Goal: Task Accomplishment & Management: Use online tool/utility

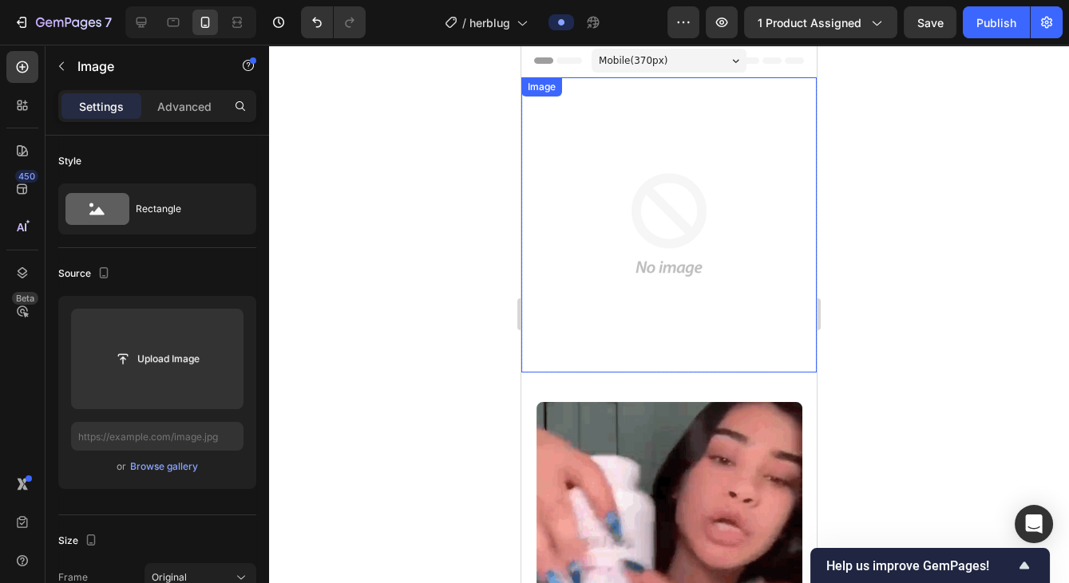
click at [677, 221] on img at bounding box center [668, 224] width 295 height 295
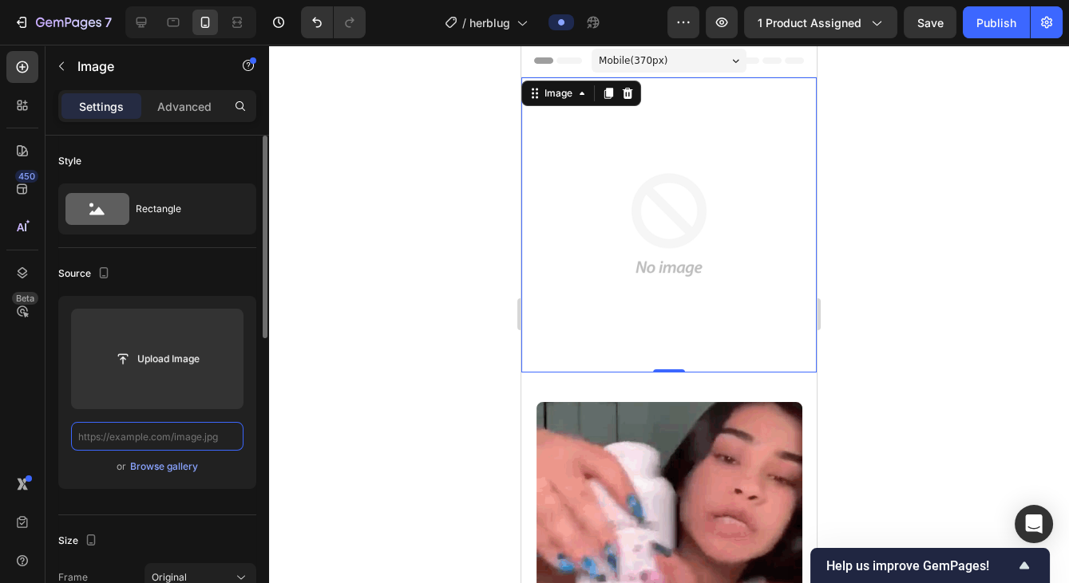
click at [164, 434] on input "text" at bounding box center [157, 436] width 172 height 29
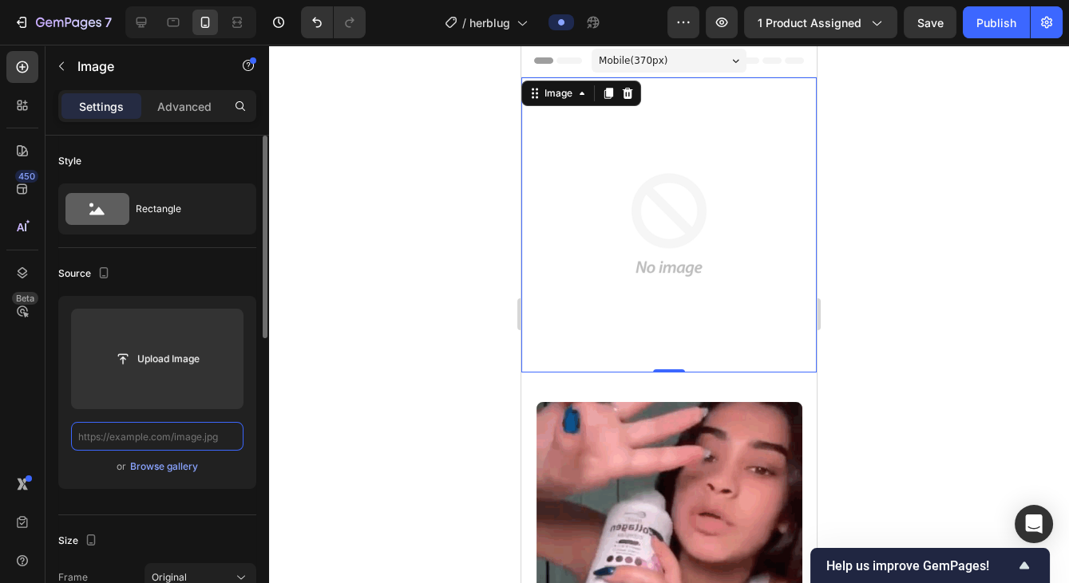
paste input "https://i.ibb.co/zWLnjLvG/Cansado-de-sentirte-cargado-herbal-lung-es-la-solucio…"
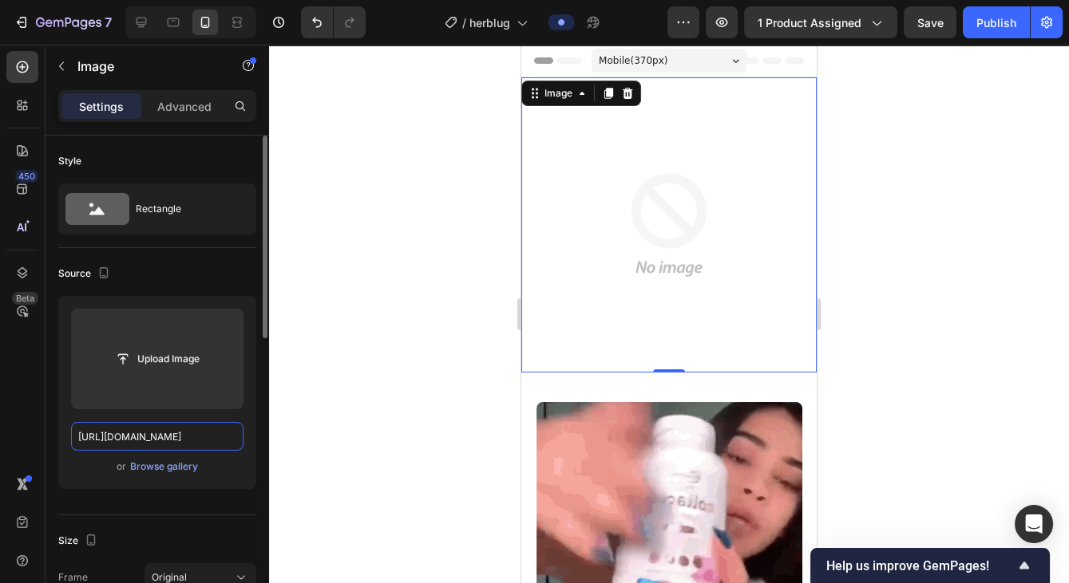
scroll to position [0, 315]
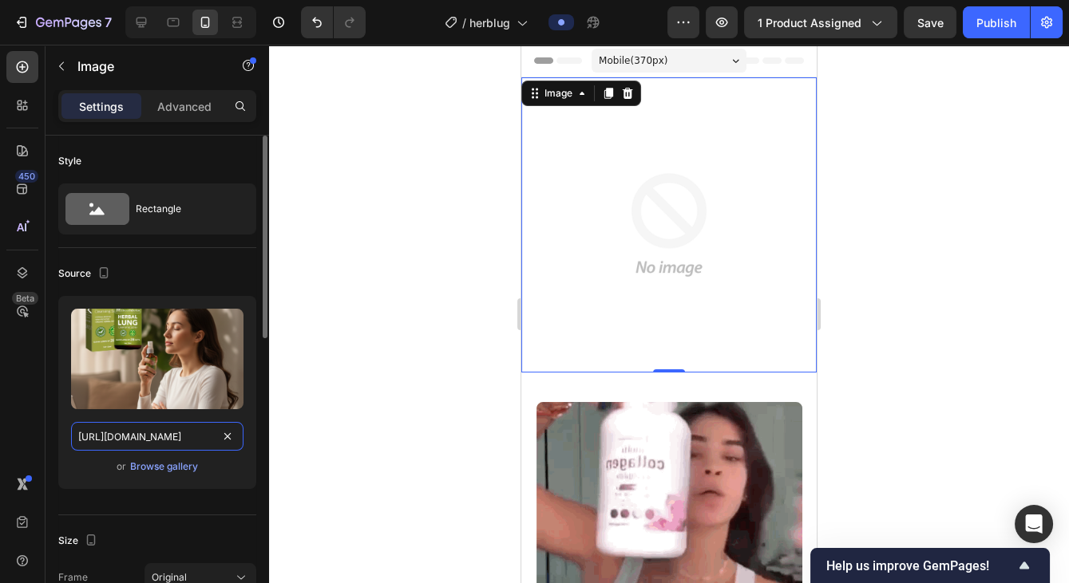
type input "https://i.ibb.co/zWLnjLvG/Cansado-de-sentirte-cargado-herbal-lung-es-la-solucio…"
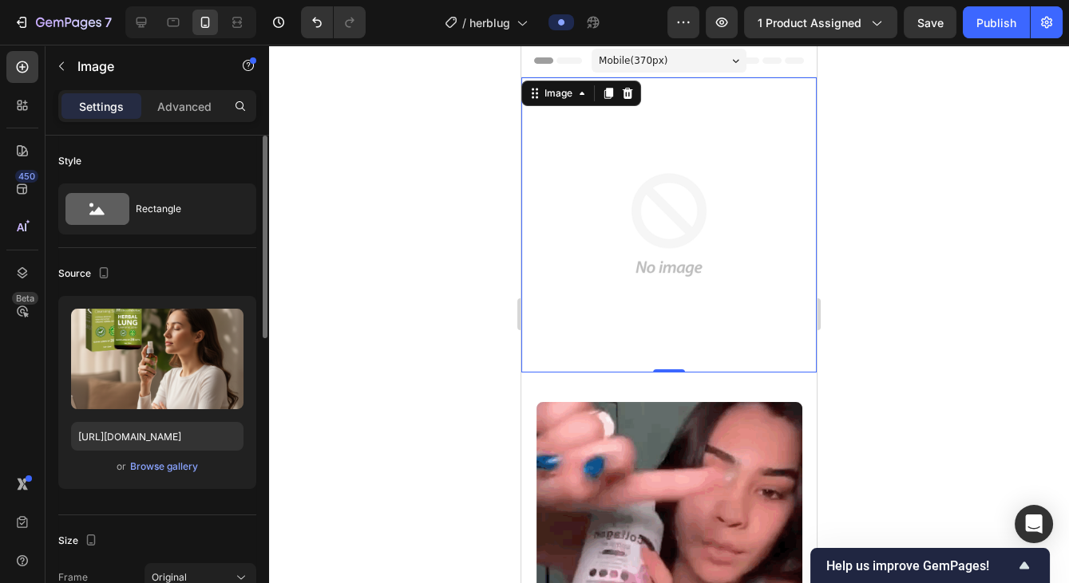
scroll to position [0, 0]
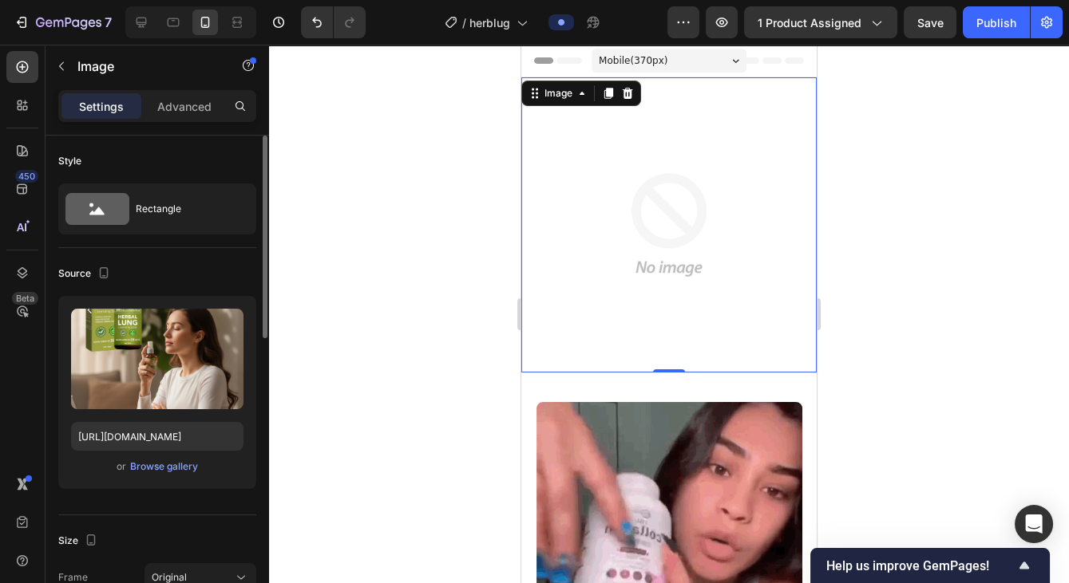
click at [247, 478] on div "Upload Image https://i.ibb.co/zWLnjLvG/Cansado-de-sentirte-cargado-herbal-lung-…" at bounding box center [157, 392] width 198 height 193
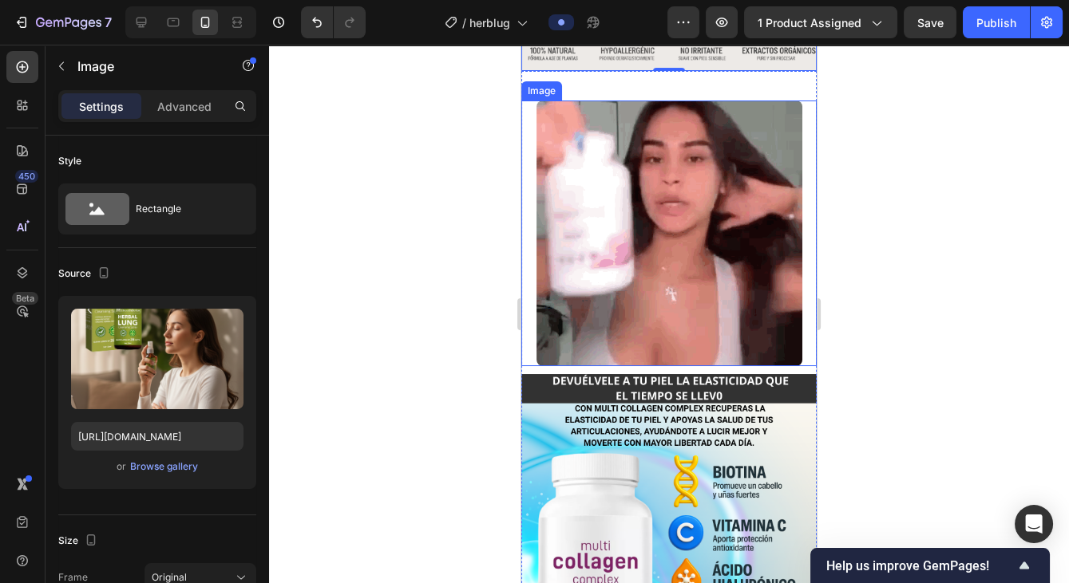
scroll to position [483, 0]
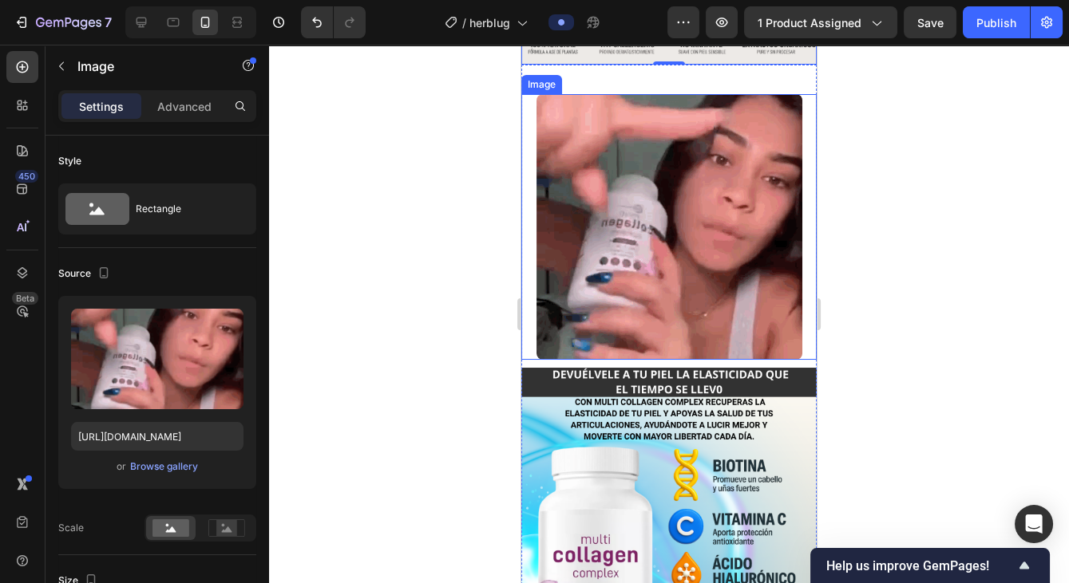
click at [708, 239] on img at bounding box center [669, 227] width 266 height 266
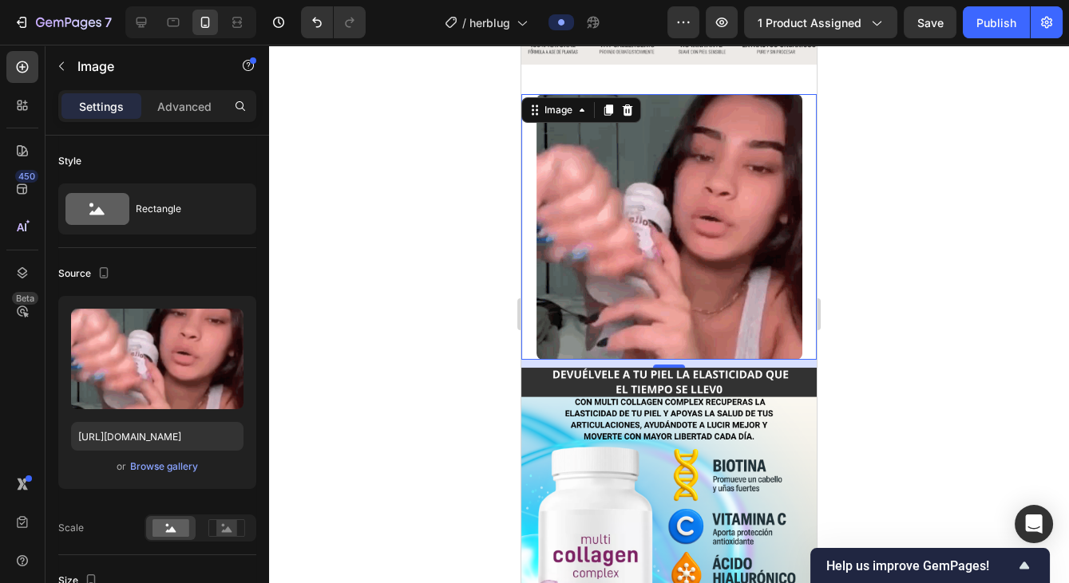
scroll to position [0, 0]
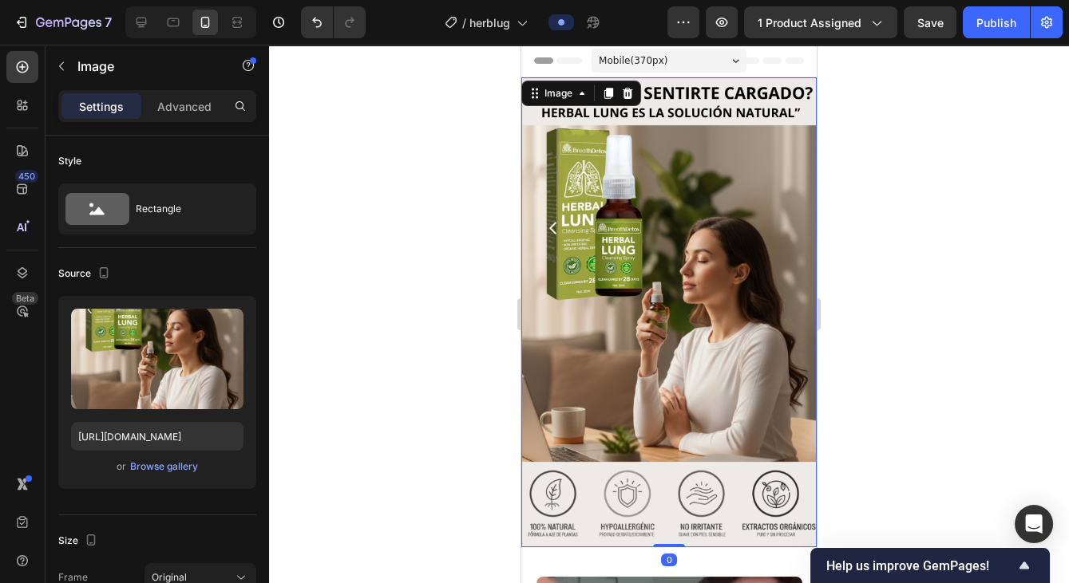
click at [697, 269] on img at bounding box center [668, 312] width 295 height 470
click at [852, 30] on span "1 product assigned" at bounding box center [809, 22] width 104 height 17
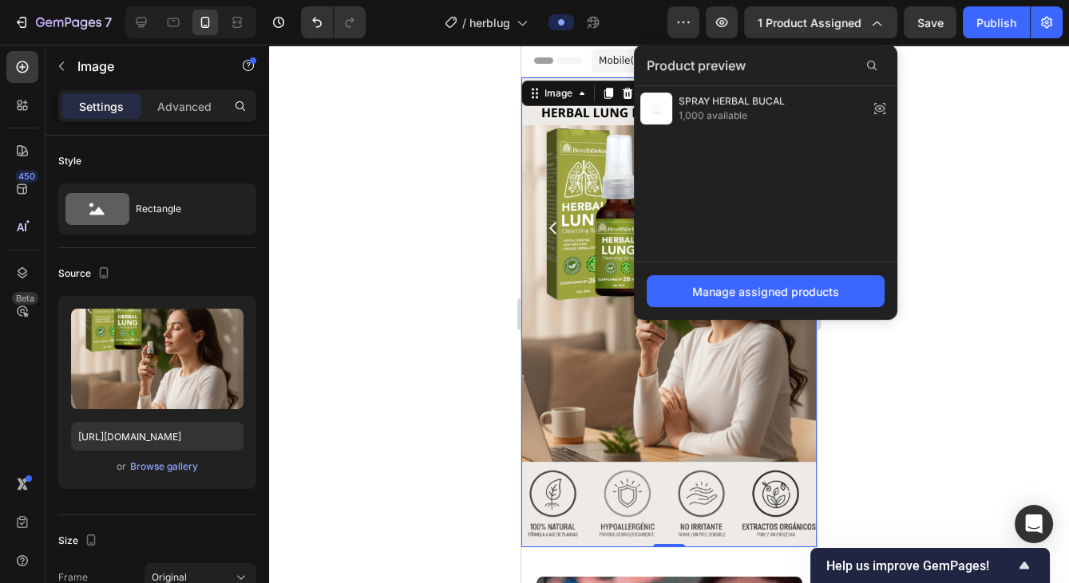
click at [931, 127] on div at bounding box center [669, 314] width 800 height 539
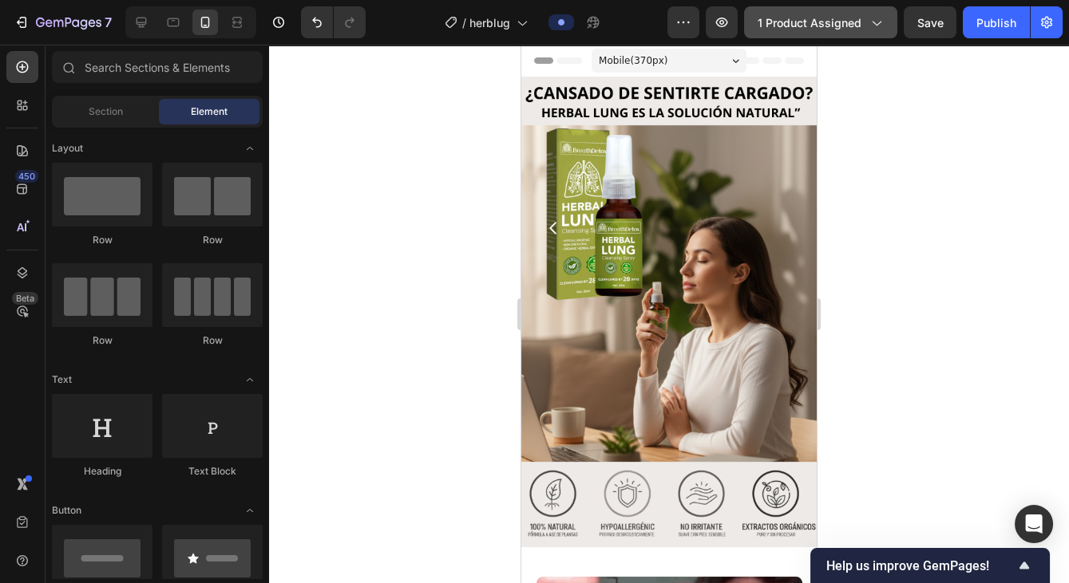
click at [861, 26] on span "1 product assigned" at bounding box center [809, 22] width 104 height 17
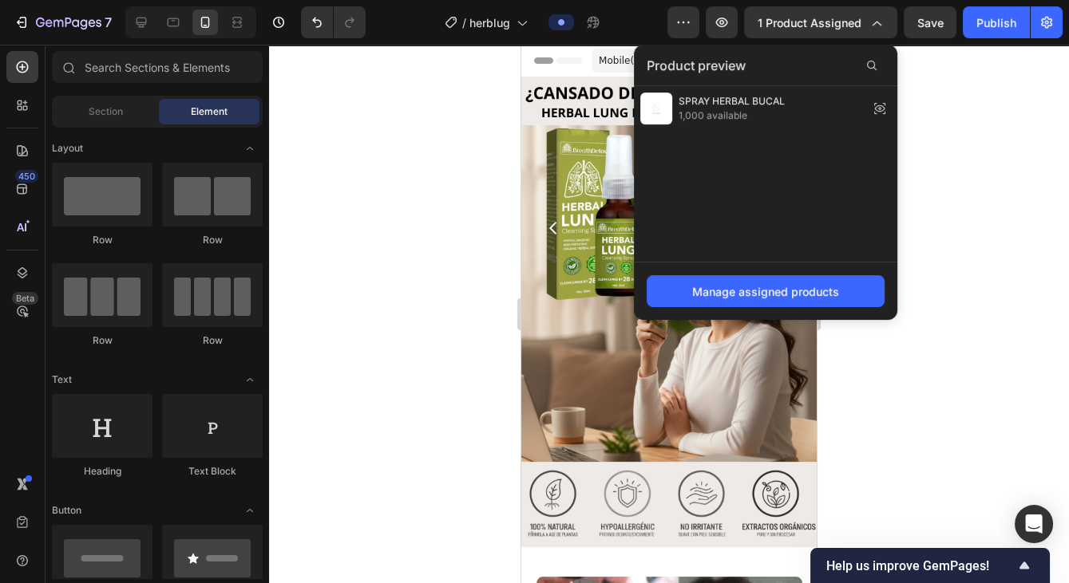
click at [919, 349] on div at bounding box center [669, 314] width 800 height 539
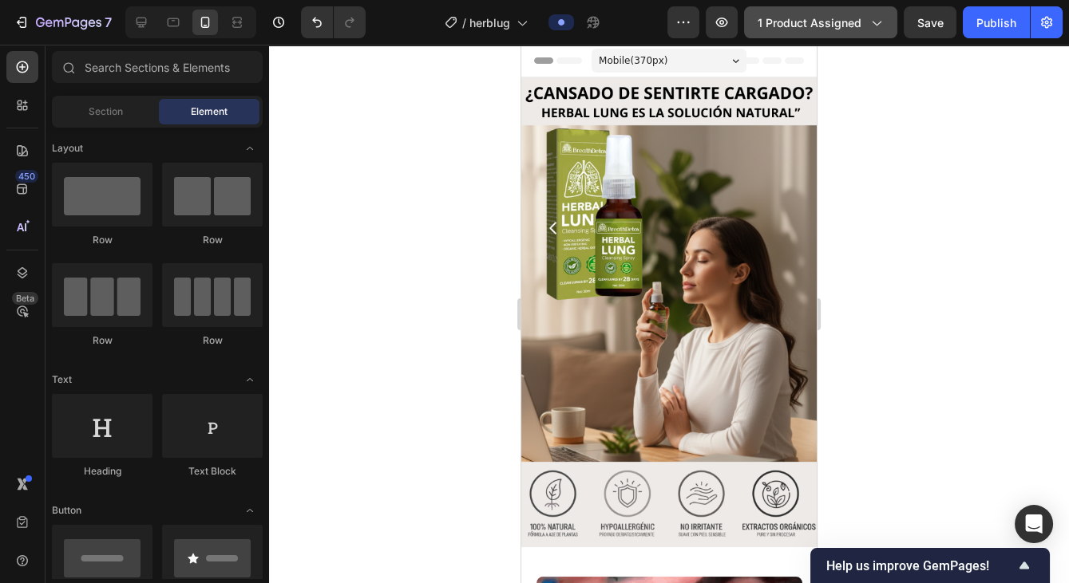
click at [878, 32] on button "1 product assigned" at bounding box center [820, 22] width 153 height 32
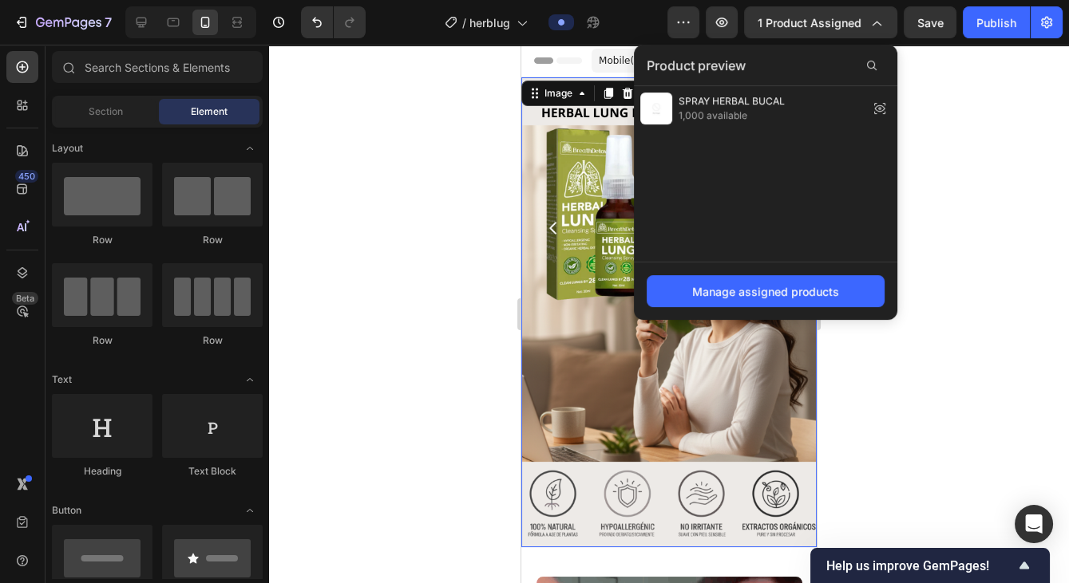
click at [575, 154] on img at bounding box center [668, 312] width 295 height 470
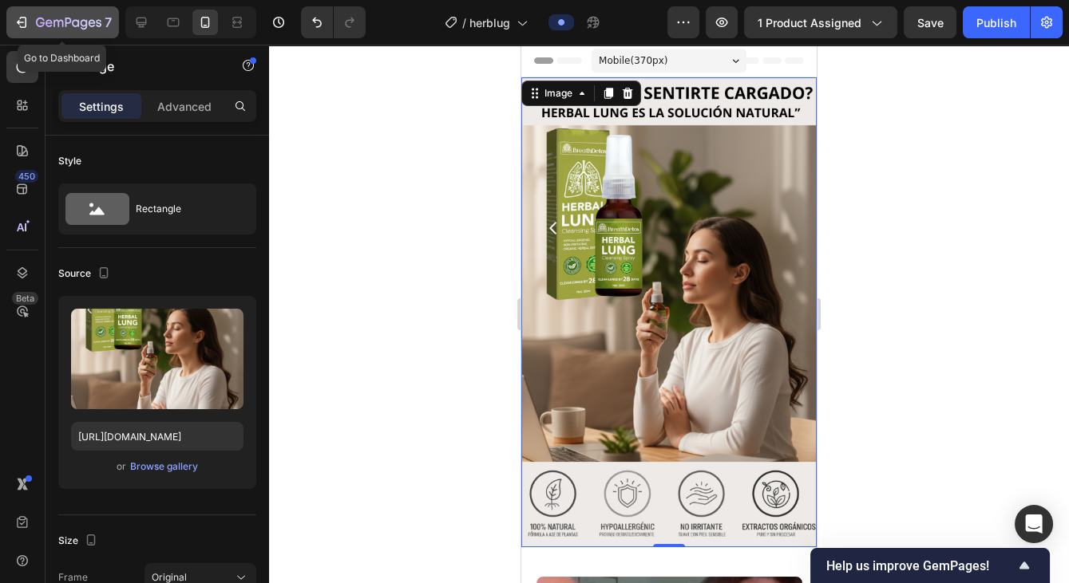
click at [76, 22] on icon "button" at bounding box center [68, 24] width 65 height 14
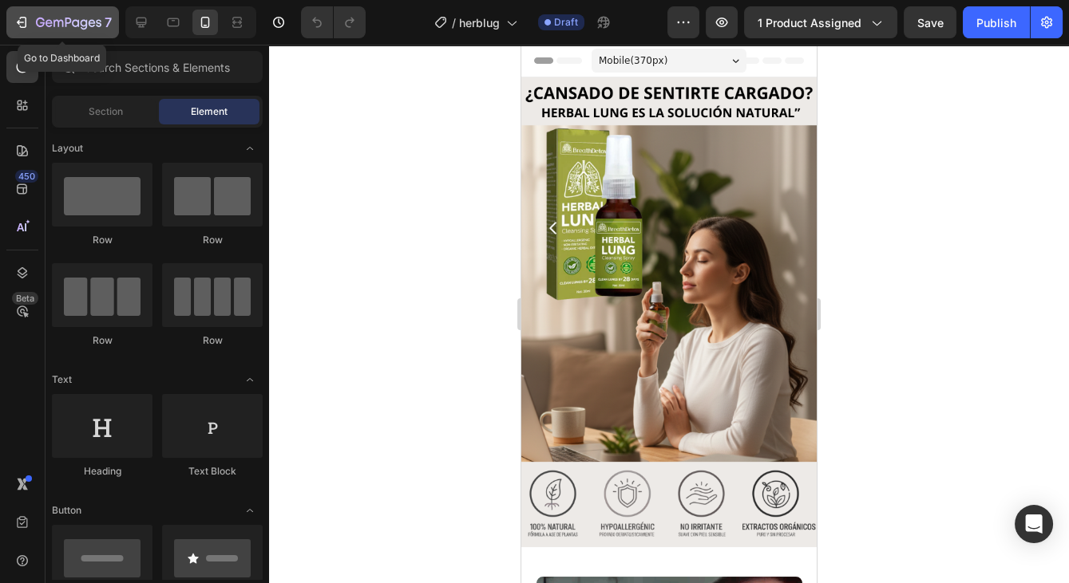
click at [43, 34] on button "7" at bounding box center [62, 22] width 113 height 32
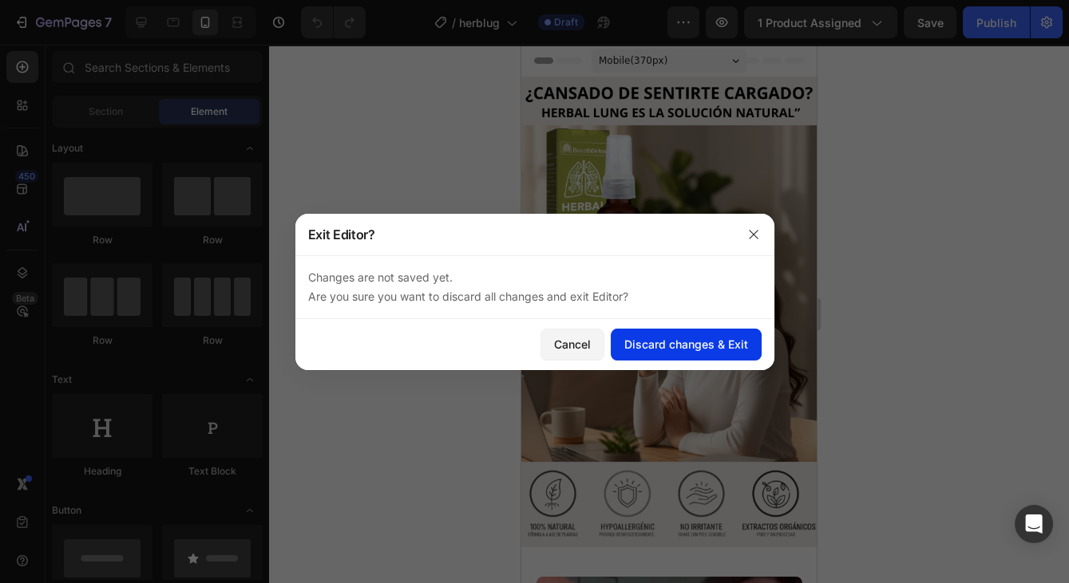
click at [687, 352] on div "Discard changes & Exit" at bounding box center [686, 344] width 124 height 17
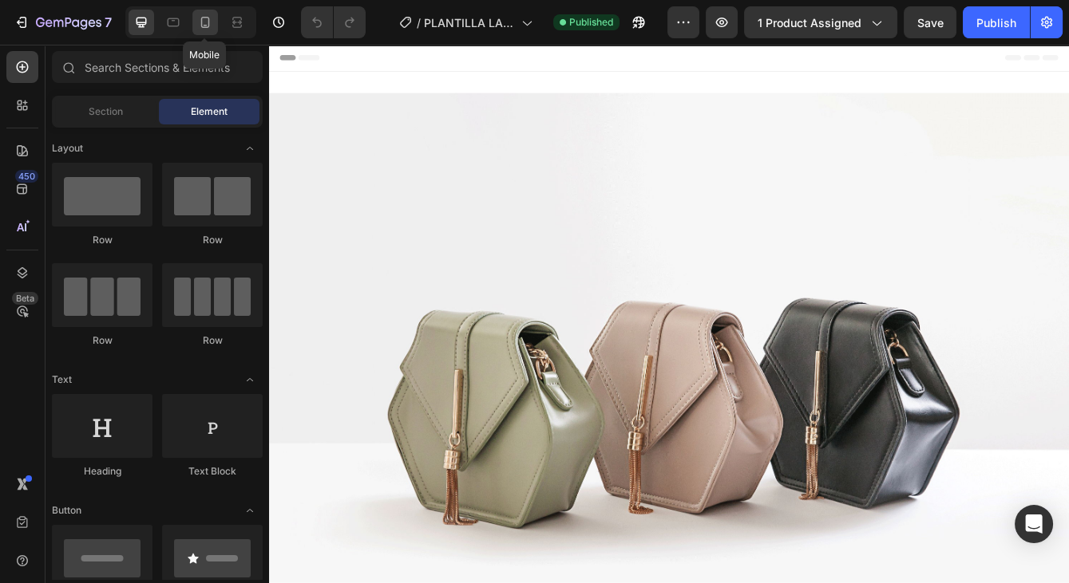
click at [209, 25] on icon at bounding box center [205, 22] width 16 height 16
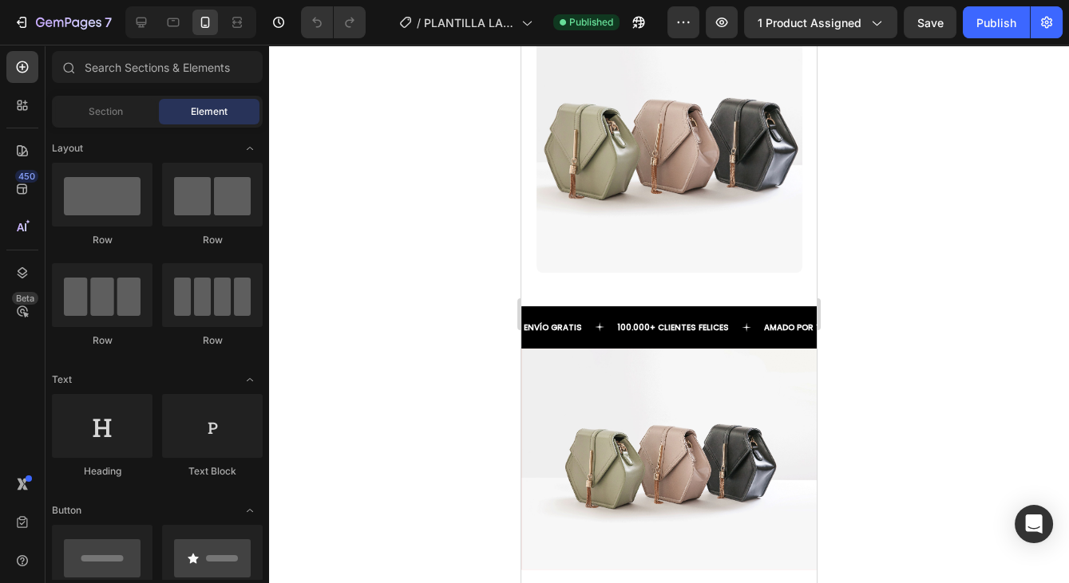
scroll to position [3959, 0]
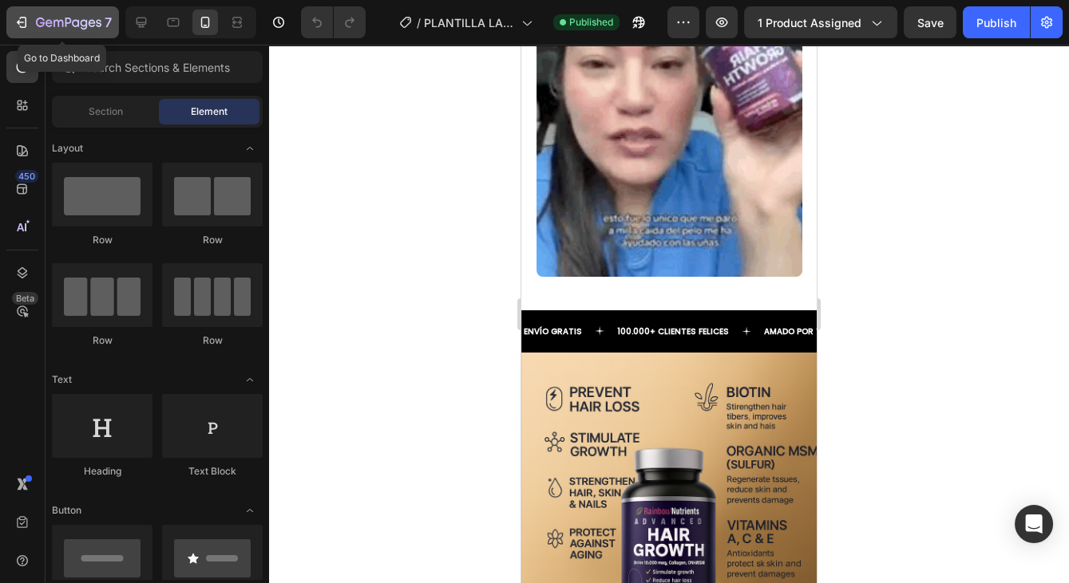
click at [75, 18] on icon "button" at bounding box center [68, 24] width 65 height 14
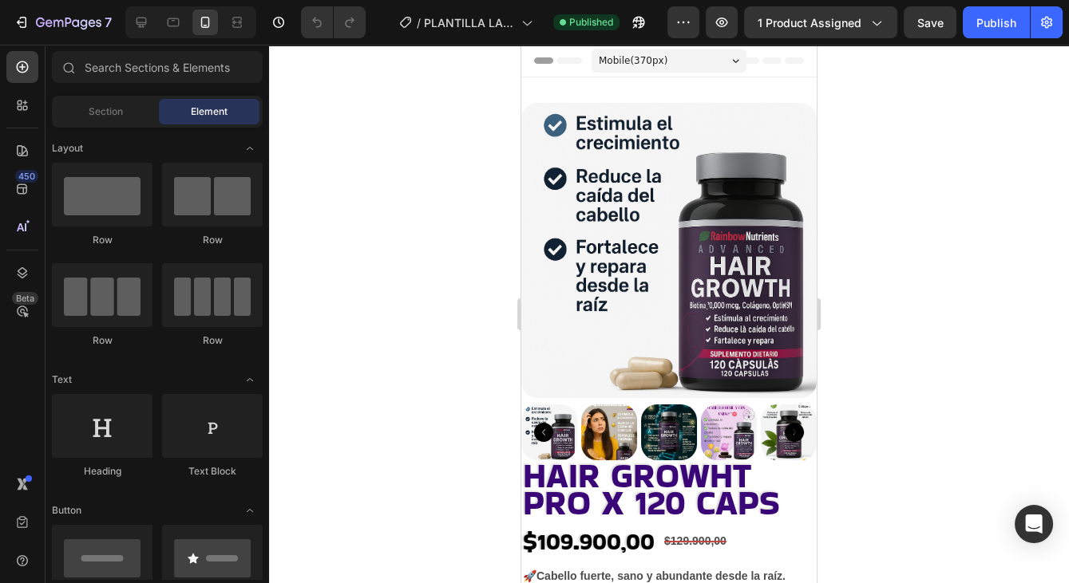
click at [5, 8] on div "7" at bounding box center [59, 22] width 119 height 32
click at [11, 25] on button "7" at bounding box center [62, 22] width 113 height 32
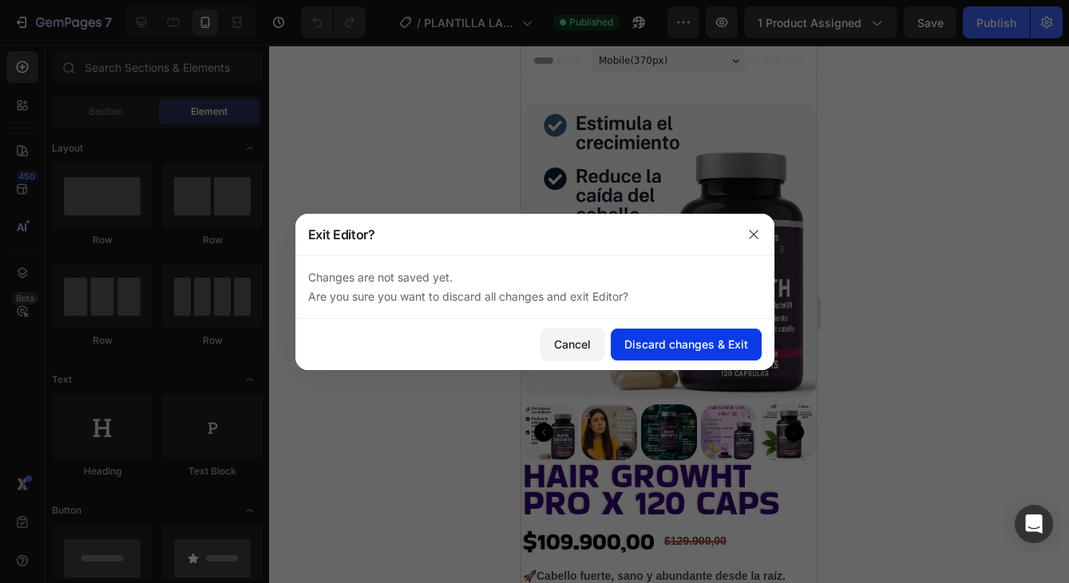
click at [670, 352] on div "Discard changes & Exit" at bounding box center [686, 344] width 124 height 17
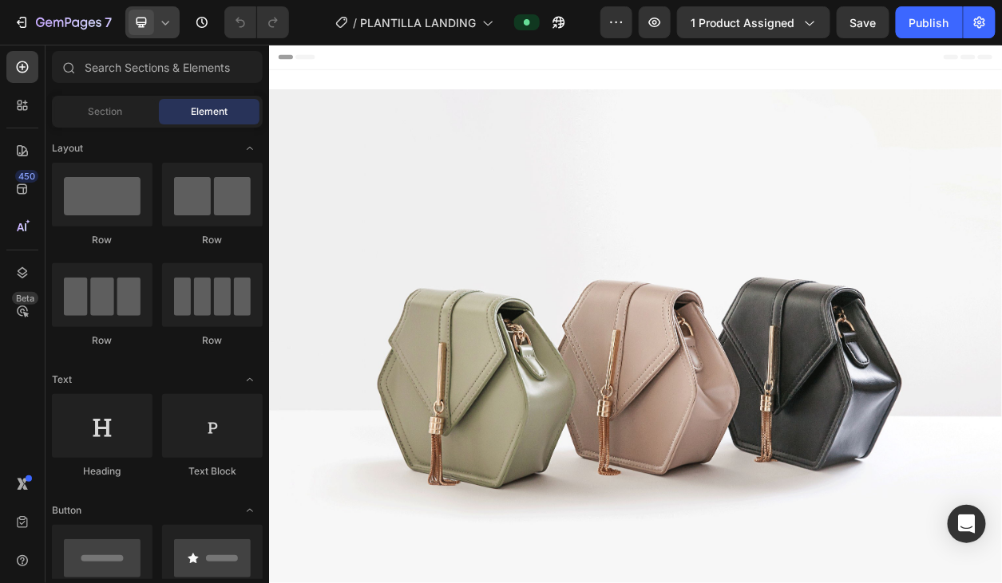
click at [163, 30] on div at bounding box center [152, 22] width 54 height 32
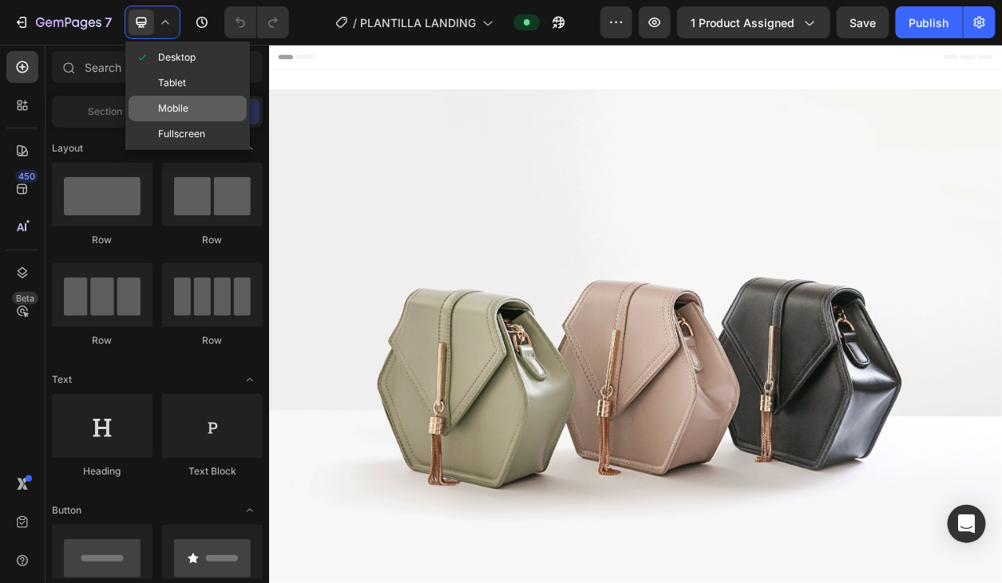
click at [178, 101] on span "Mobile" at bounding box center [173, 109] width 30 height 16
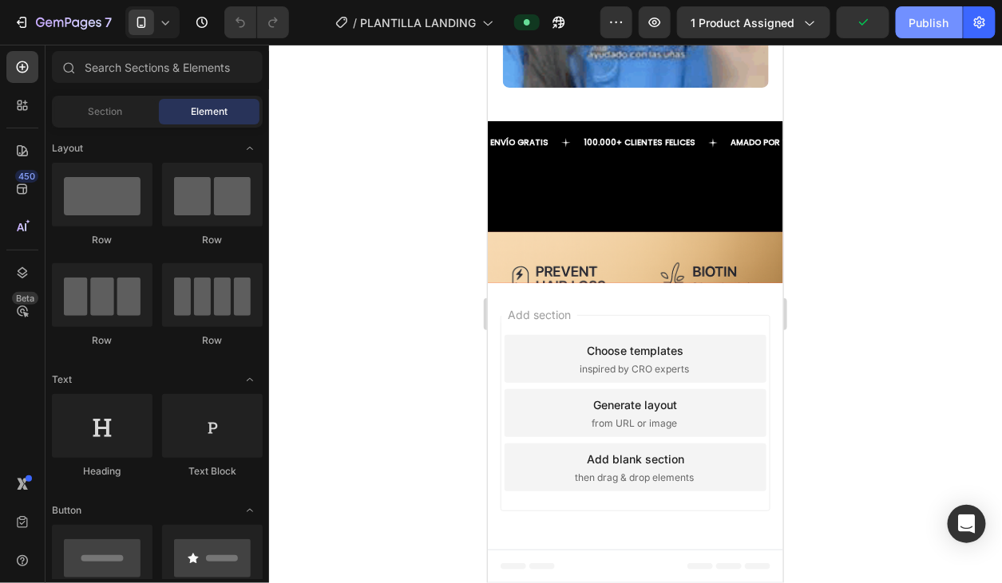
scroll to position [3370, 0]
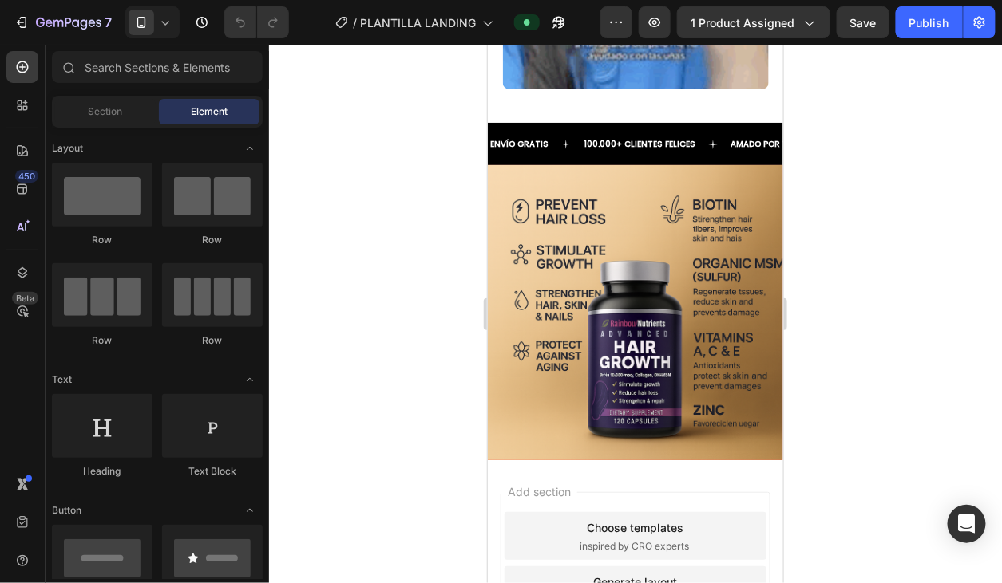
click at [932, 39] on div "7 Version history / PLANTILLA LANDING Preview 1 product assigned Save Publish" at bounding box center [501, 22] width 1002 height 45
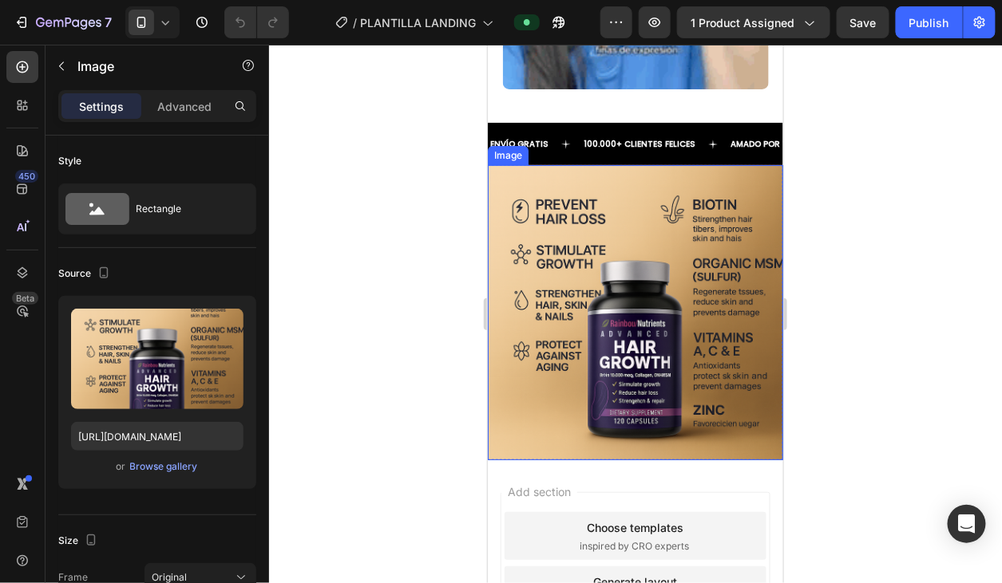
click at [627, 297] on img at bounding box center [634, 311] width 295 height 295
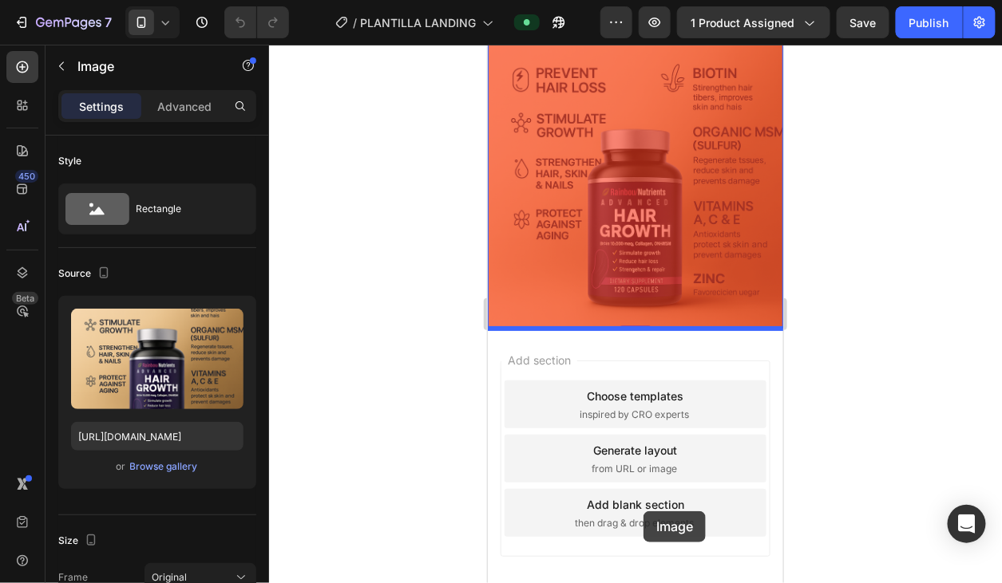
scroll to position [3545, 0]
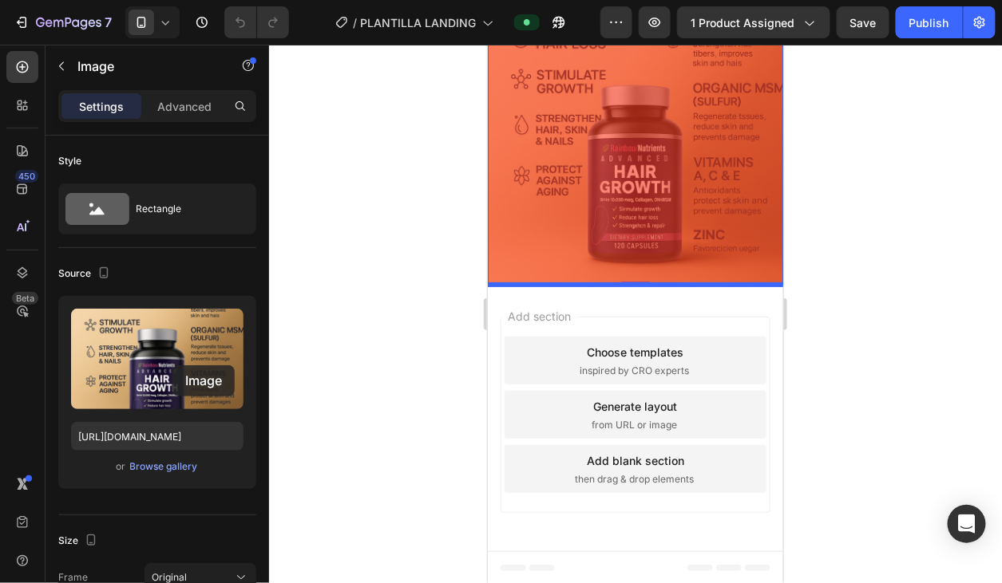
drag, startPoint x: 589, startPoint y: 224, endPoint x: 647, endPoint y: 397, distance: 182.0
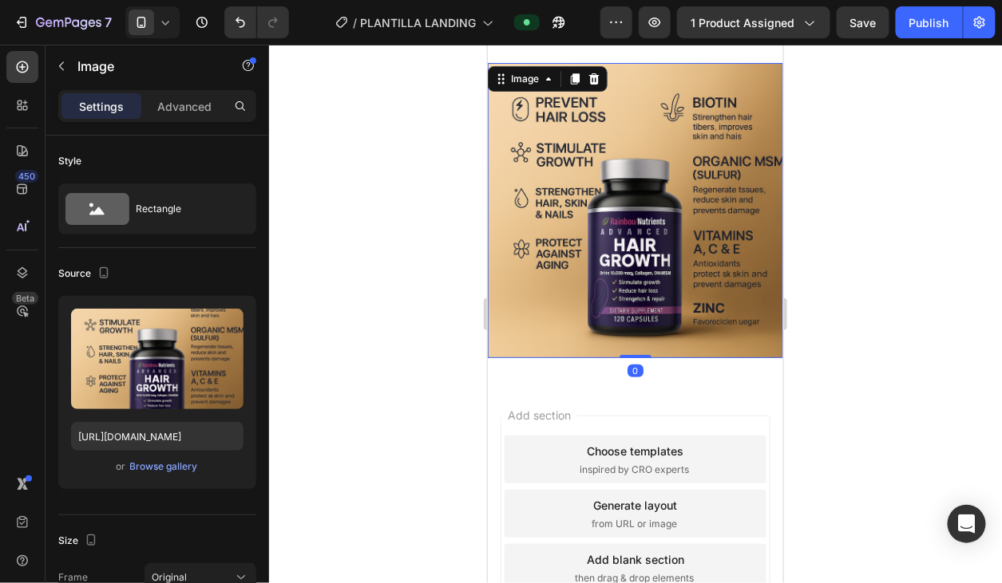
click at [757, 202] on img at bounding box center [634, 209] width 295 height 295
click at [164, 437] on input "https://cdn.shopify.com/s/files/1/0724/7963/7728/files/844327BC-BAB1-44E1-B489-…" at bounding box center [157, 436] width 172 height 29
paste input "i.ibb.co/s7cLwwY/3-130669b2-746e-48e3-8648-a11c905881d7-600x.webp"
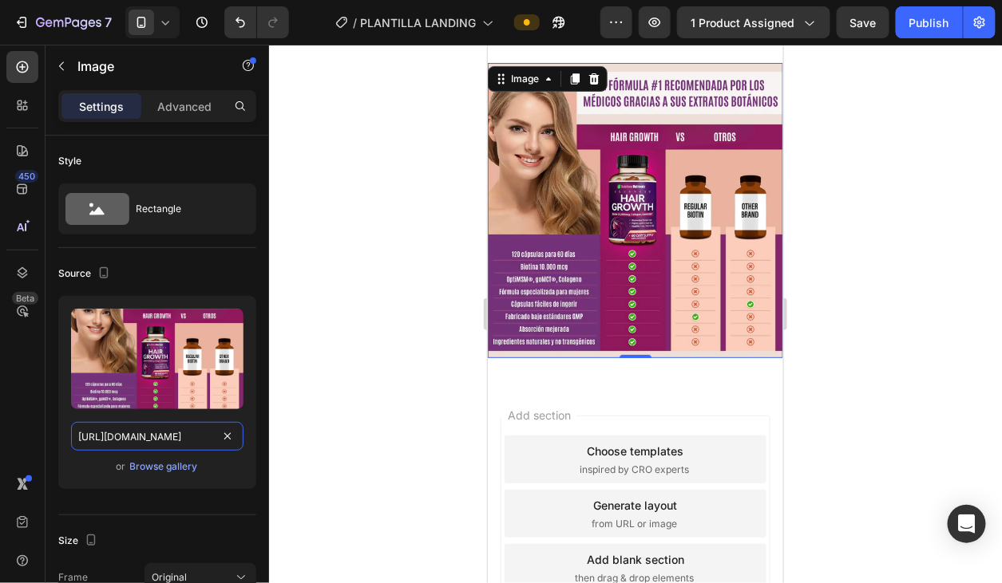
type input "https://i.ibb.co/s7cLwwY/3-130669b2-746e-48e3-8648-a11c905881d7-600x.webp"
click at [876, 393] on div at bounding box center [635, 314] width 733 height 539
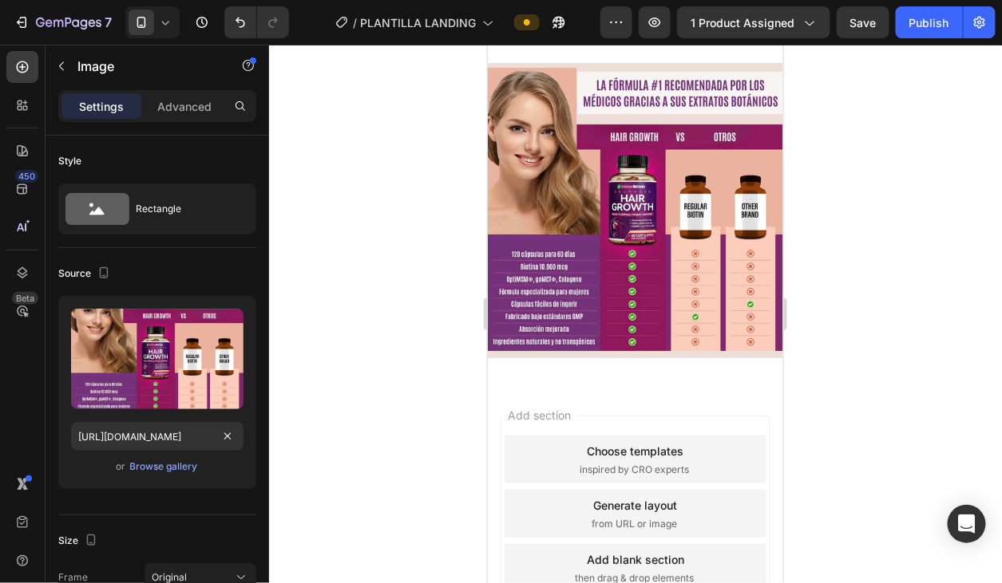
scroll to position [0, 0]
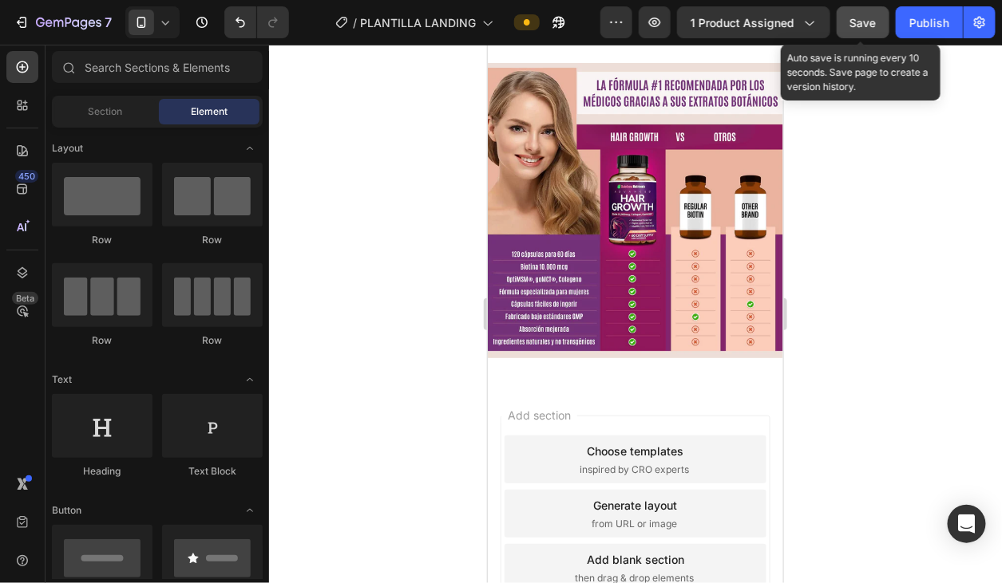
click at [863, 23] on span "Save" at bounding box center [863, 23] width 26 height 14
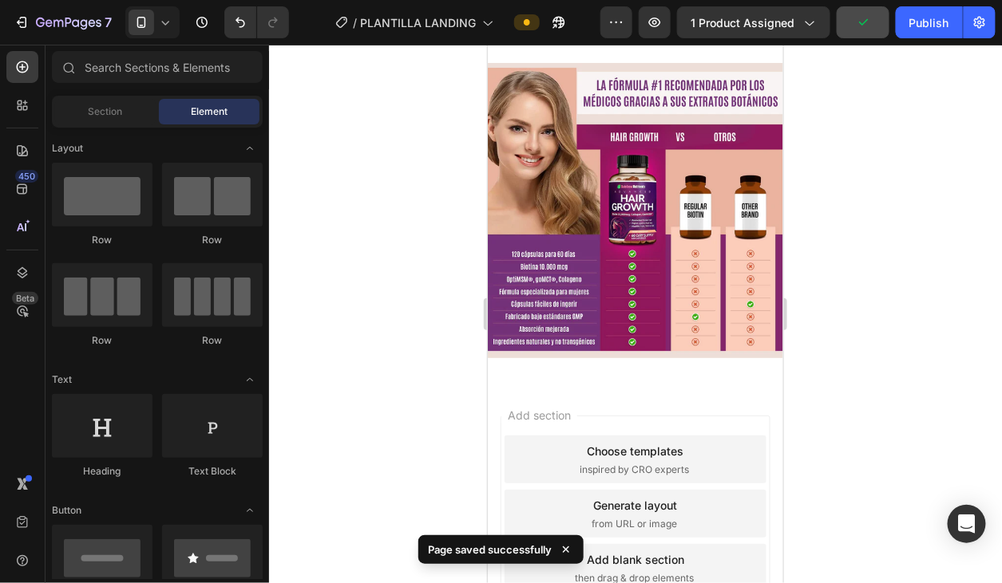
click at [916, 43] on div "7 Version history / PLANTILLA LANDING Preview 1 product assigned Publish" at bounding box center [501, 22] width 1002 height 45
click at [916, 25] on div "Publish" at bounding box center [929, 22] width 40 height 17
click at [994, 185] on div at bounding box center [635, 314] width 733 height 539
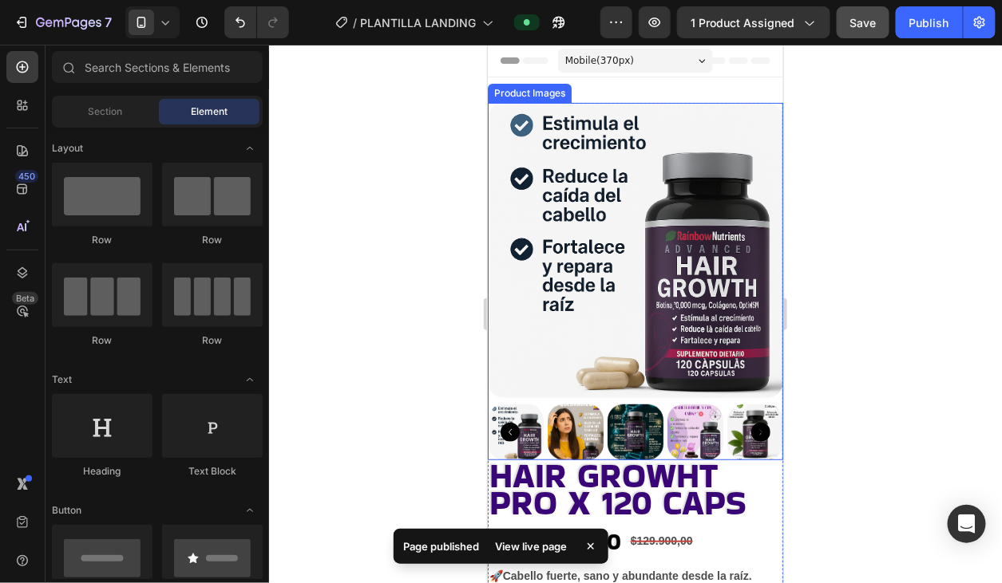
click at [623, 150] on img at bounding box center [634, 249] width 295 height 295
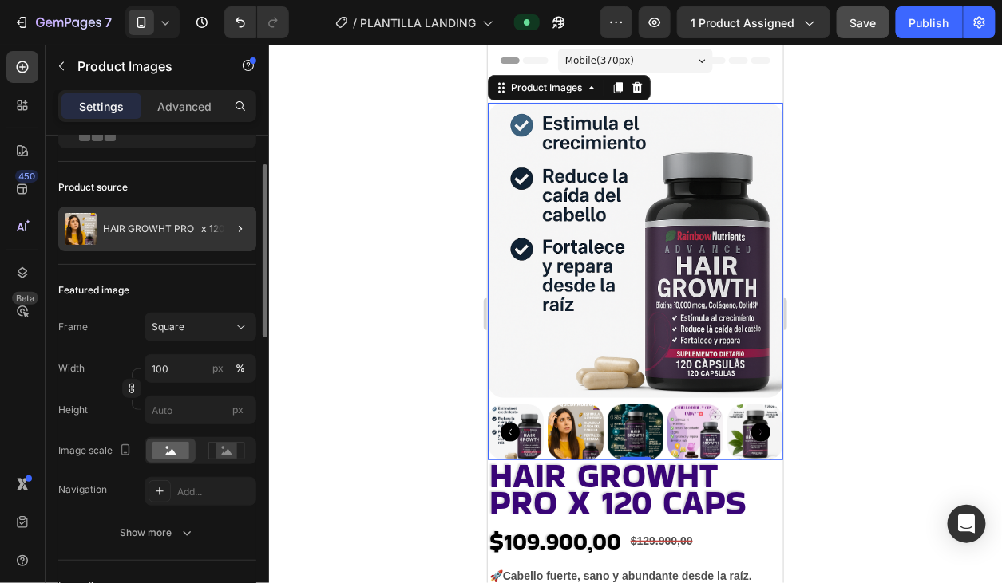
scroll to position [16, 0]
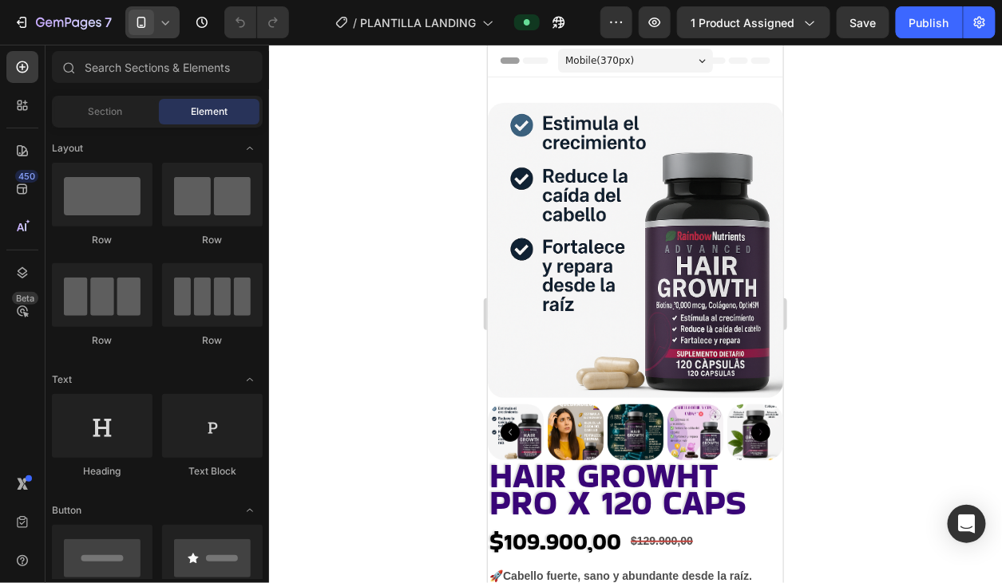
click at [166, 26] on icon at bounding box center [165, 22] width 16 height 16
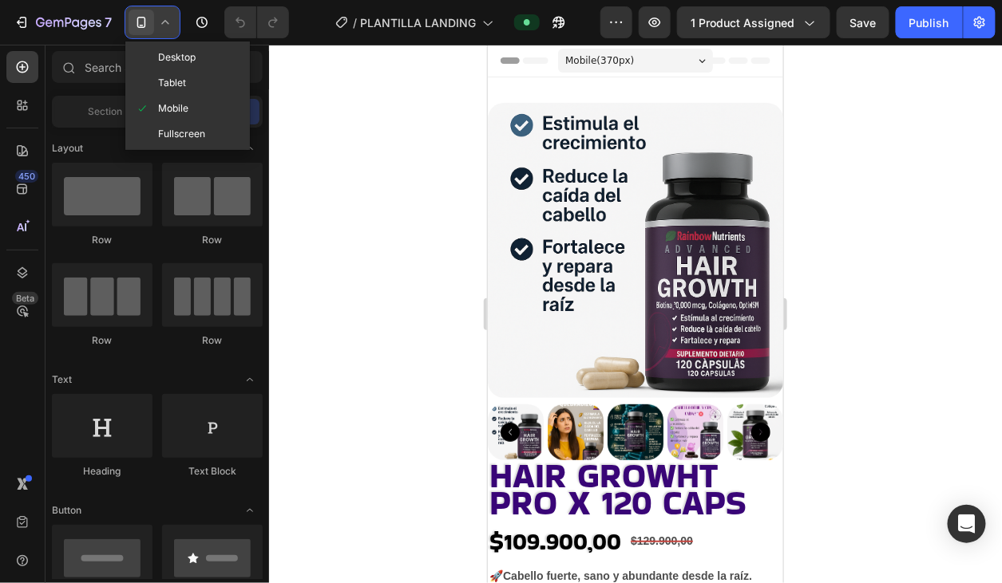
click at [382, 215] on div at bounding box center [635, 314] width 733 height 539
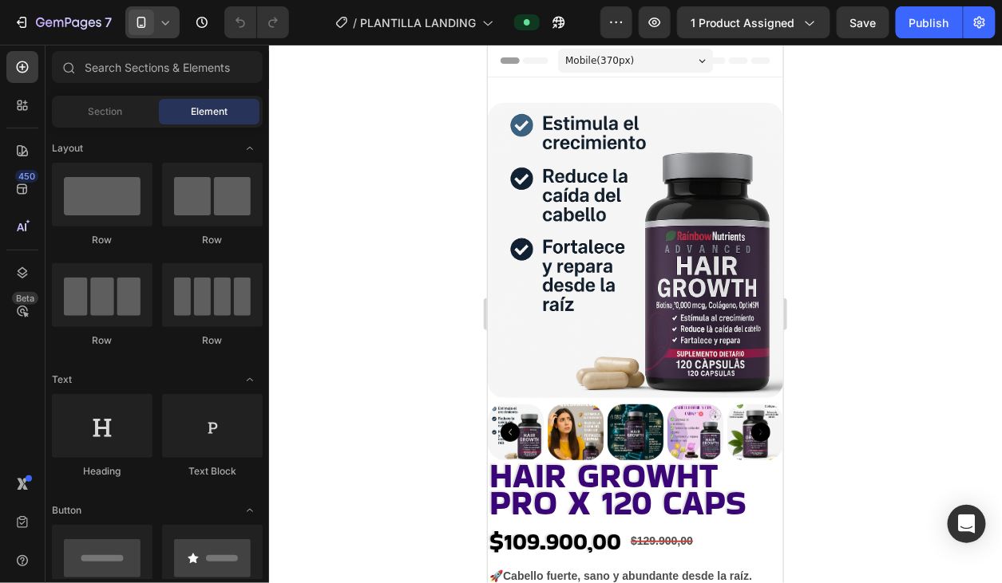
click at [163, 30] on icon at bounding box center [165, 22] width 16 height 16
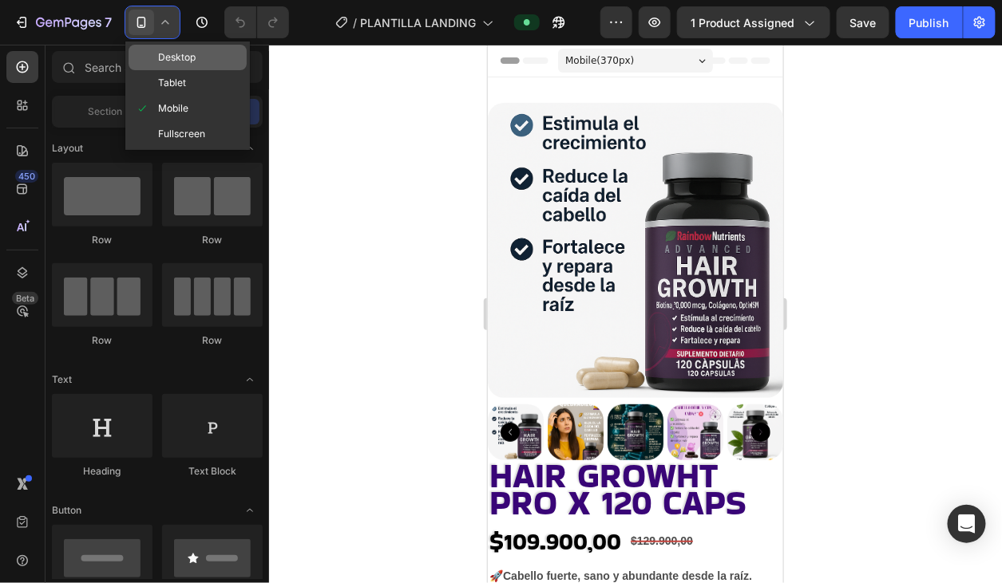
click at [183, 62] on span "Desktop" at bounding box center [177, 57] width 38 height 16
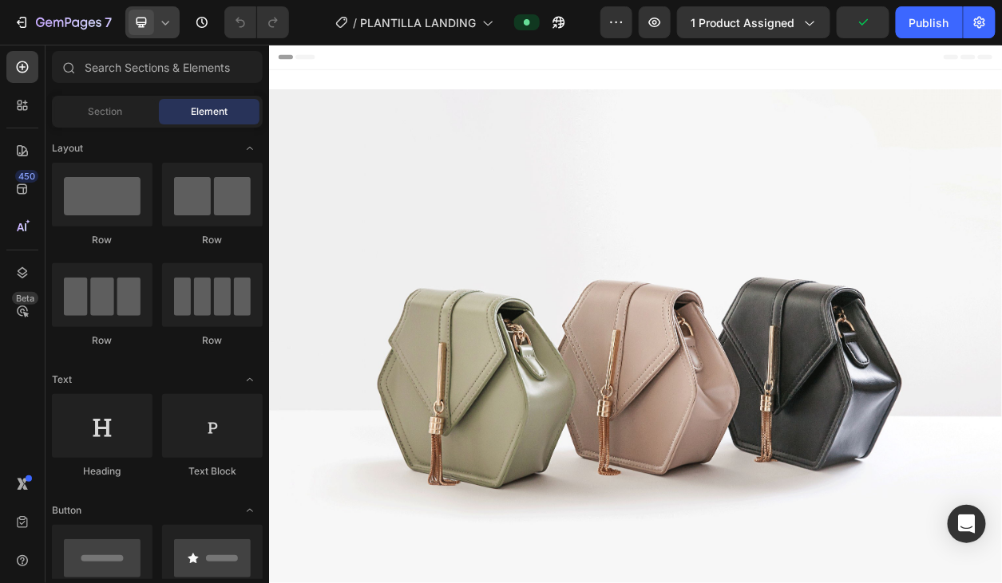
click at [170, 33] on div at bounding box center [152, 22] width 54 height 32
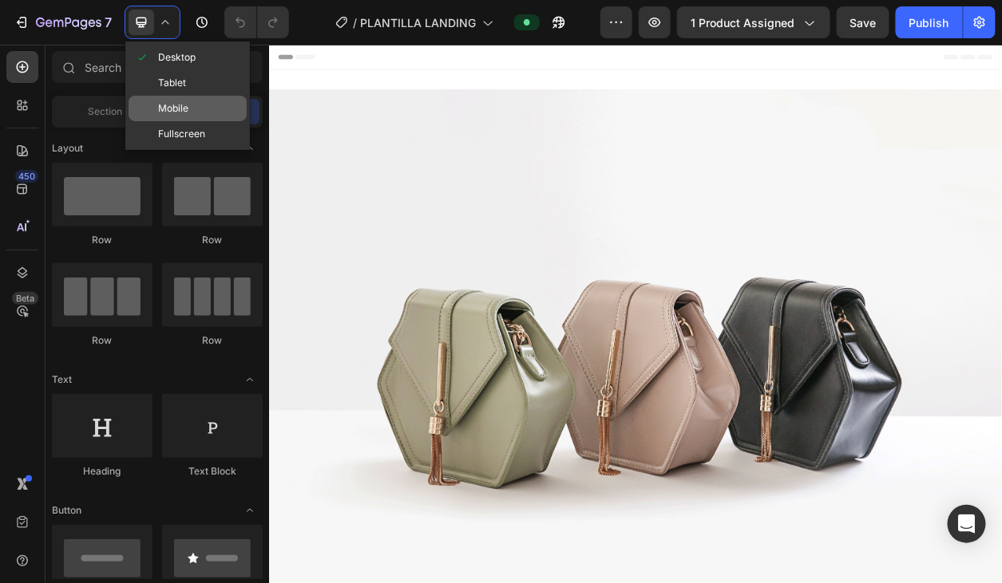
click at [171, 108] on span "Mobile" at bounding box center [173, 109] width 30 height 16
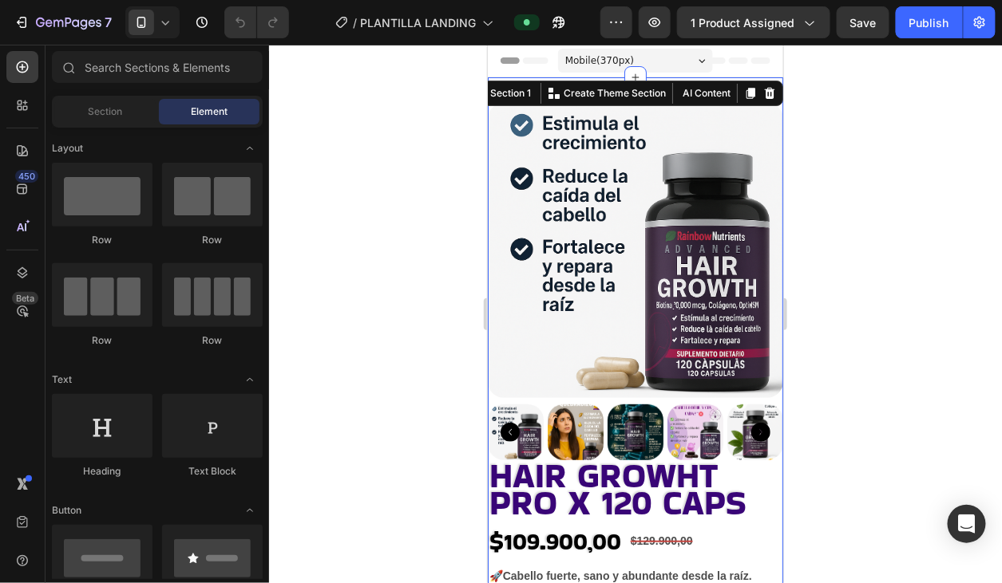
click at [542, 90] on div "Product Images HAIR GROWHT PRO x 120 caps Product Title $109.900,00 Product Pri…" at bounding box center [634, 450] width 295 height 746
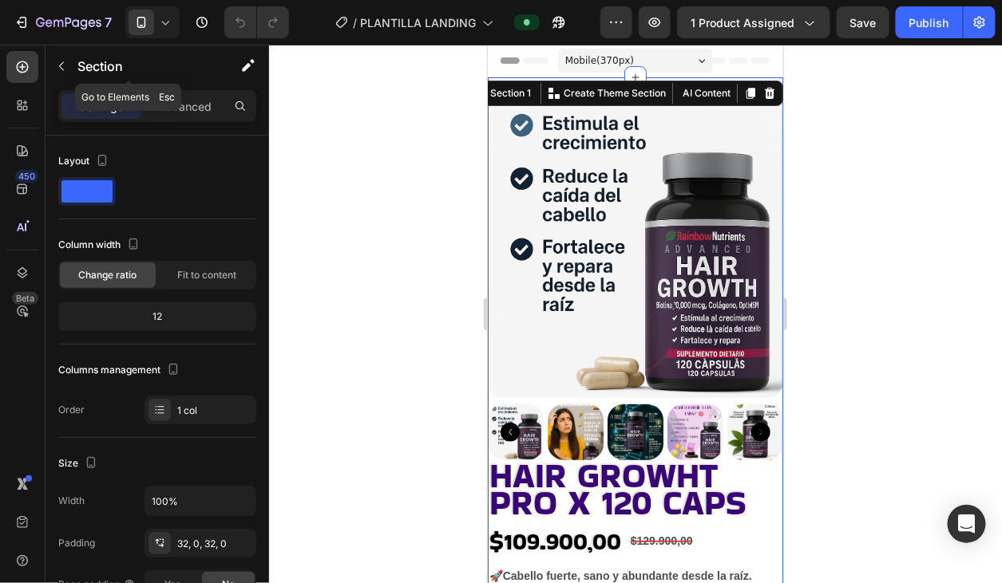
click at [200, 87] on div "Section" at bounding box center [128, 67] width 166 height 45
click at [198, 98] on p "Advanced" at bounding box center [184, 106] width 54 height 17
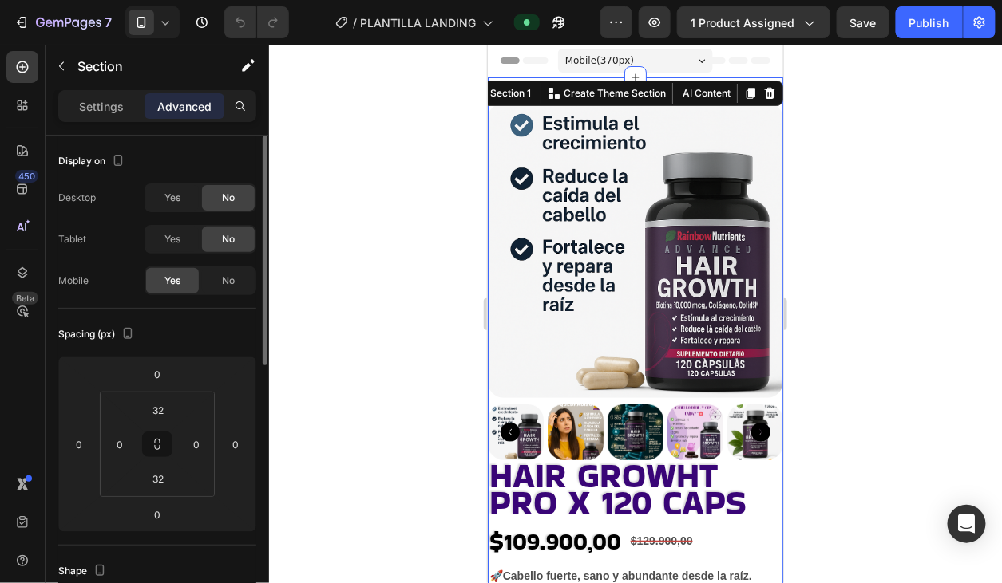
click at [216, 234] on div "No" at bounding box center [228, 240] width 53 height 26
click at [181, 240] on div "Yes" at bounding box center [172, 240] width 53 height 26
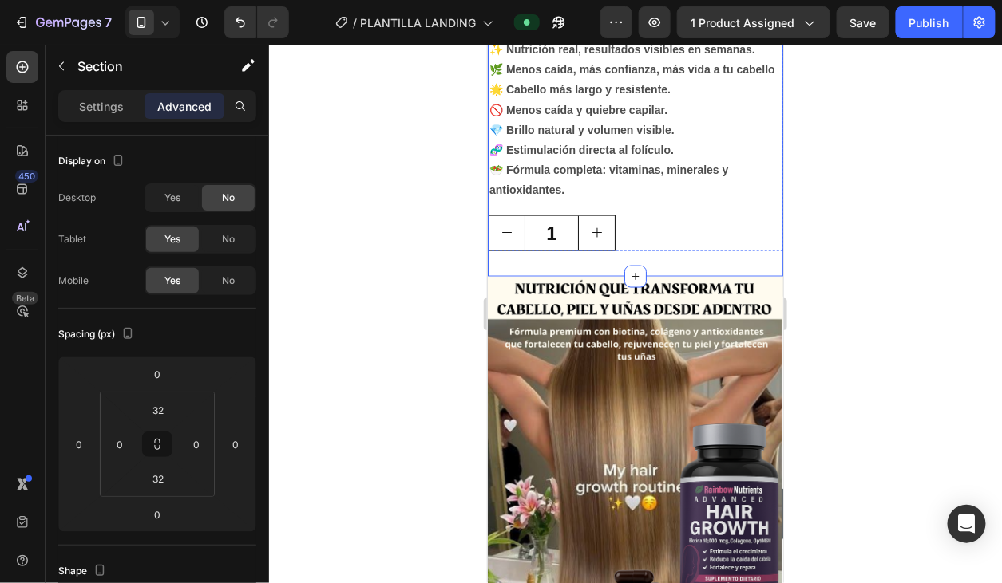
scroll to position [567, 0]
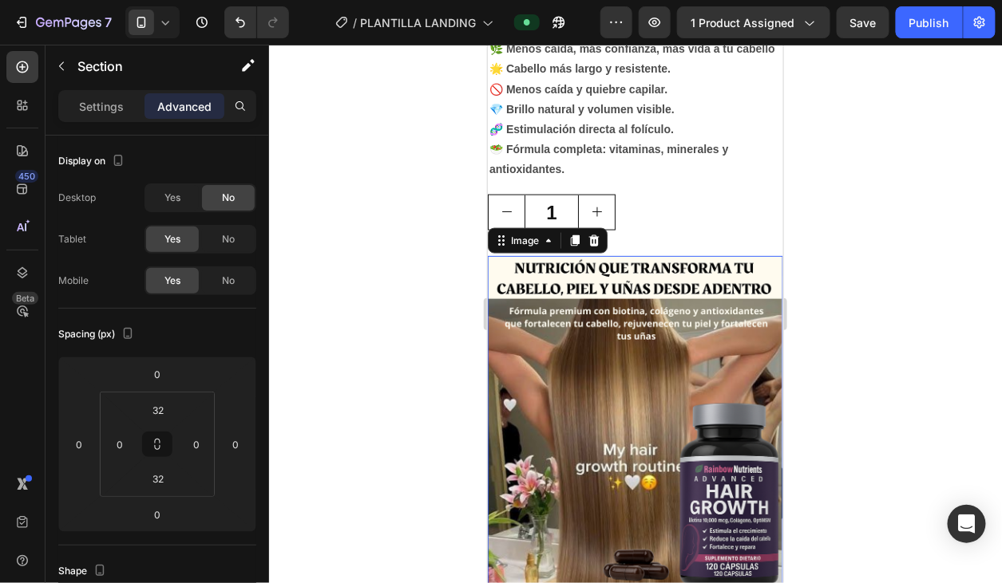
click at [690, 255] on img at bounding box center [634, 518] width 295 height 526
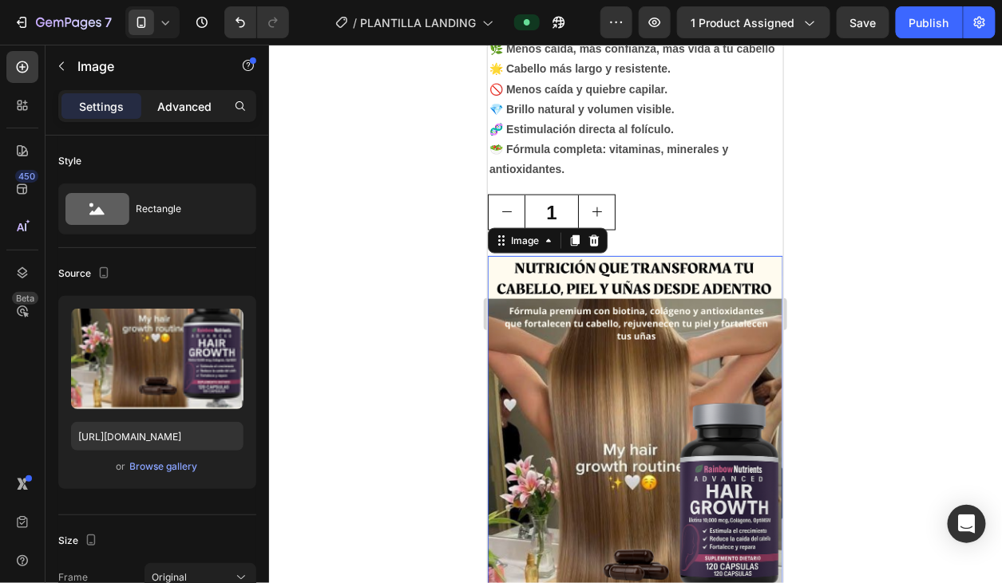
click at [184, 103] on p "Advanced" at bounding box center [184, 106] width 54 height 17
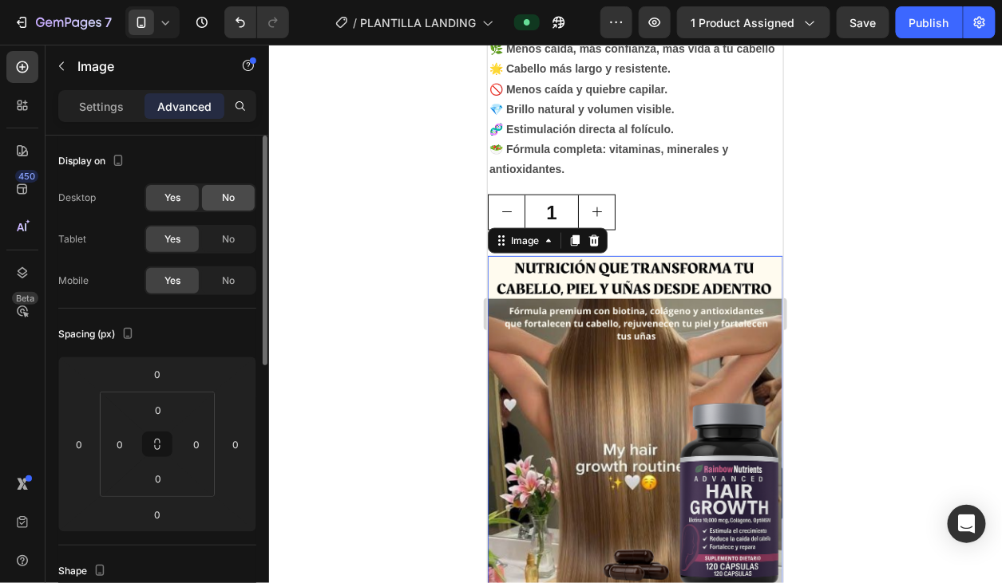
click at [229, 204] on span "No" at bounding box center [228, 198] width 13 height 14
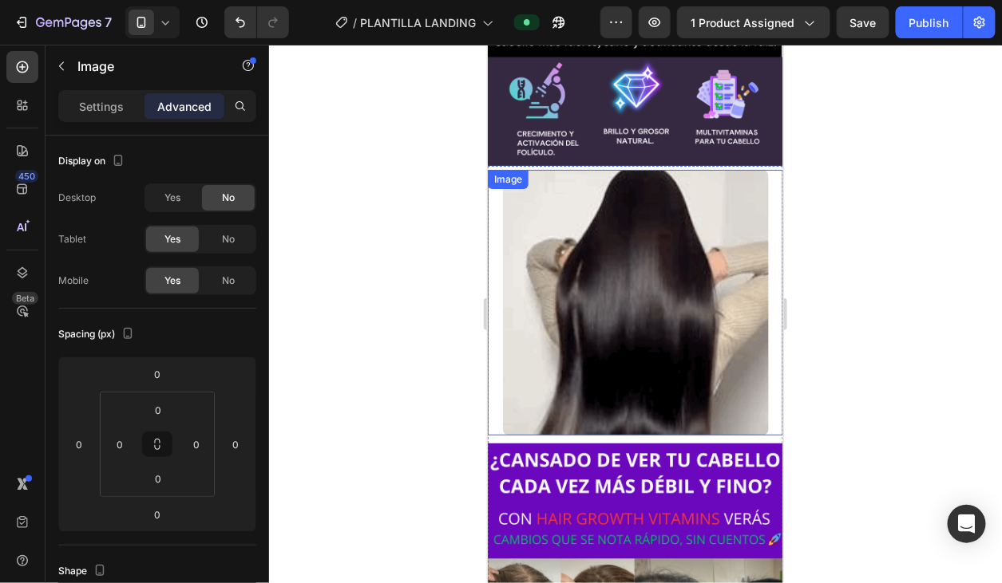
scroll to position [1181, 0]
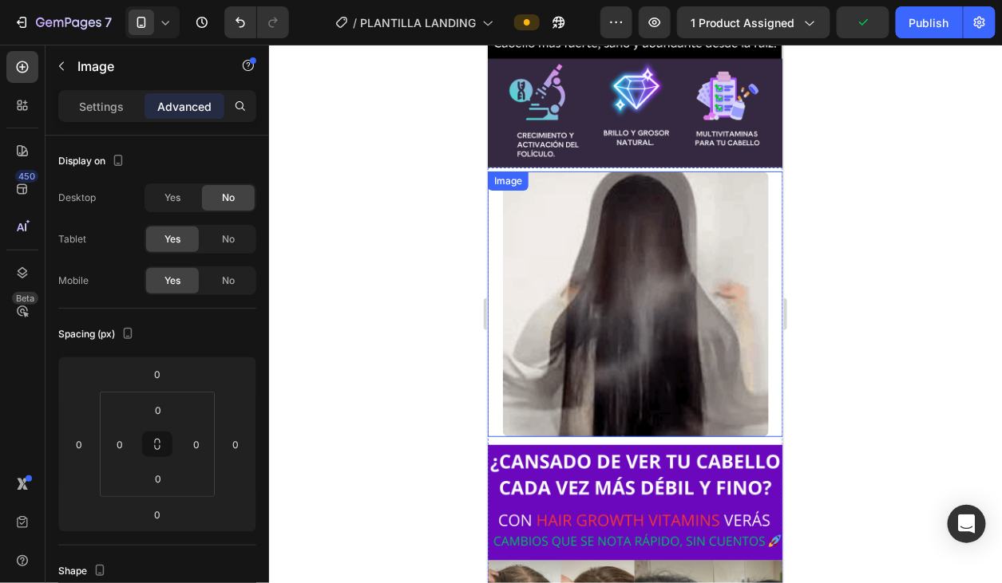
click at [545, 194] on img at bounding box center [635, 304] width 266 height 266
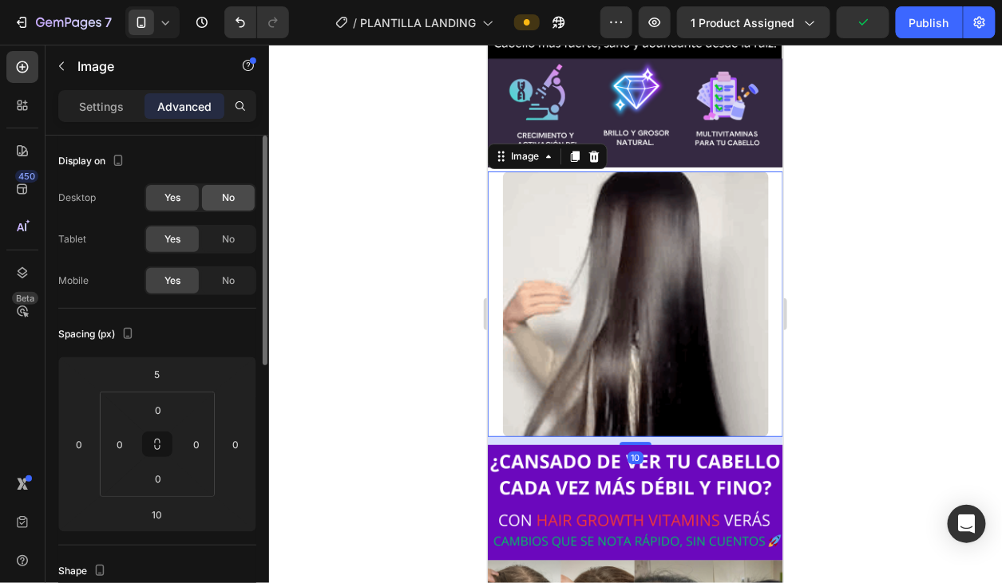
click at [232, 194] on span "No" at bounding box center [228, 198] width 13 height 14
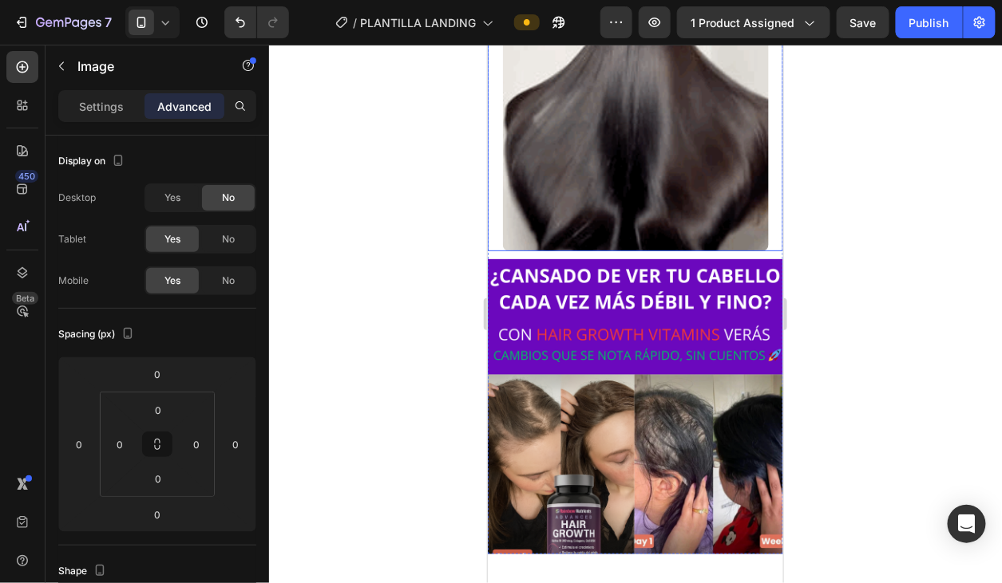
scroll to position [1406, 0]
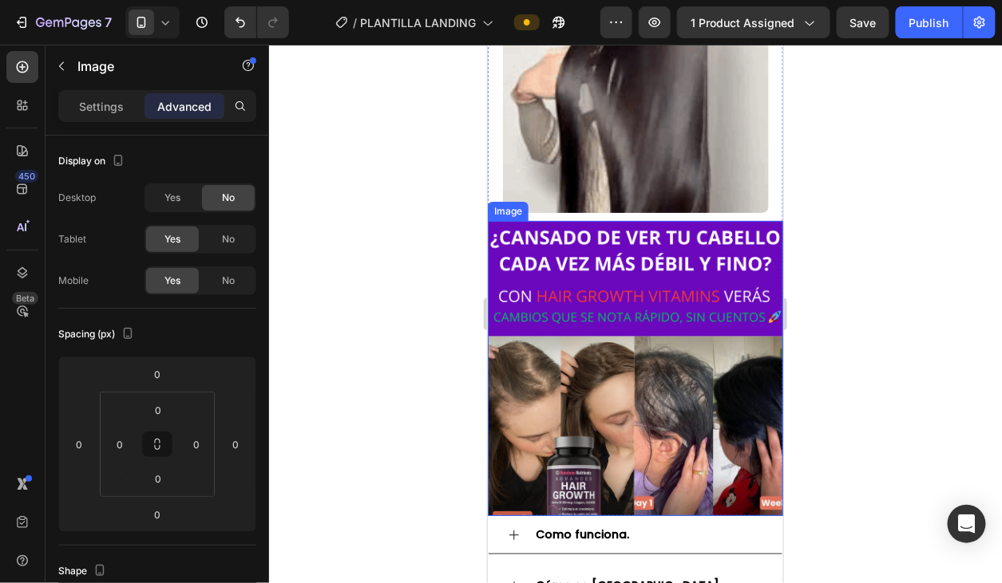
click at [572, 354] on img at bounding box center [634, 367] width 295 height 295
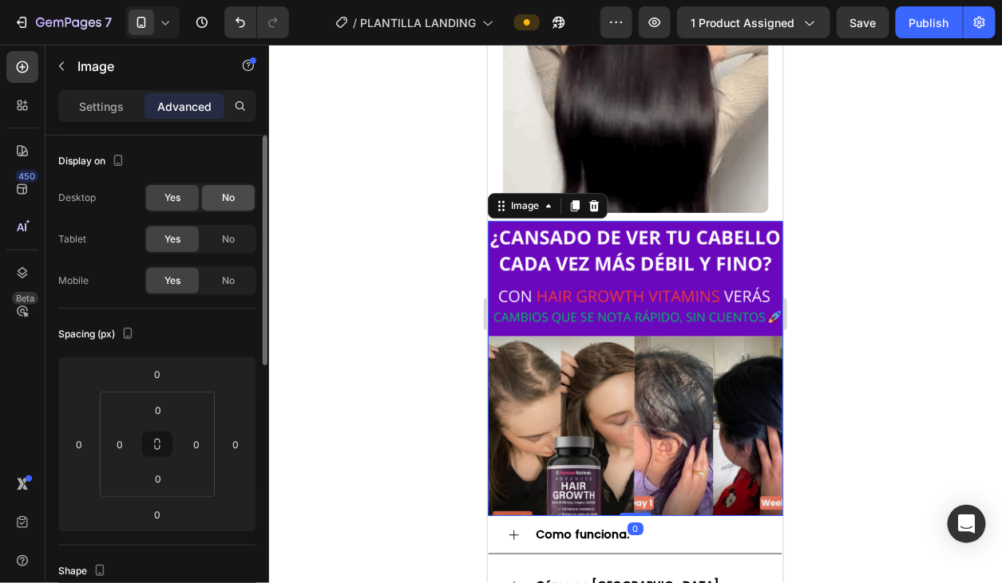
click at [239, 207] on div "No" at bounding box center [228, 198] width 53 height 26
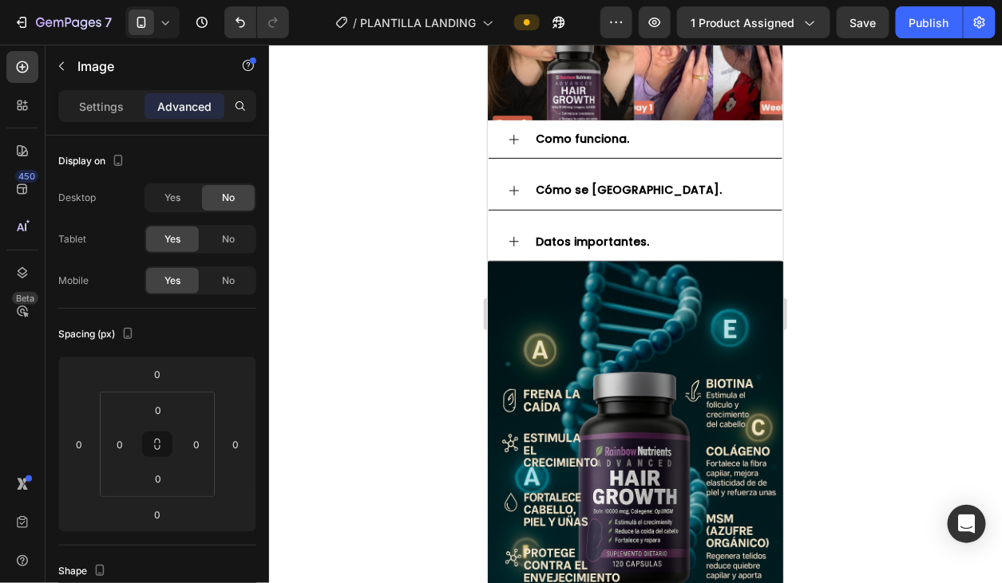
scroll to position [1840, 0]
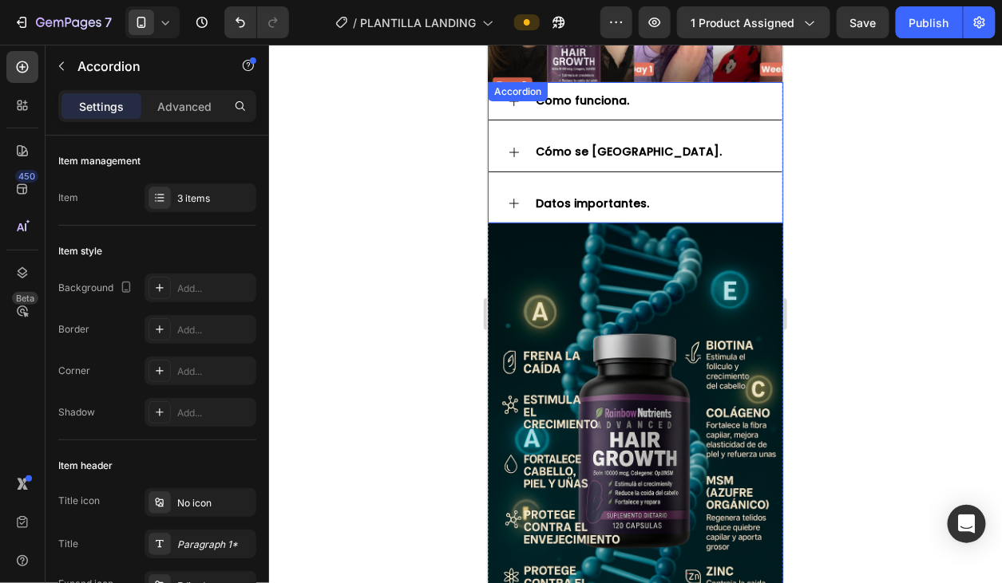
click at [648, 96] on div "Como funciona." at bounding box center [647, 100] width 230 height 25
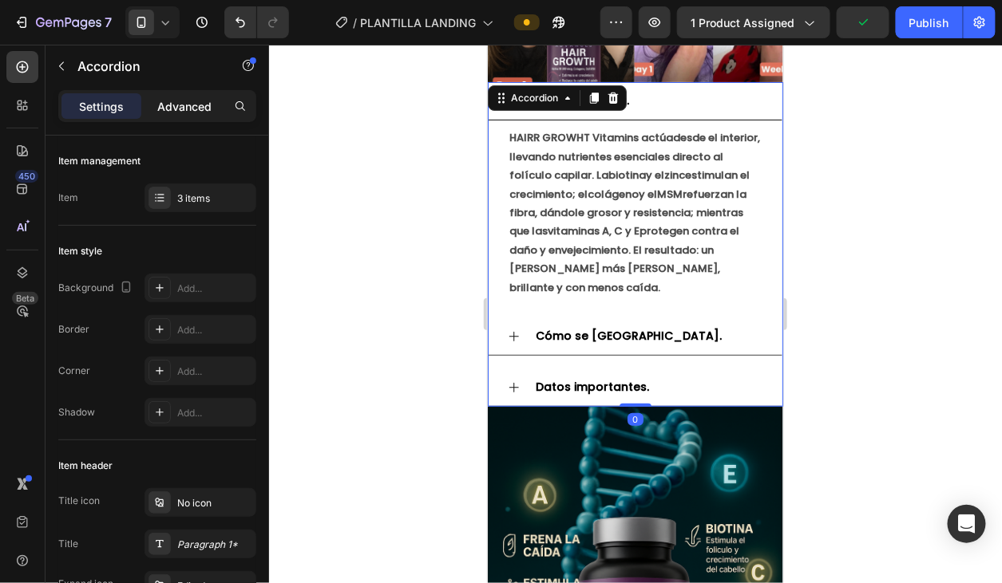
click at [211, 105] on p "Advanced" at bounding box center [184, 106] width 54 height 17
type input "100%"
type input "100"
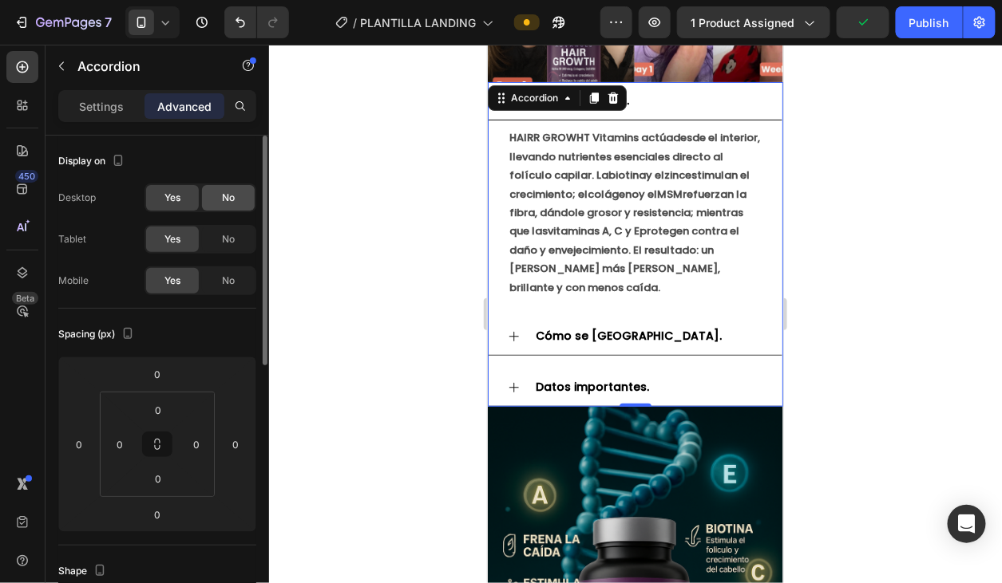
click at [230, 197] on span "No" at bounding box center [228, 198] width 13 height 14
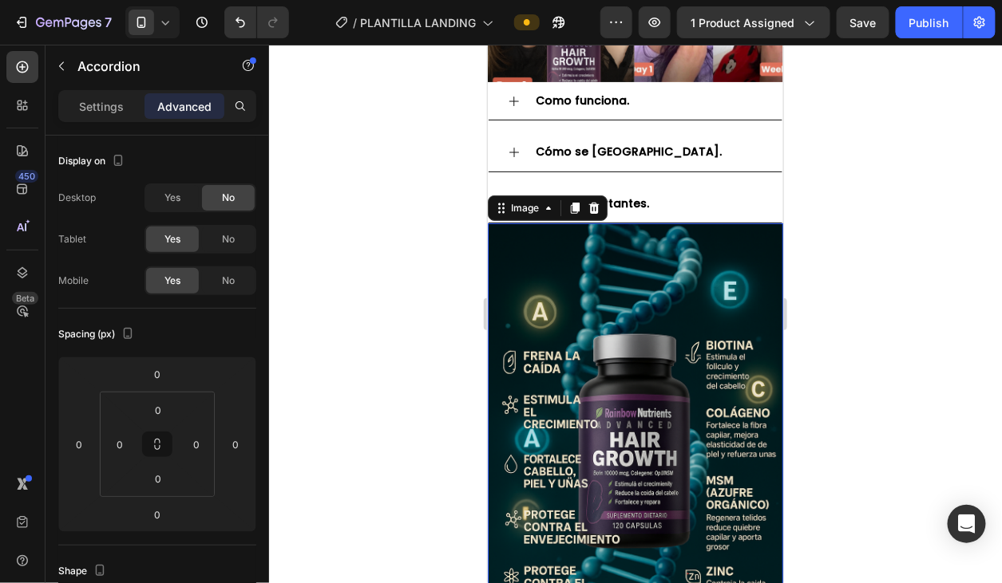
click at [650, 318] on img at bounding box center [634, 444] width 295 height 443
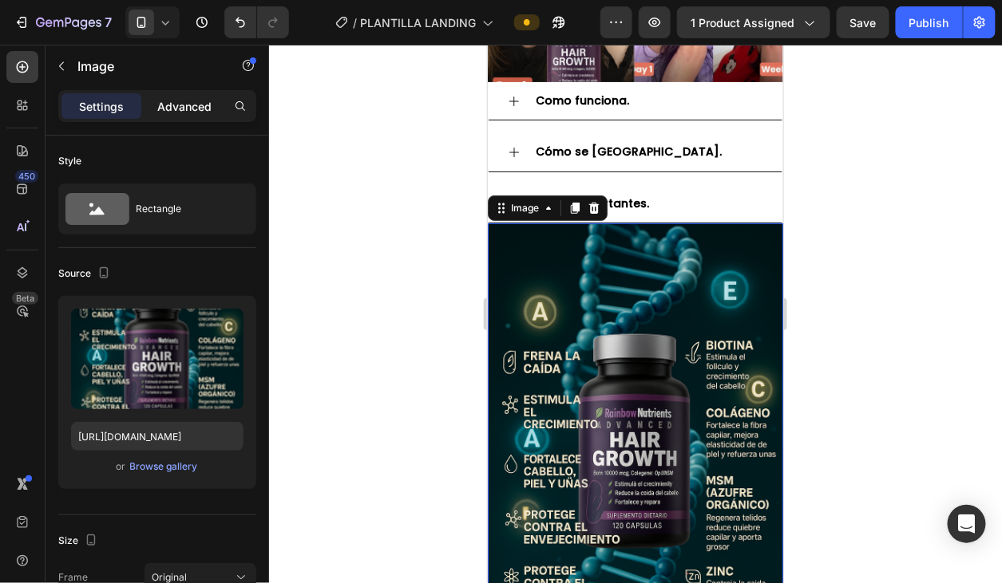
click at [185, 98] on p "Advanced" at bounding box center [184, 106] width 54 height 17
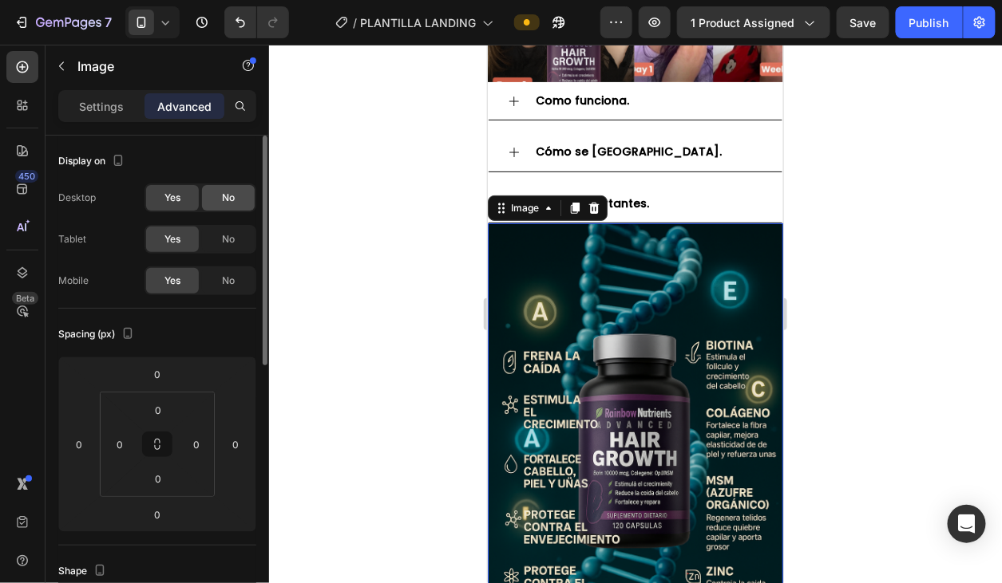
click at [222, 198] on span "No" at bounding box center [228, 198] width 13 height 14
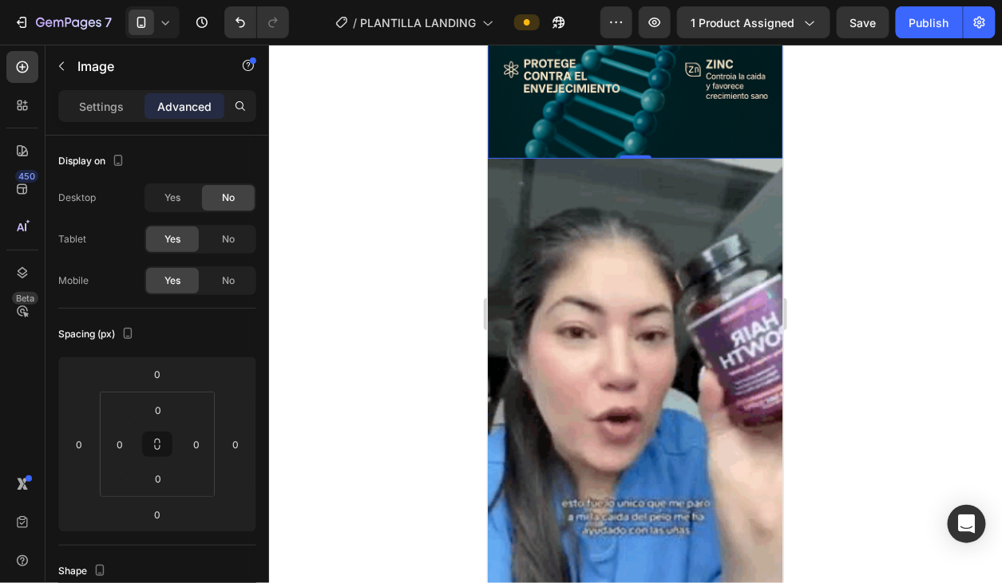
scroll to position [2352, 0]
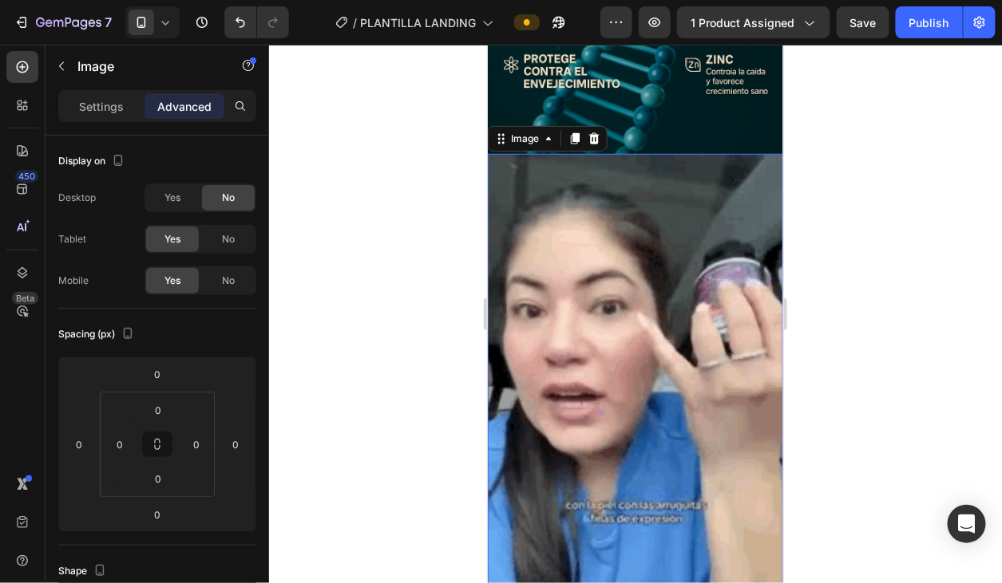
click at [566, 259] on img at bounding box center [634, 415] width 295 height 524
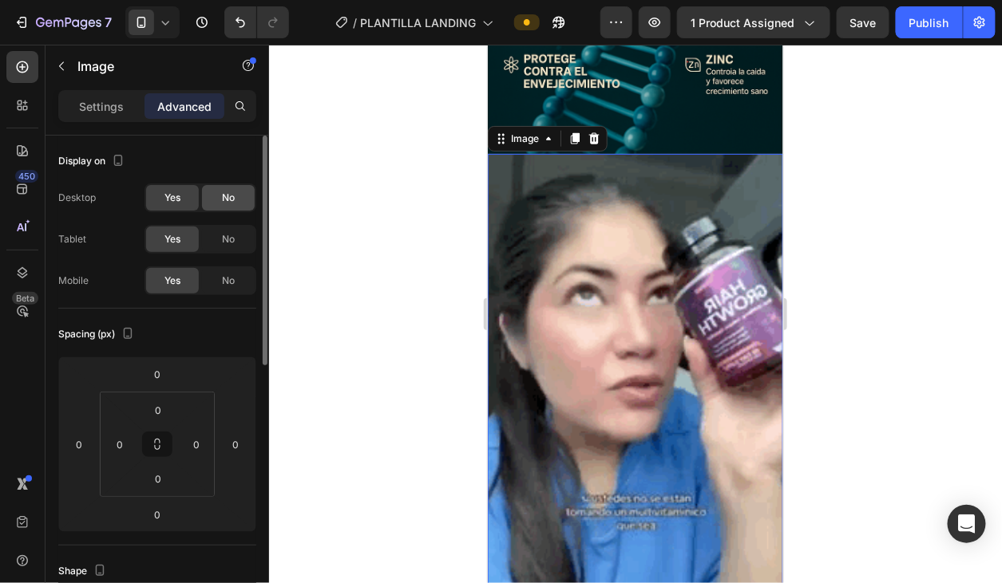
click at [223, 197] on span "No" at bounding box center [228, 198] width 13 height 14
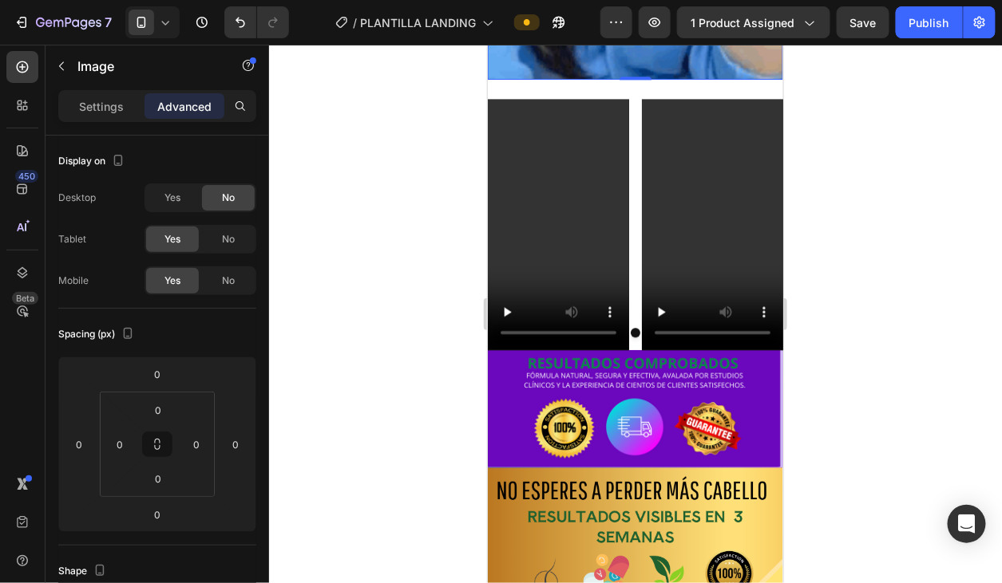
scroll to position [2978, 0]
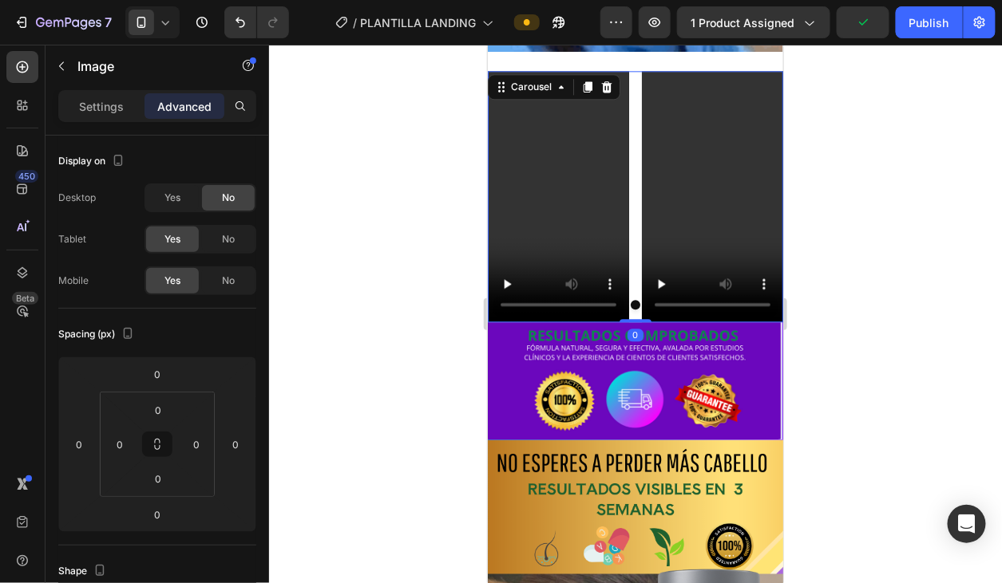
click at [631, 156] on div "Video Video" at bounding box center [634, 195] width 295 height 251
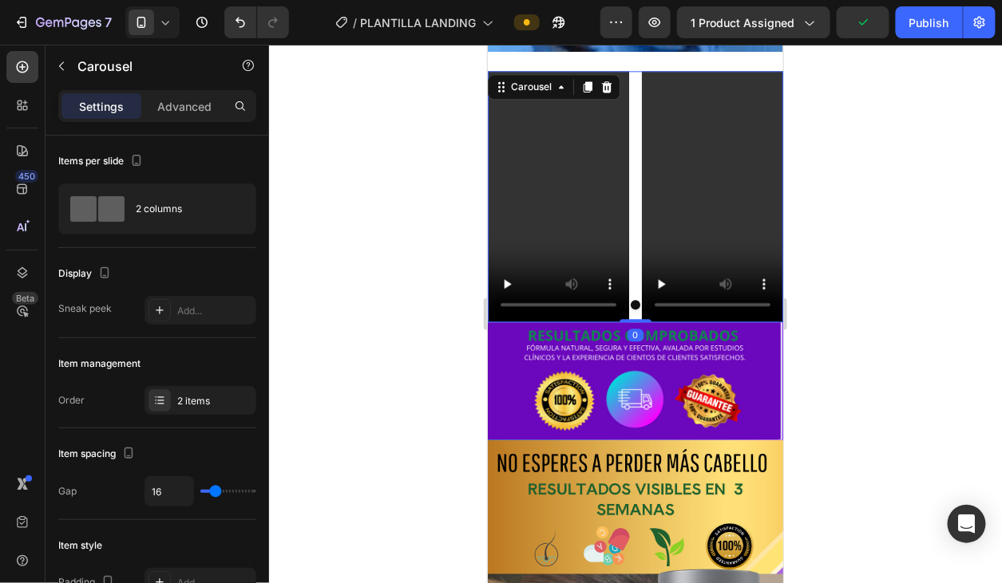
click at [631, 72] on div "Video Video" at bounding box center [634, 195] width 295 height 251
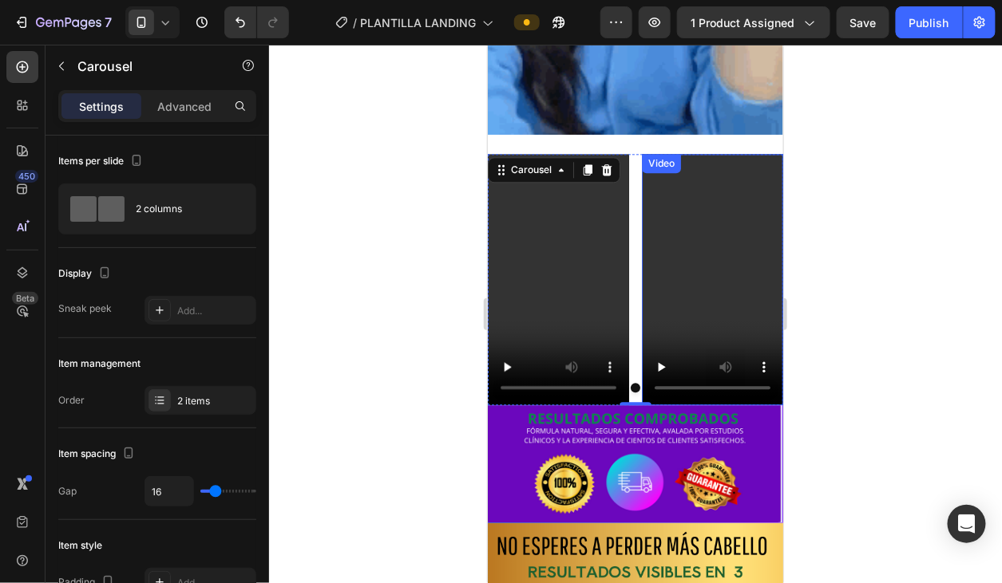
scroll to position [2894, 0]
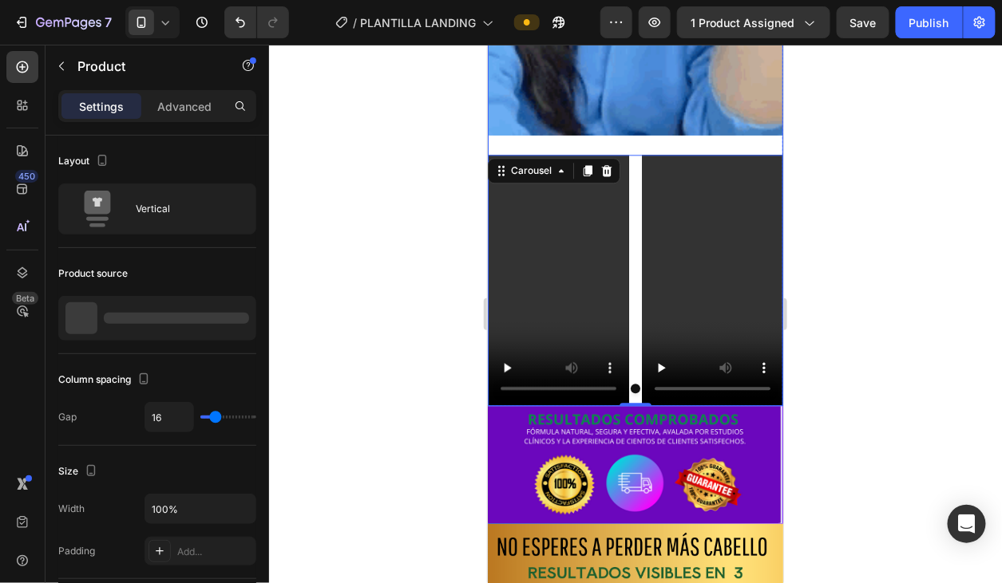
click at [651, 135] on div "Video Video Carousel 0" at bounding box center [634, 270] width 295 height 271
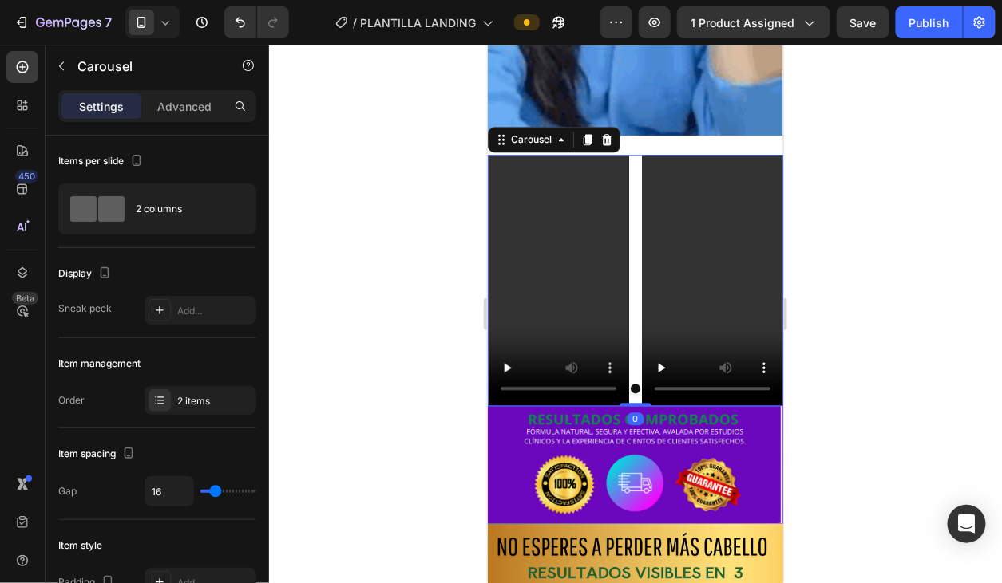
click at [639, 154] on div "Video Video" at bounding box center [634, 279] width 295 height 251
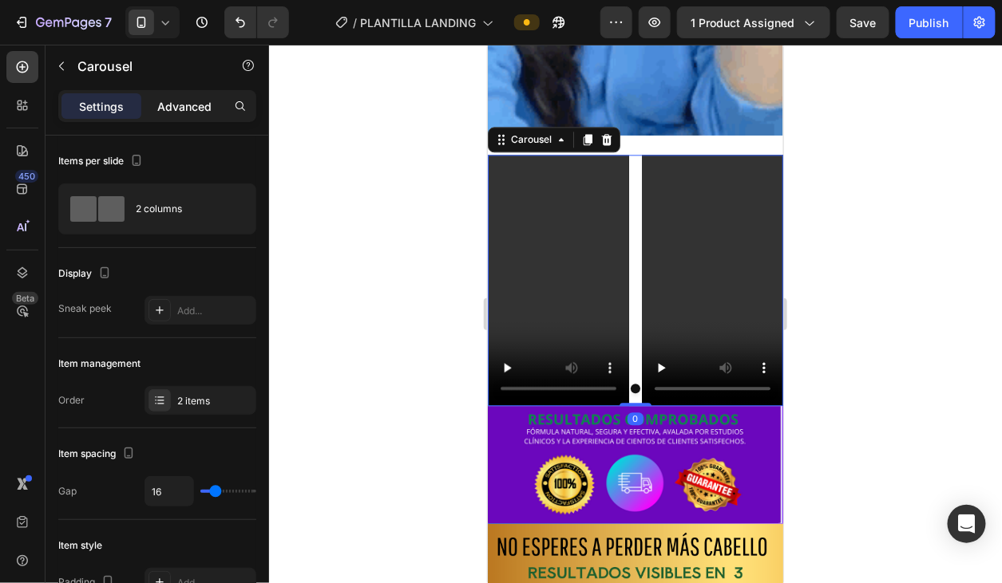
click at [208, 103] on p "Advanced" at bounding box center [184, 106] width 54 height 17
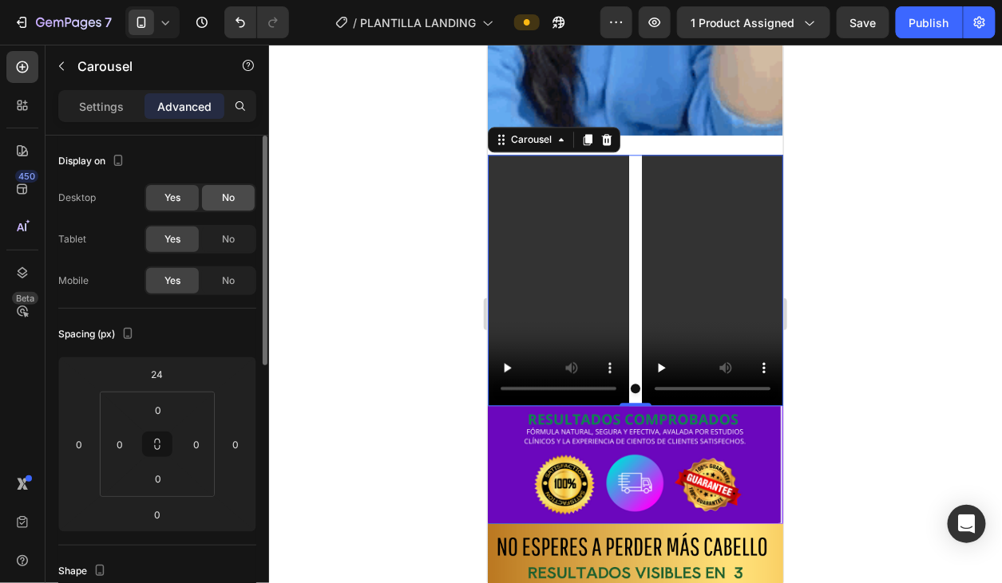
click at [222, 196] on span "No" at bounding box center [228, 198] width 13 height 14
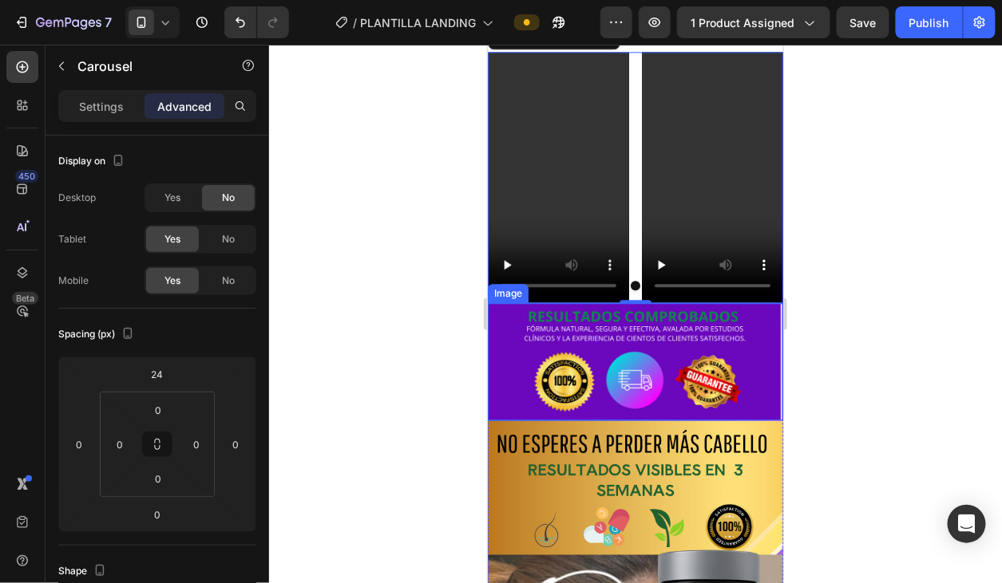
scroll to position [3014, 0]
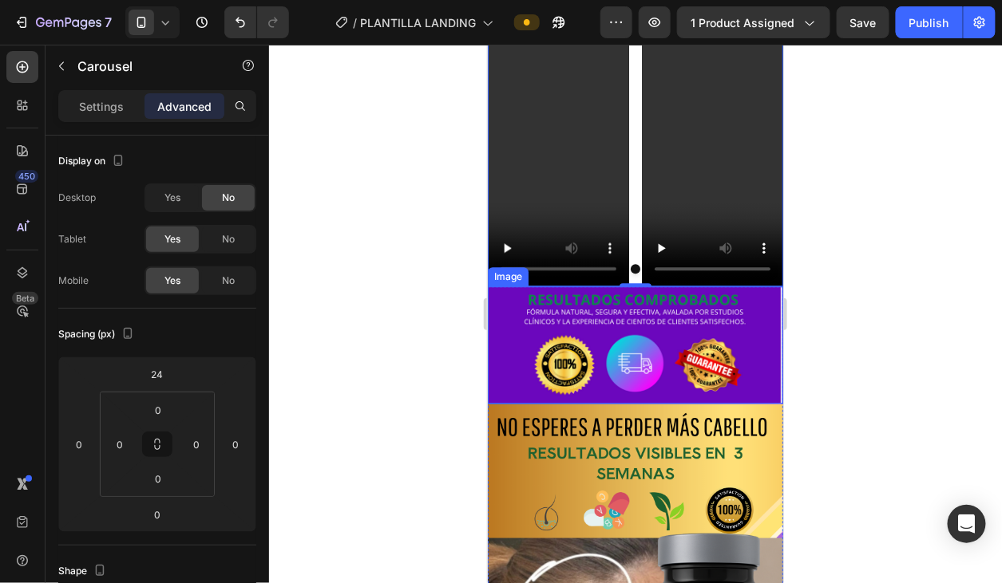
click at [618, 367] on img at bounding box center [634, 344] width 295 height 117
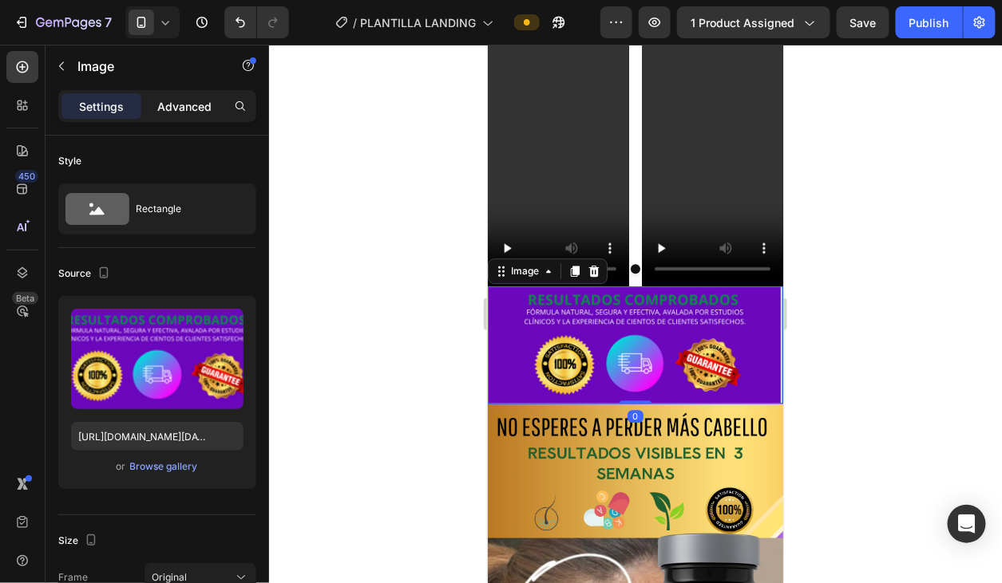
click at [180, 113] on p "Advanced" at bounding box center [184, 106] width 54 height 17
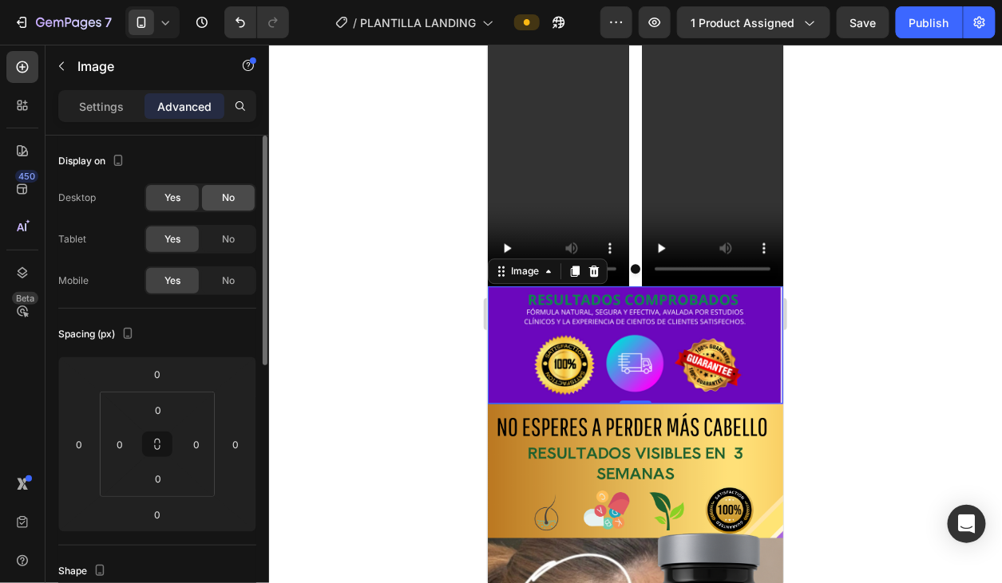
click at [216, 195] on div "No" at bounding box center [228, 198] width 53 height 26
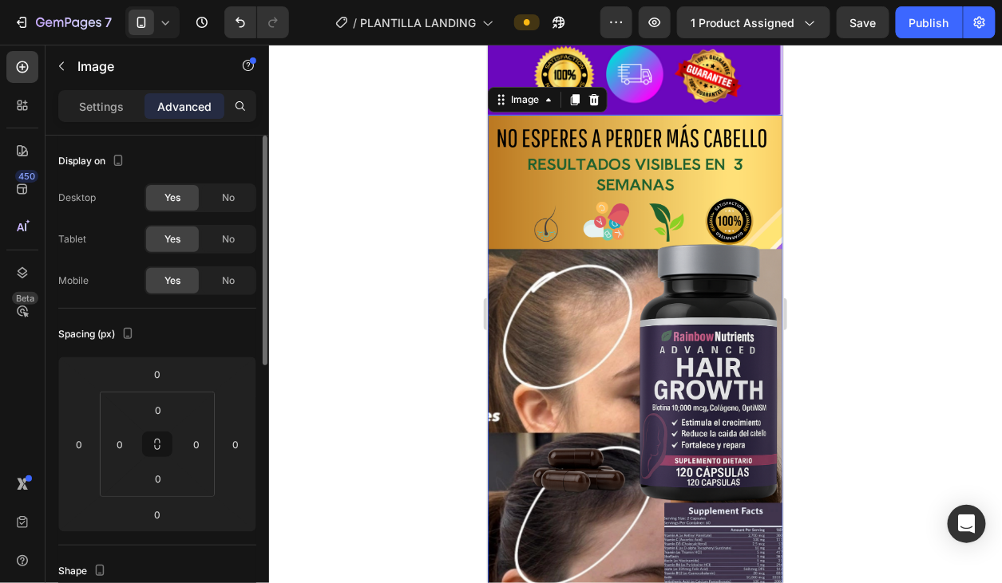
scroll to position [3310, 0]
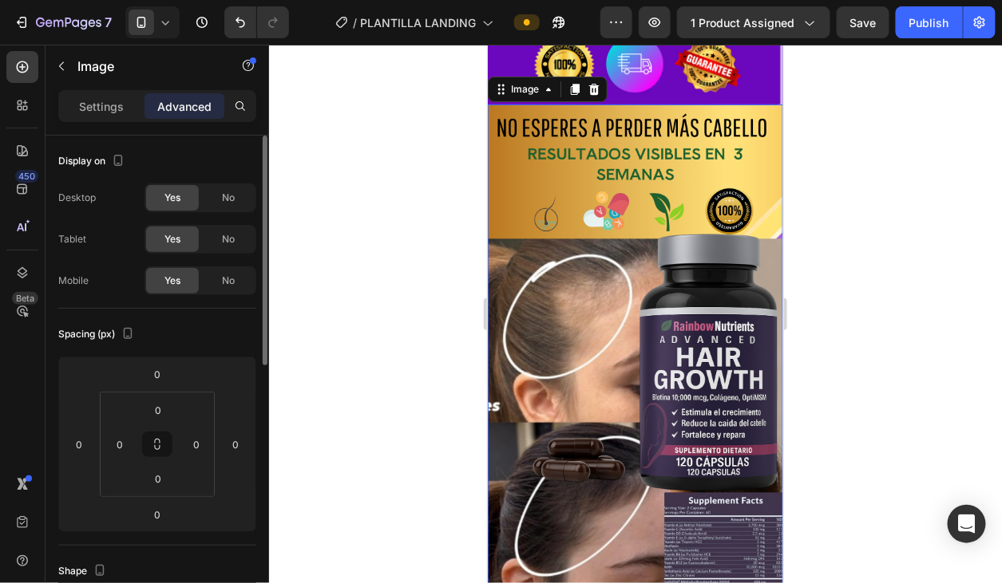
click at [616, 304] on img at bounding box center [634, 367] width 295 height 526
click at [238, 189] on div "No" at bounding box center [228, 198] width 53 height 26
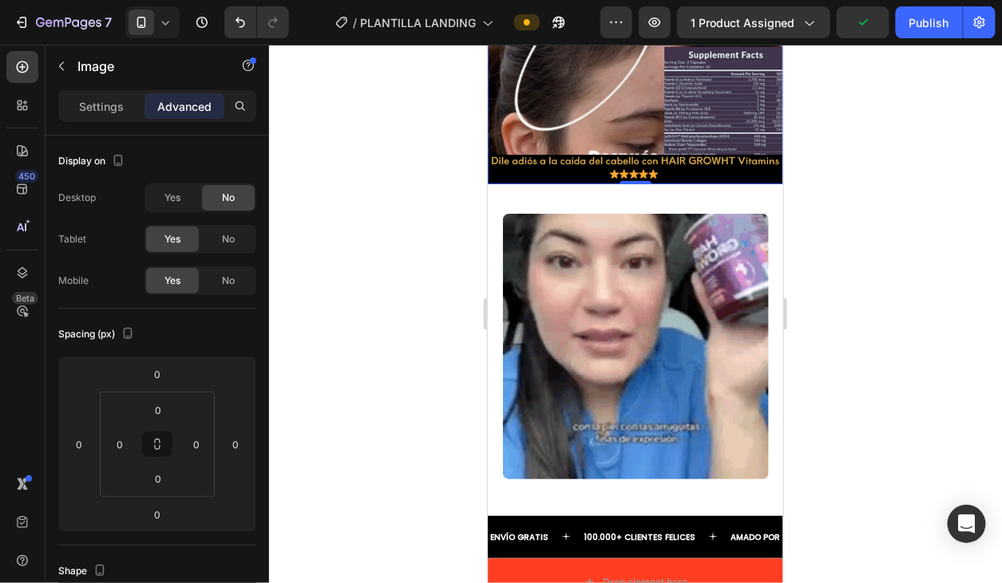
scroll to position [3805, 0]
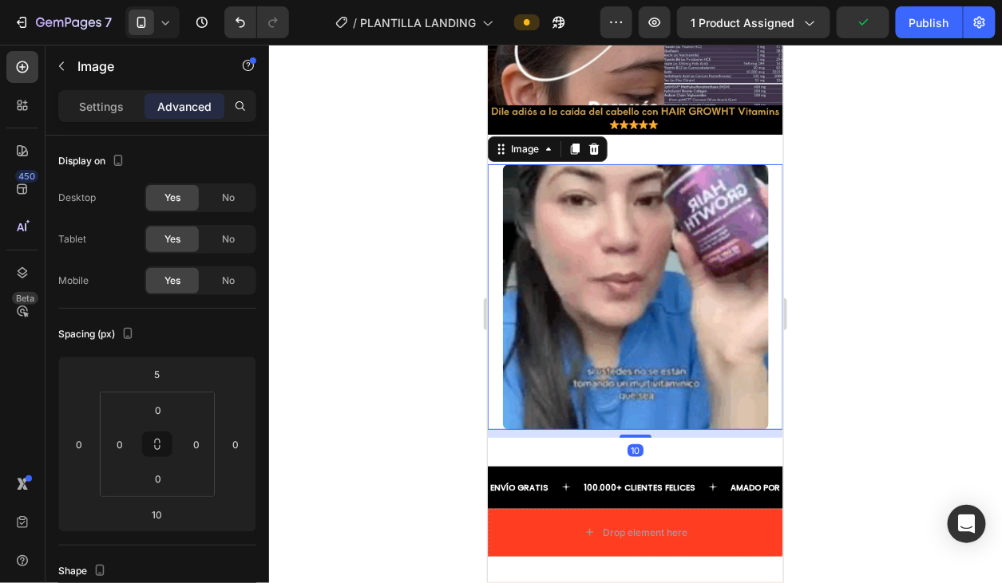
click at [558, 271] on img at bounding box center [635, 297] width 266 height 266
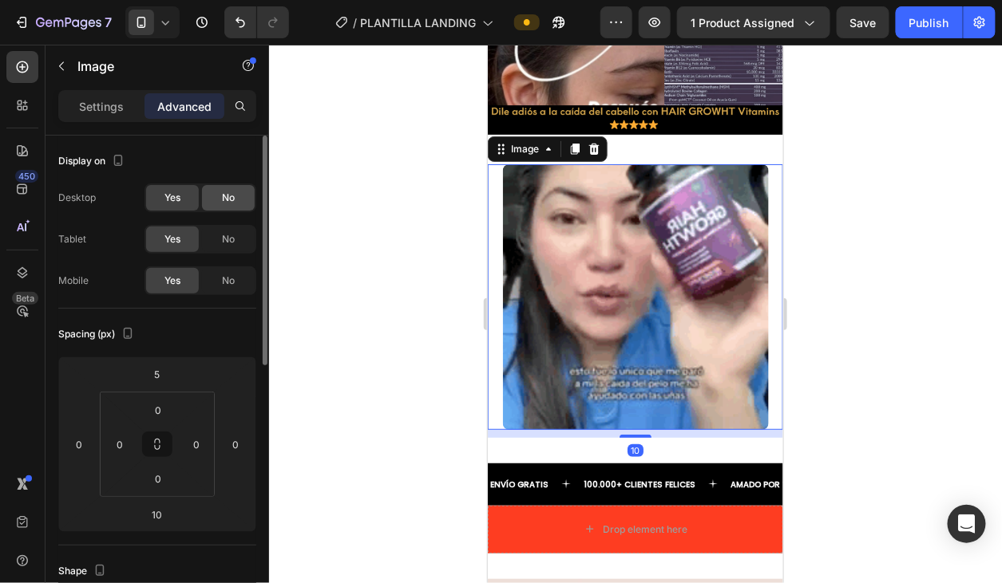
click at [223, 198] on span "No" at bounding box center [228, 198] width 13 height 14
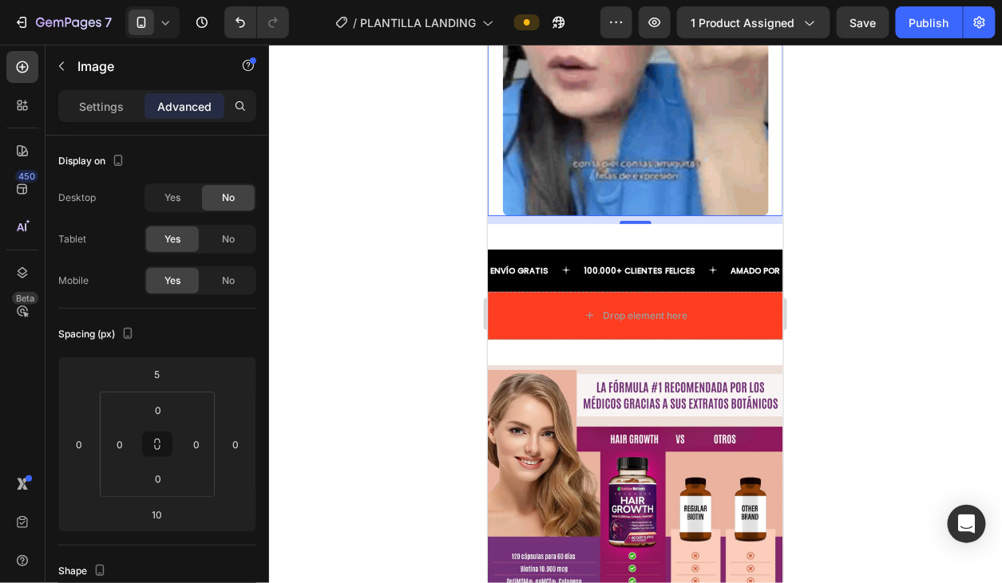
scroll to position [4042, 0]
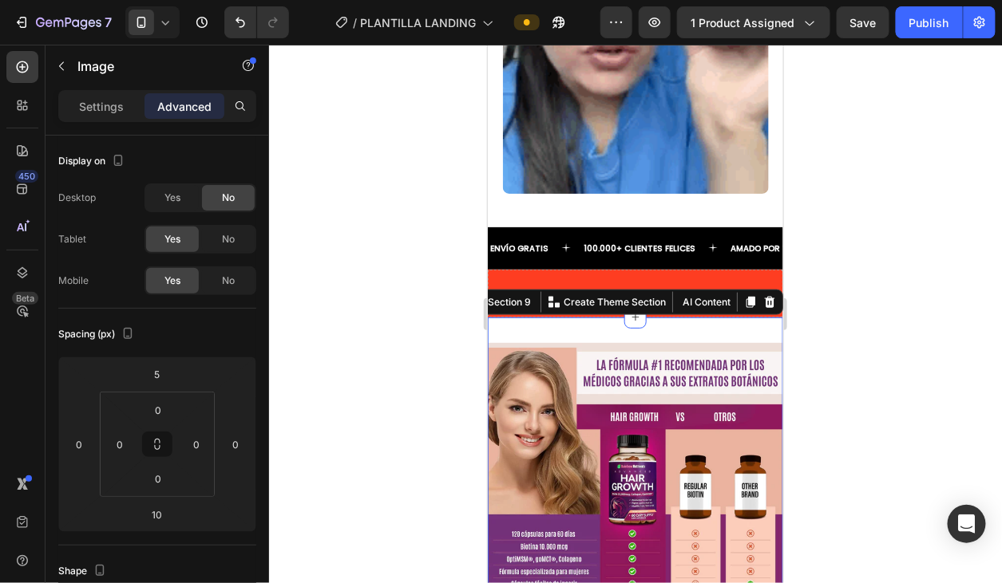
click at [570, 320] on div "Image Section 9 You can create reusable sections Create Theme Section AI Conten…" at bounding box center [634, 490] width 295 height 346
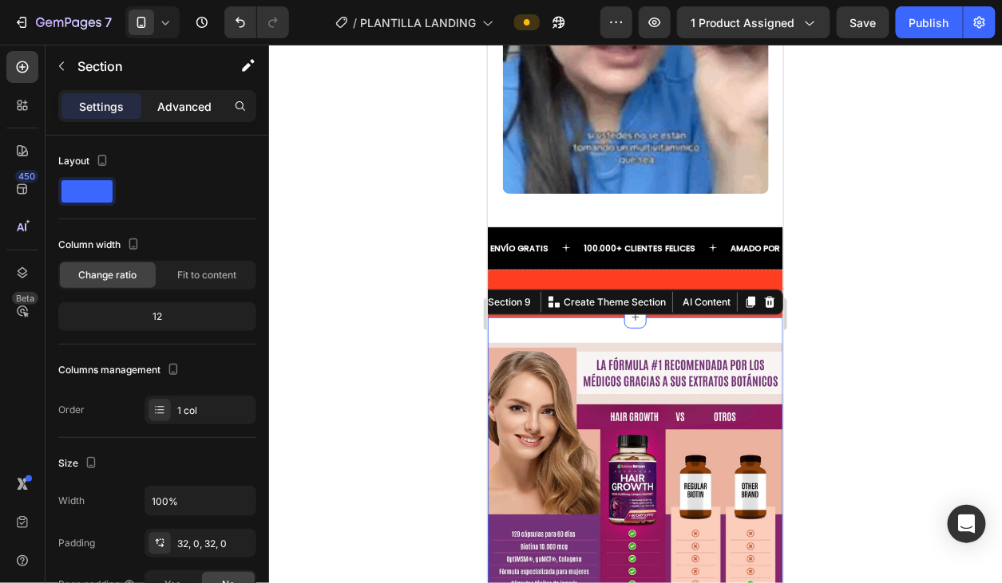
click at [197, 112] on p "Advanced" at bounding box center [184, 106] width 54 height 17
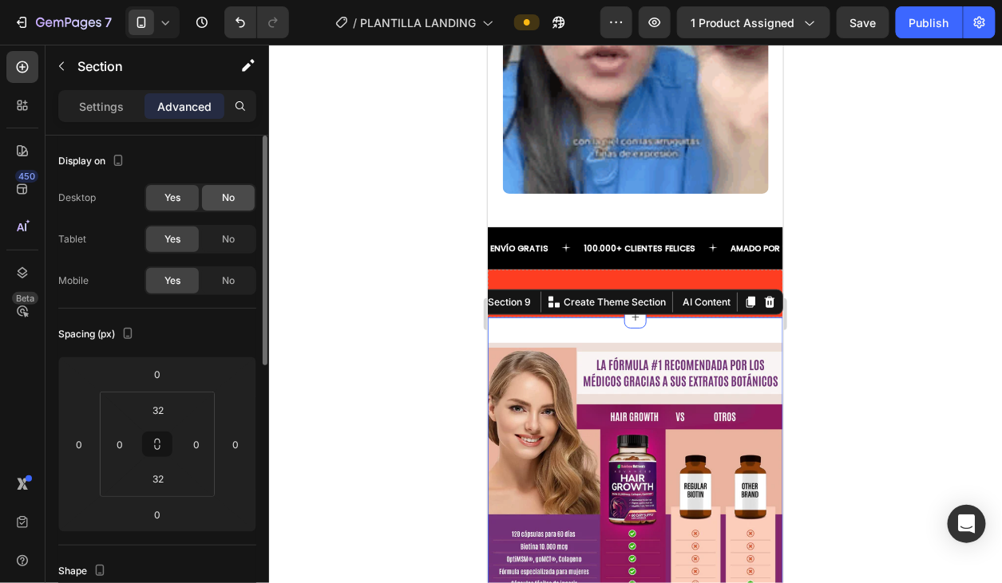
click at [227, 193] on span "No" at bounding box center [228, 198] width 13 height 14
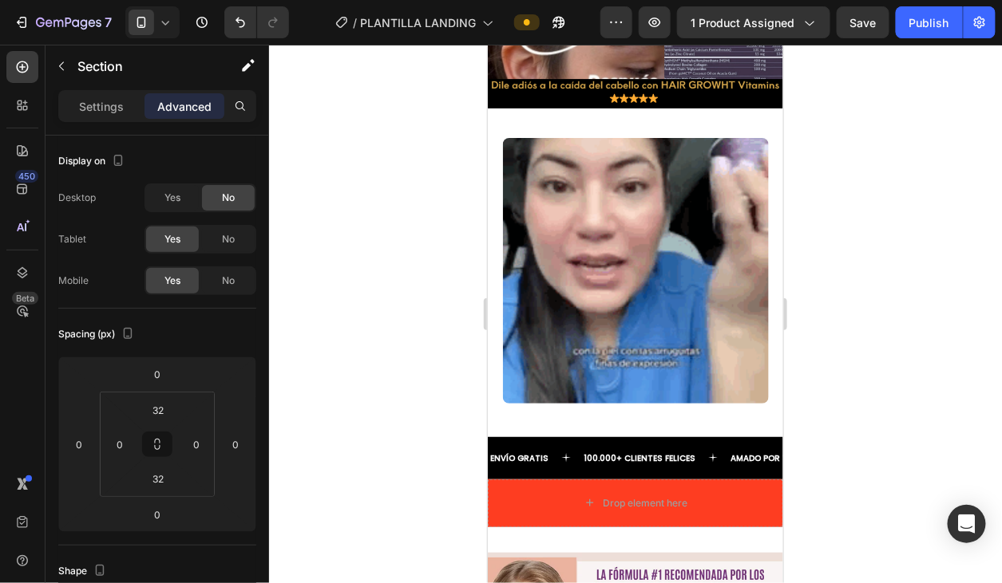
scroll to position [3822, 0]
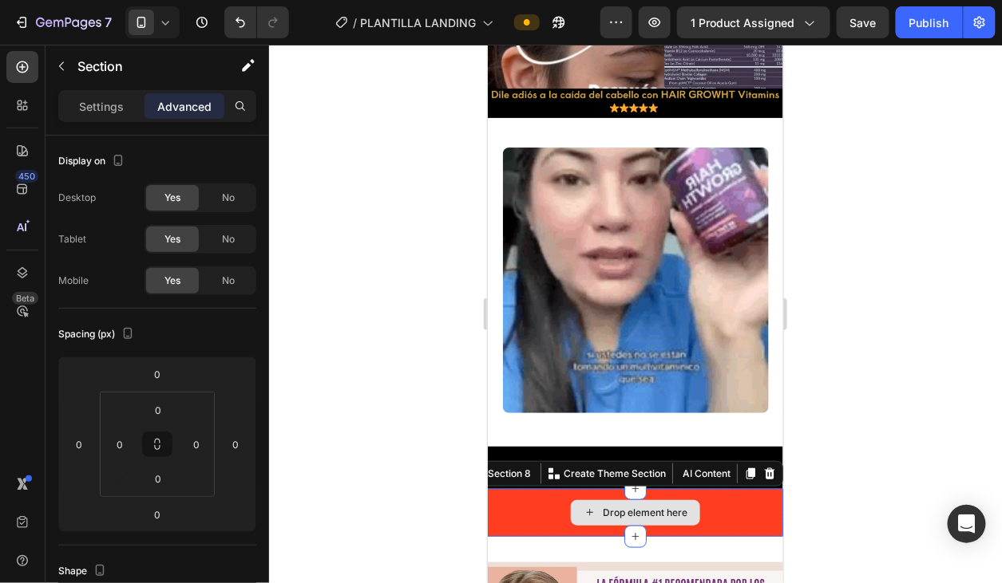
click at [733, 508] on div "Drop element here" at bounding box center [634, 512] width 295 height 48
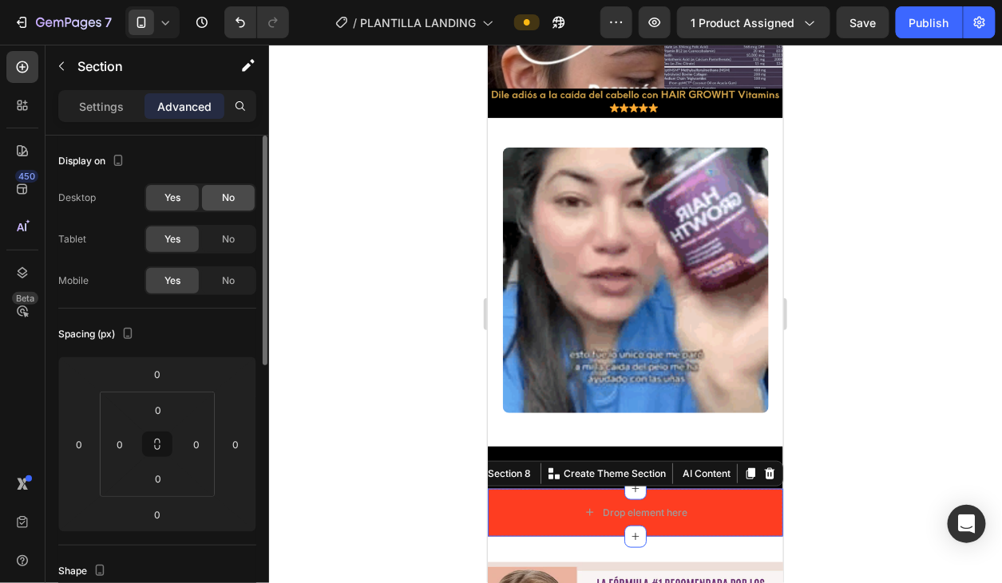
click at [237, 200] on div "No" at bounding box center [228, 198] width 53 height 26
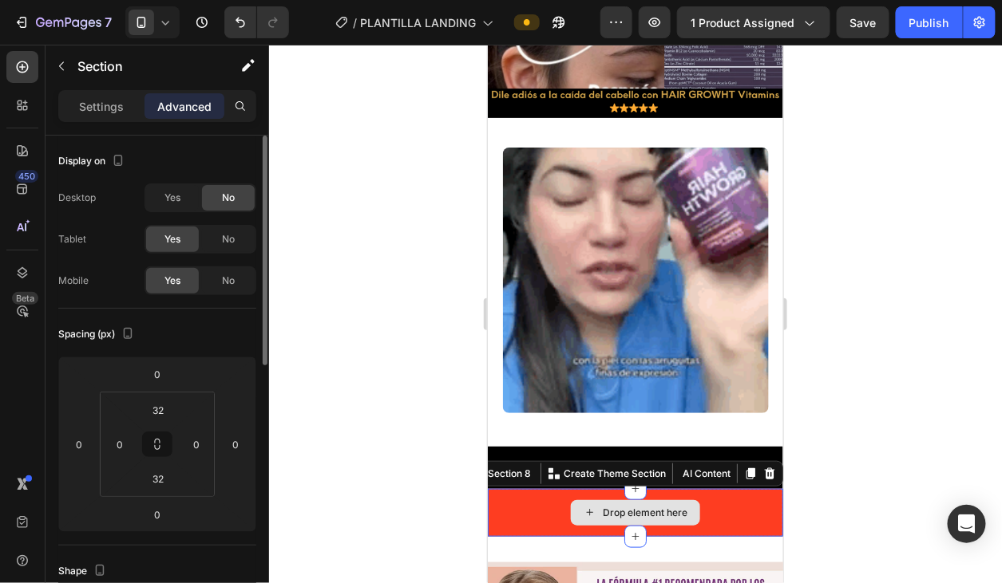
click at [757, 496] on div "Drop element here" at bounding box center [634, 512] width 295 height 48
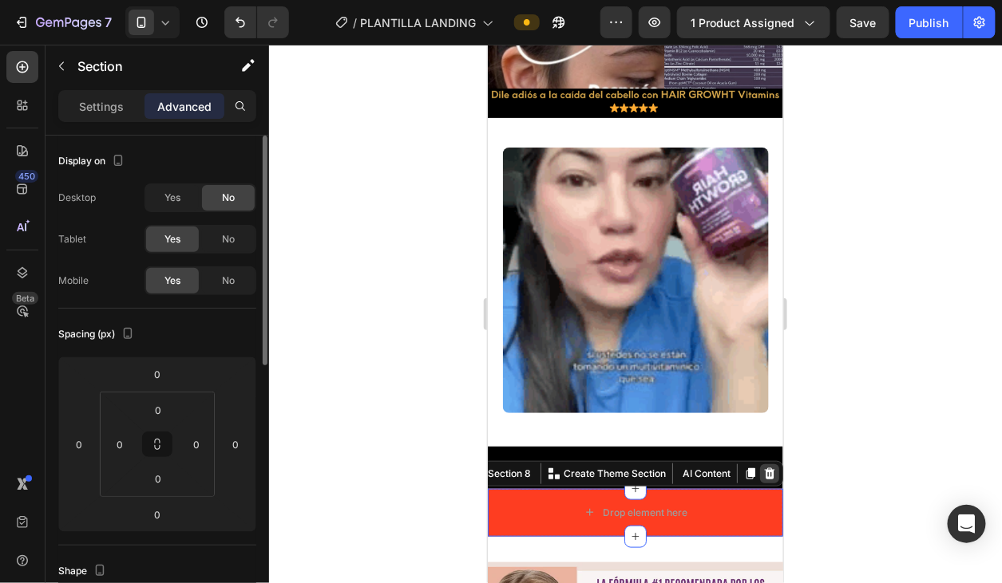
click at [768, 468] on icon at bounding box center [768, 473] width 13 height 13
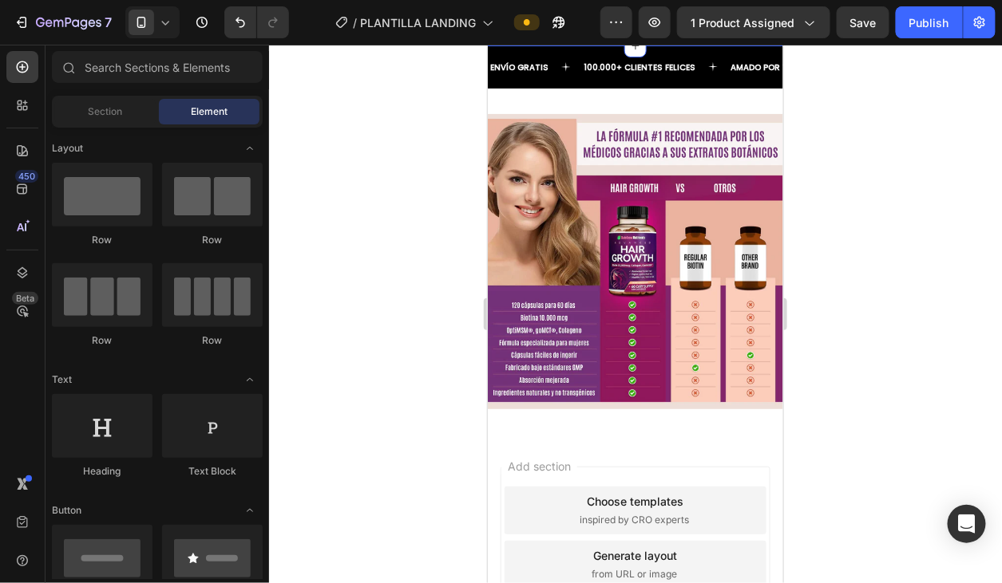
scroll to position [4372, 0]
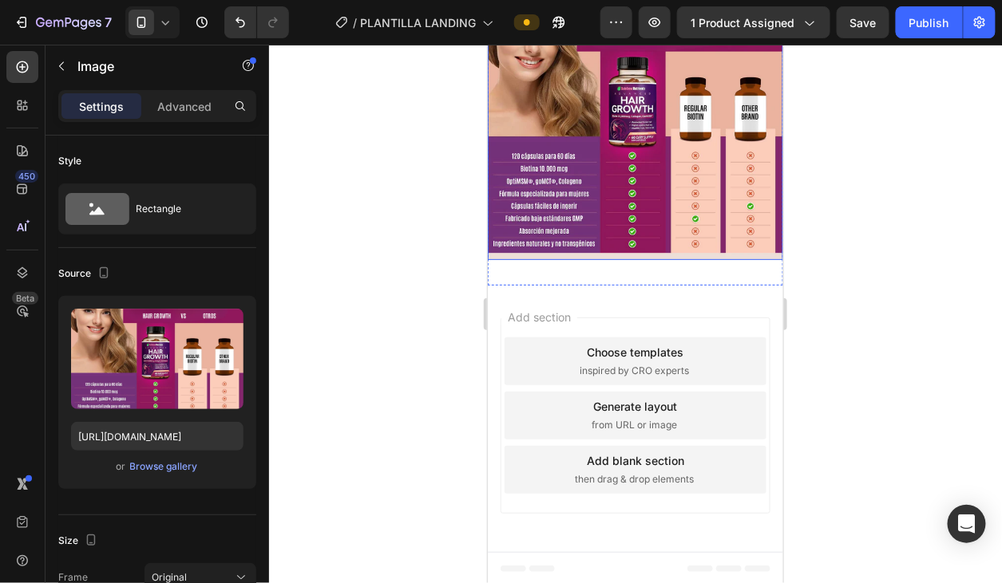
click at [567, 213] on img at bounding box center [634, 111] width 295 height 295
click at [209, 119] on div "Settings Advanced" at bounding box center [157, 106] width 198 height 32
click at [187, 105] on p "Advanced" at bounding box center [184, 106] width 54 height 17
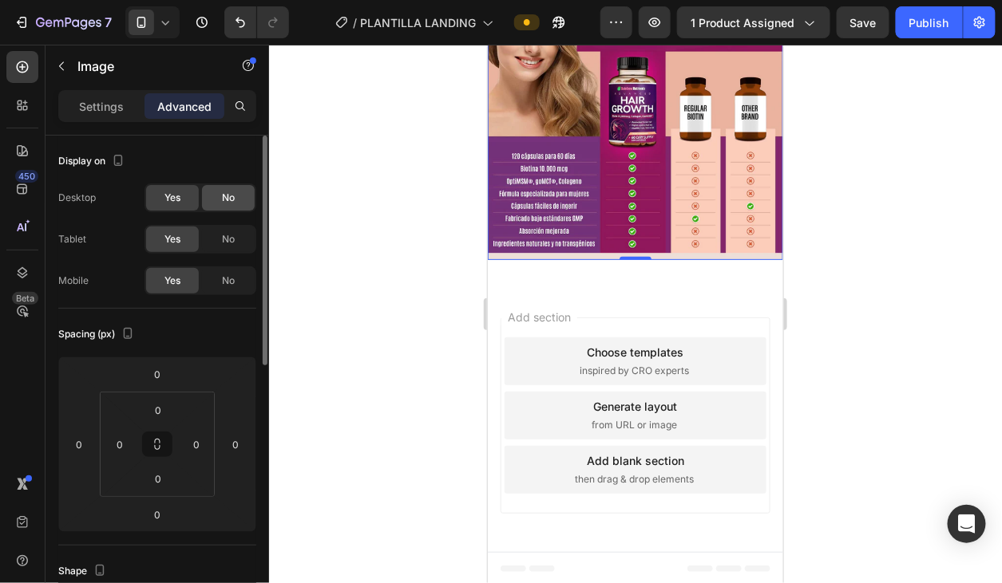
click at [237, 200] on div "No" at bounding box center [228, 198] width 53 height 26
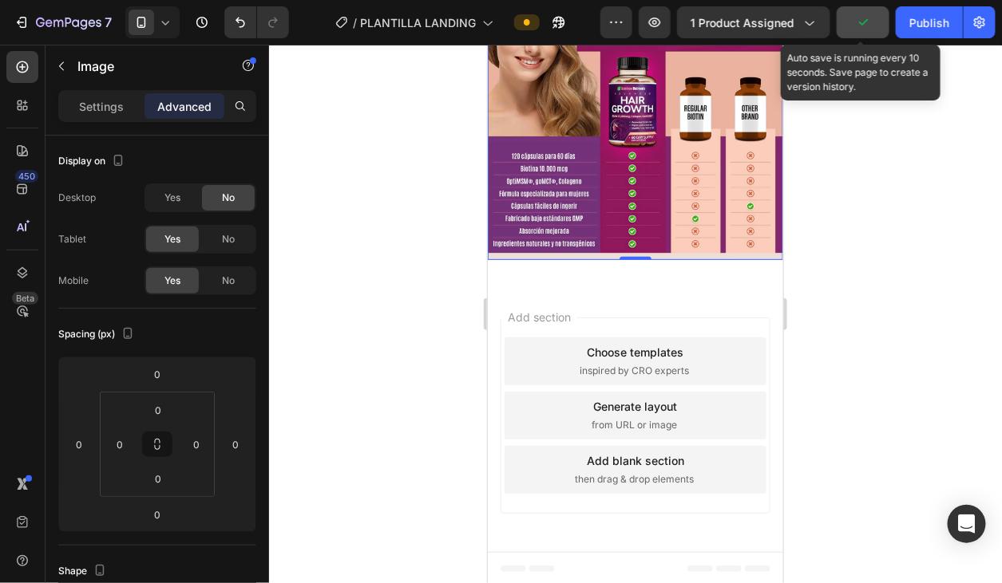
click at [858, 22] on icon "button" at bounding box center [863, 22] width 16 height 16
click at [860, 26] on span "Save" at bounding box center [863, 23] width 26 height 14
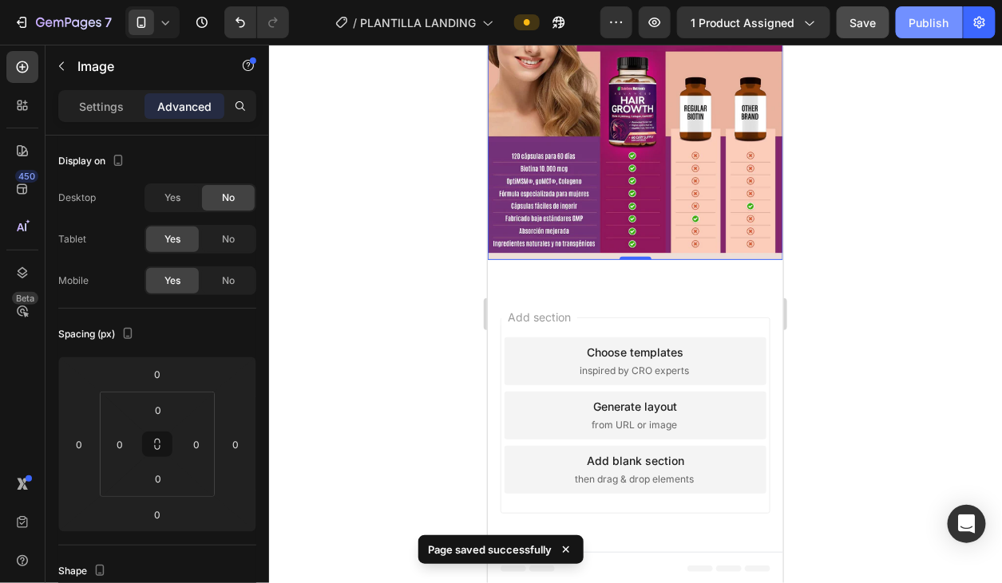
click at [920, 32] on button "Publish" at bounding box center [929, 22] width 67 height 32
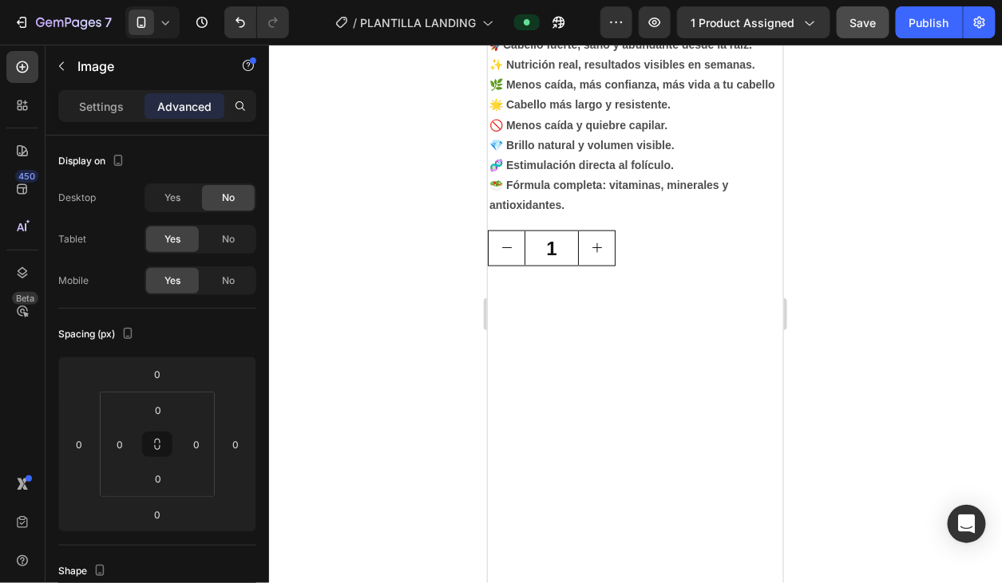
scroll to position [0, 0]
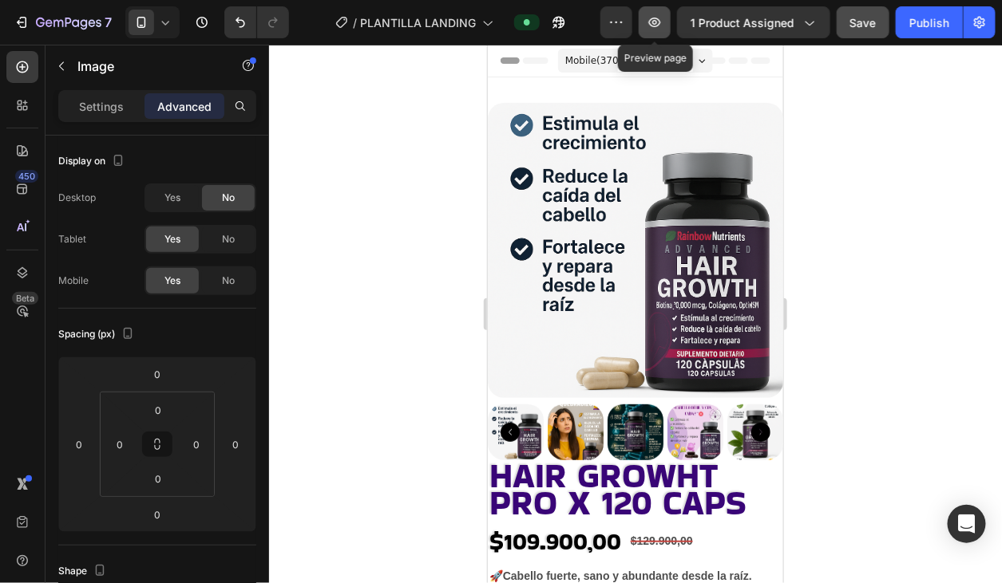
click at [662, 27] on icon "button" at bounding box center [654, 22] width 16 height 16
click at [655, 21] on icon "button" at bounding box center [654, 22] width 16 height 16
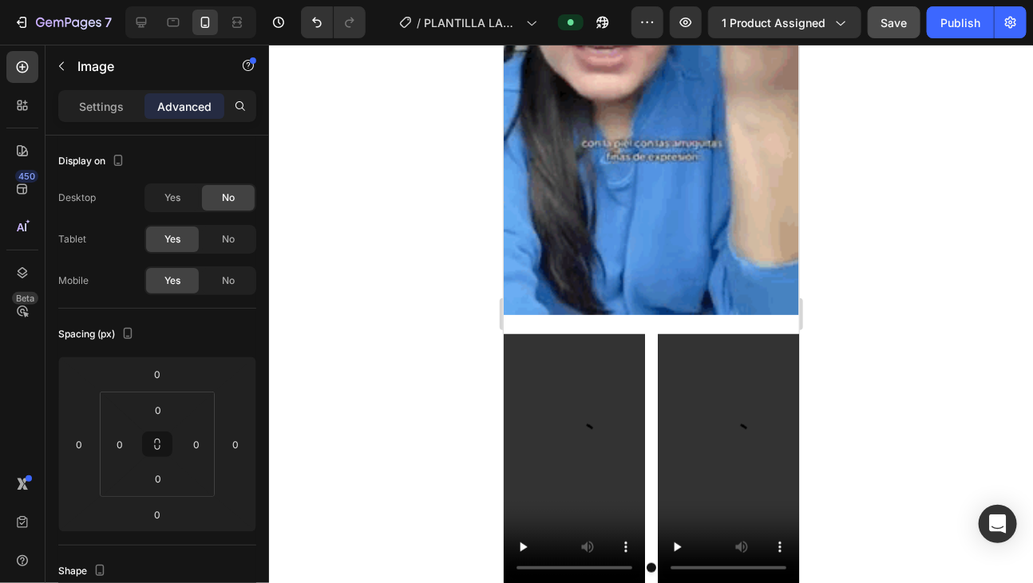
scroll to position [2732, 0]
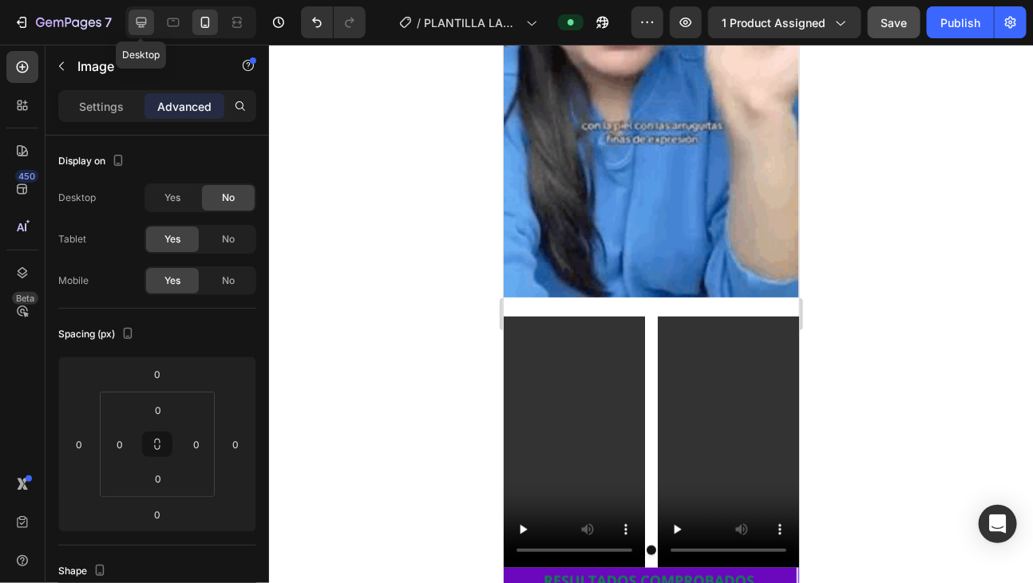
click at [147, 19] on icon at bounding box center [141, 22] width 16 height 16
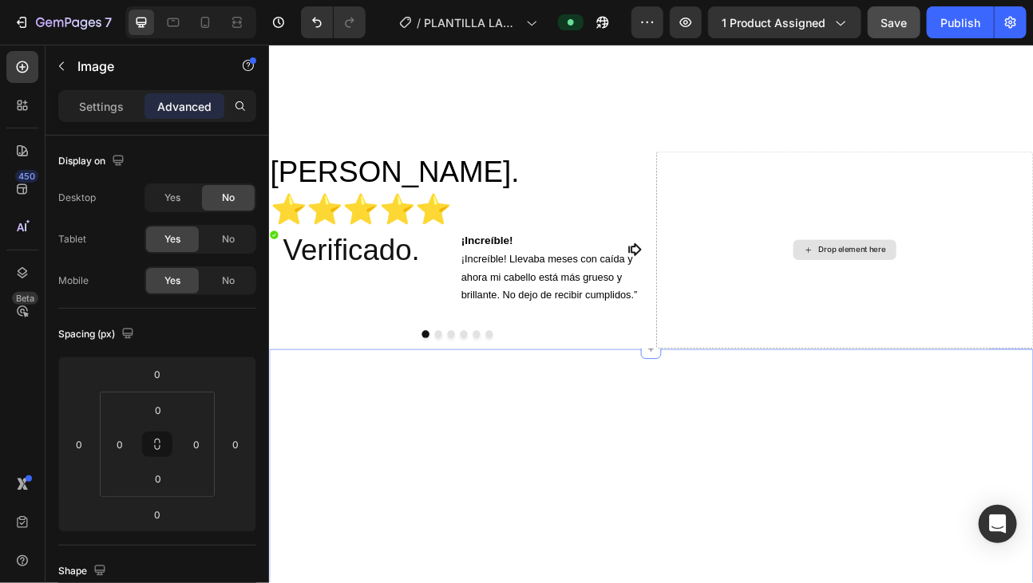
scroll to position [469, 0]
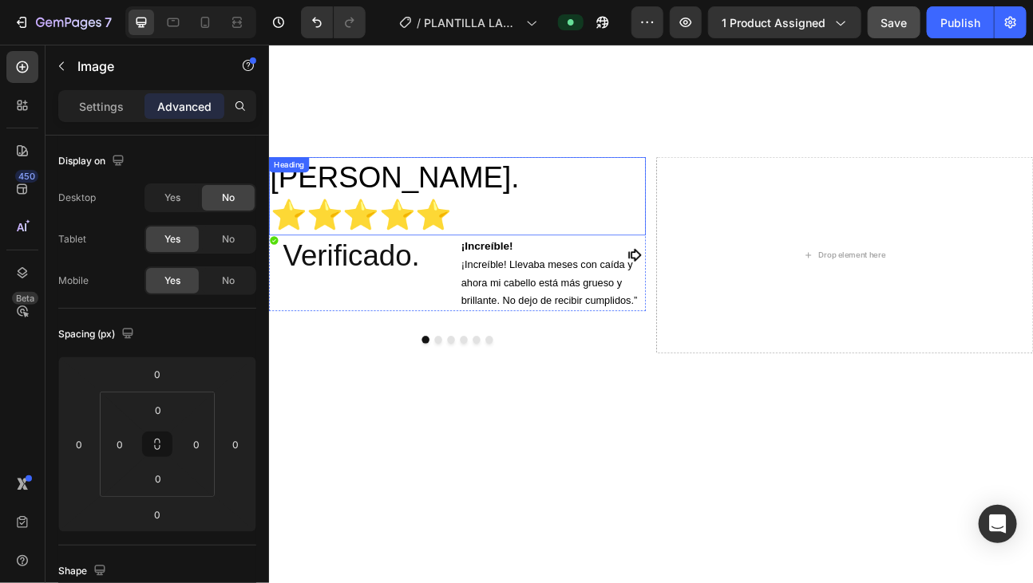
click at [618, 241] on h2 "Maria camelo. ⭐️⭐️⭐️⭐️⭐️" at bounding box center [504, 235] width 472 height 99
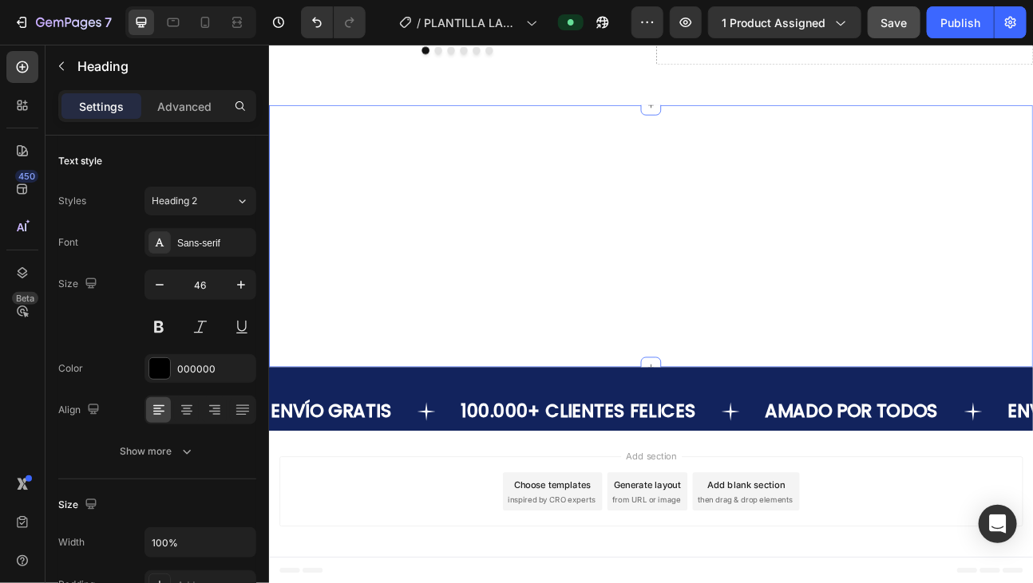
scroll to position [0, 0]
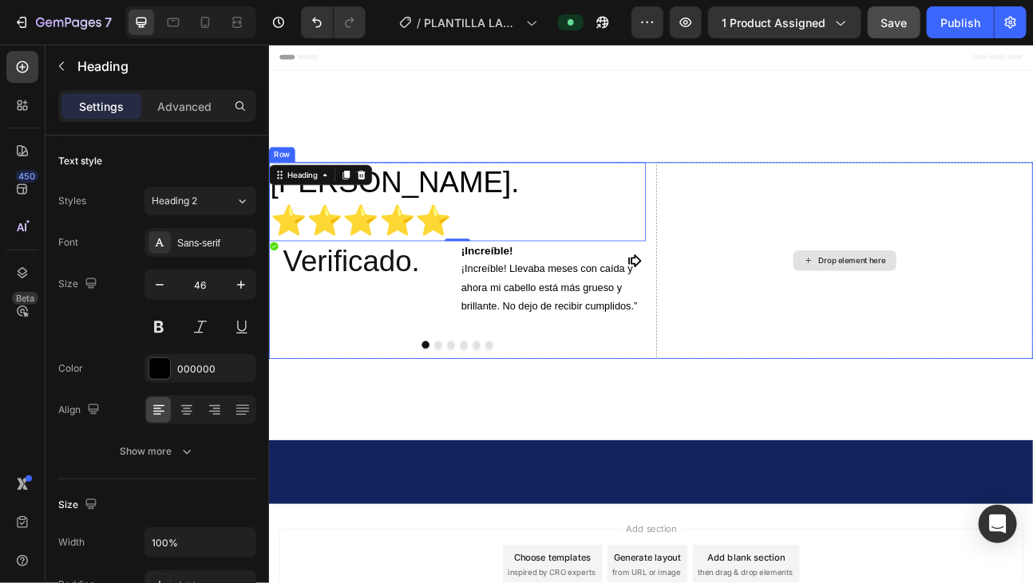
click at [832, 260] on div "Drop element here" at bounding box center [989, 315] width 472 height 247
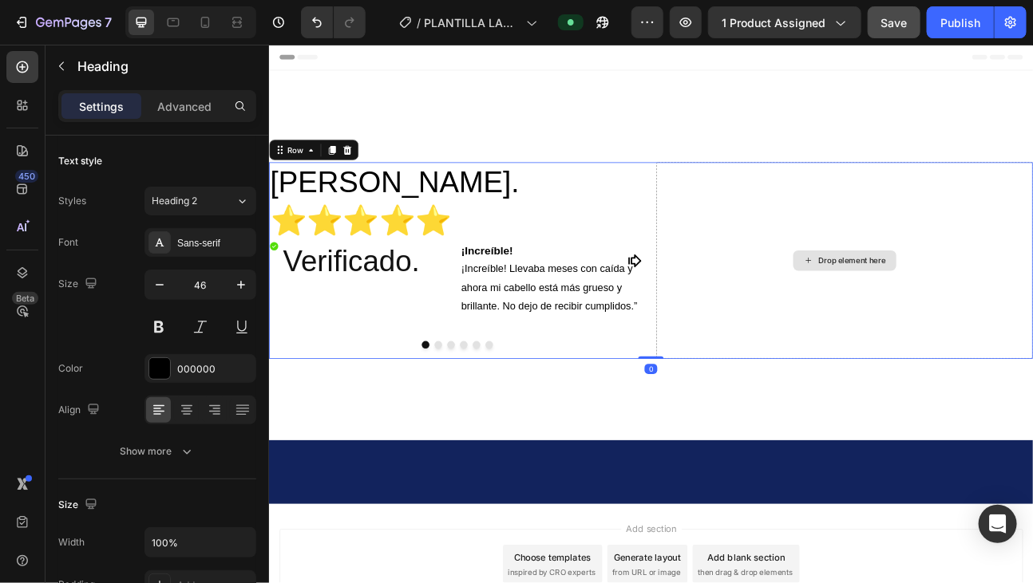
click at [832, 260] on div "Drop element here" at bounding box center [989, 315] width 472 height 247
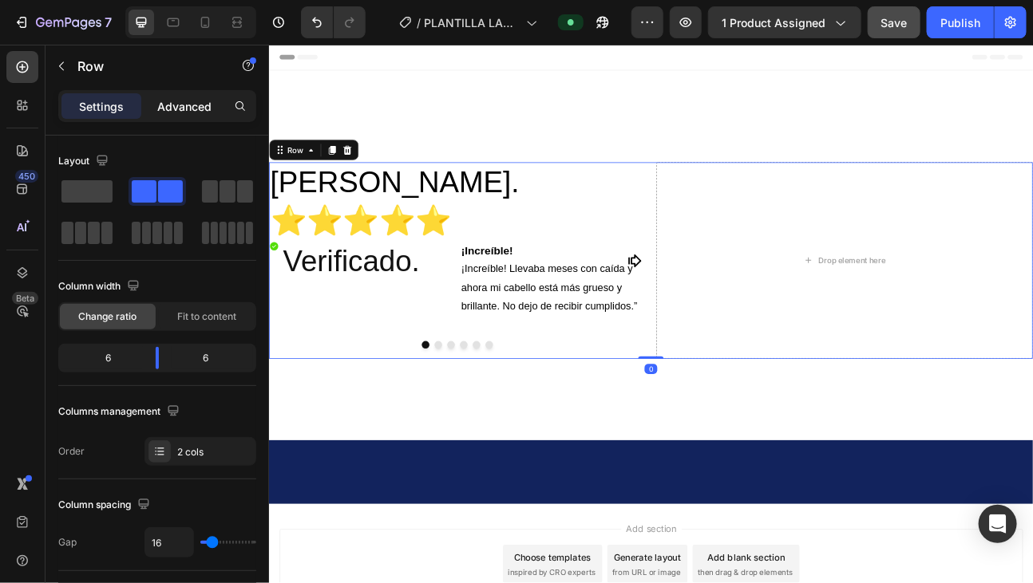
click at [188, 103] on p "Advanced" at bounding box center [184, 106] width 54 height 17
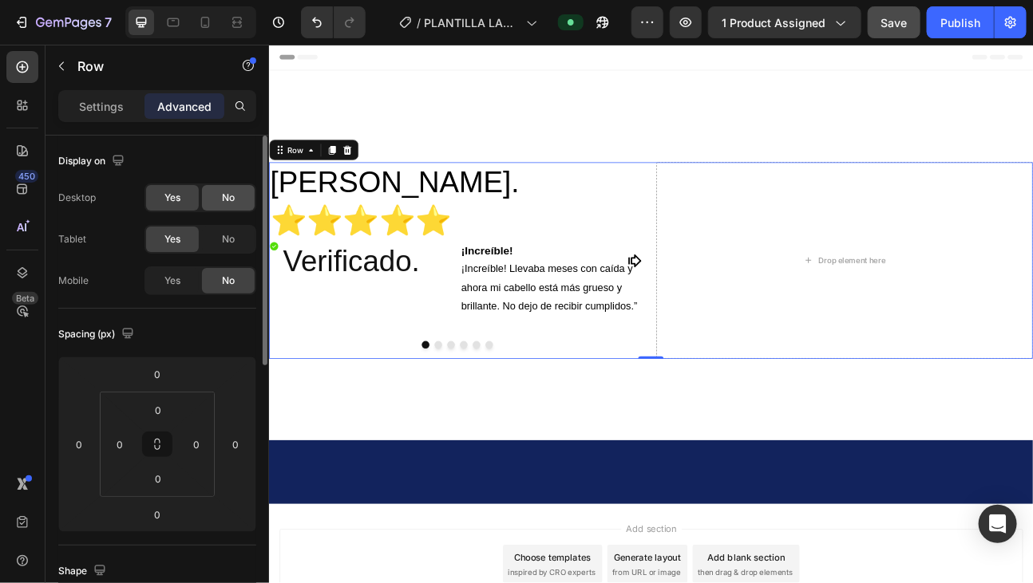
click at [240, 191] on div "No" at bounding box center [228, 198] width 53 height 26
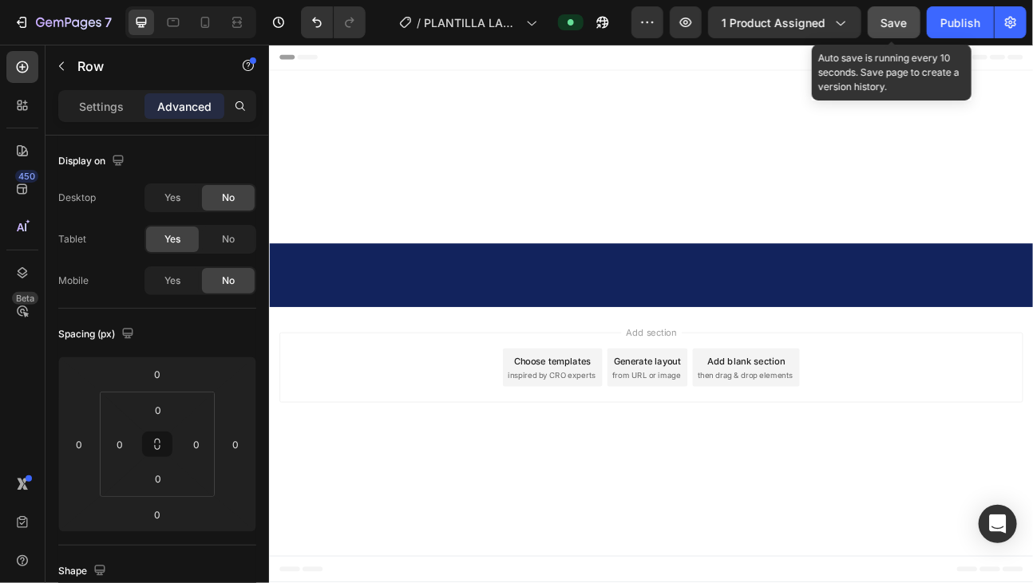
click at [881, 19] on button "Save" at bounding box center [894, 22] width 53 height 32
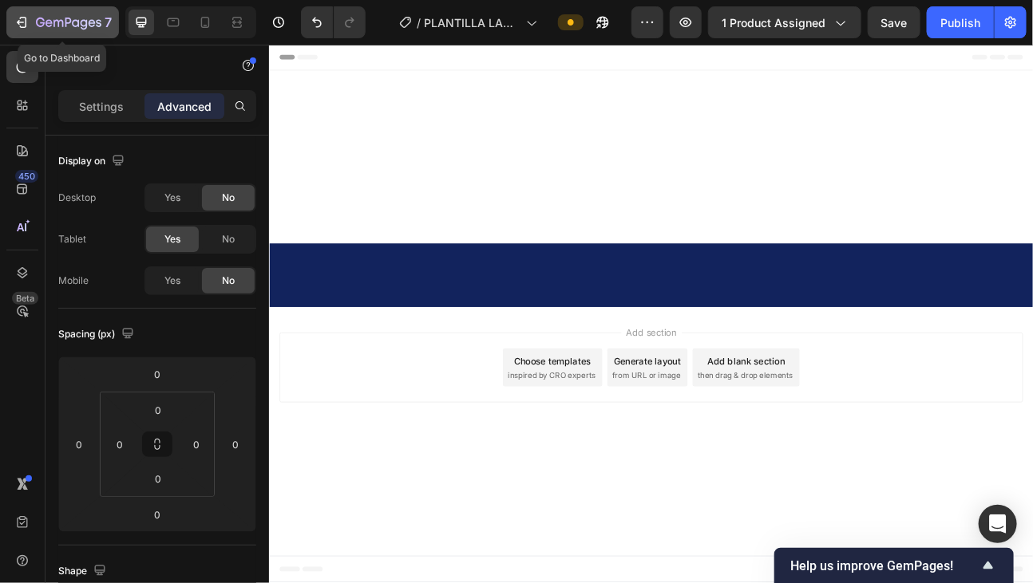
click at [46, 20] on icon "button" at bounding box center [68, 24] width 65 height 14
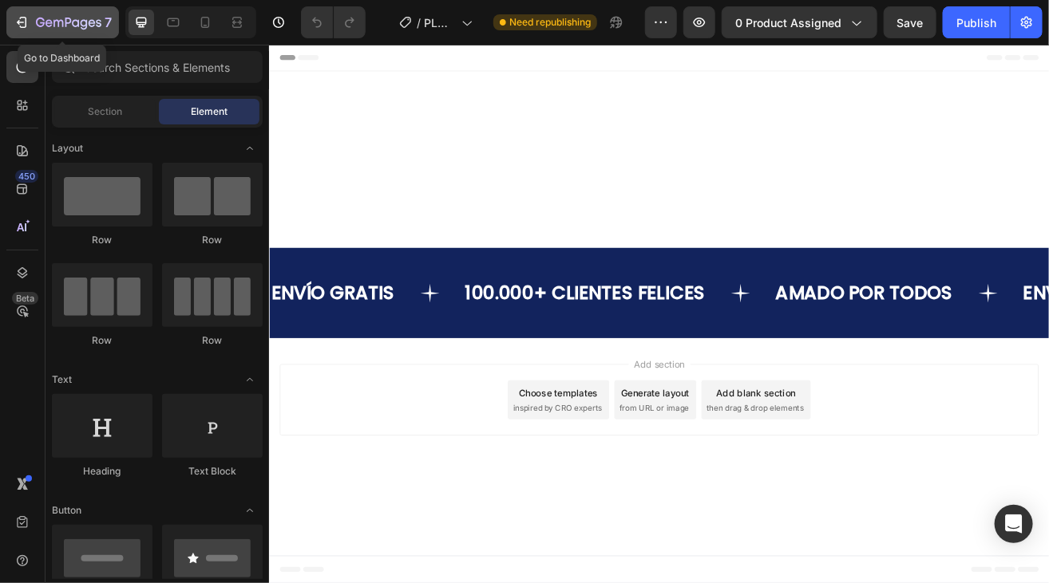
click at [65, 24] on icon "button" at bounding box center [68, 23] width 6 height 10
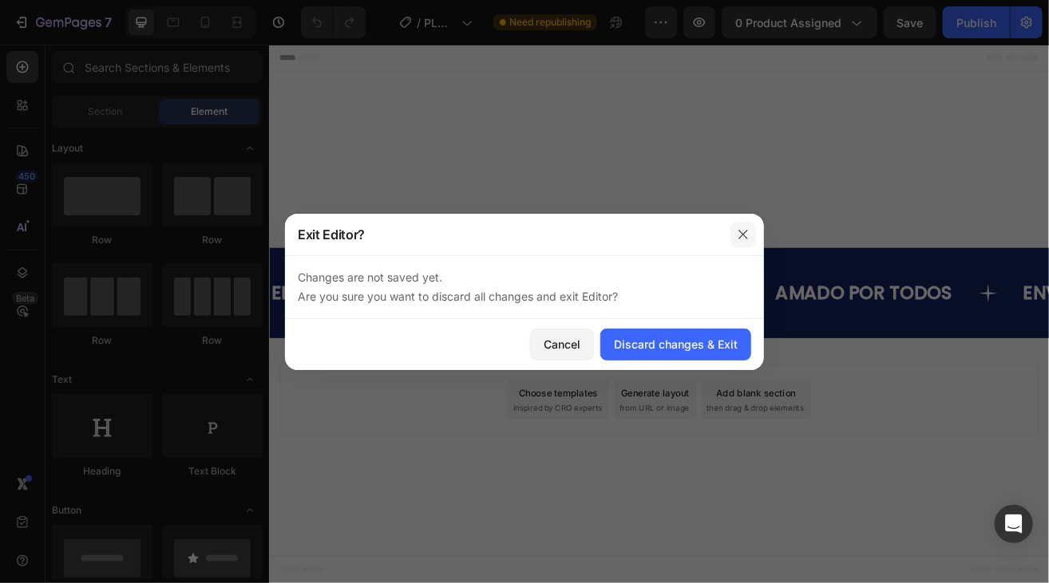
click at [745, 232] on icon "button" at bounding box center [742, 234] width 9 height 9
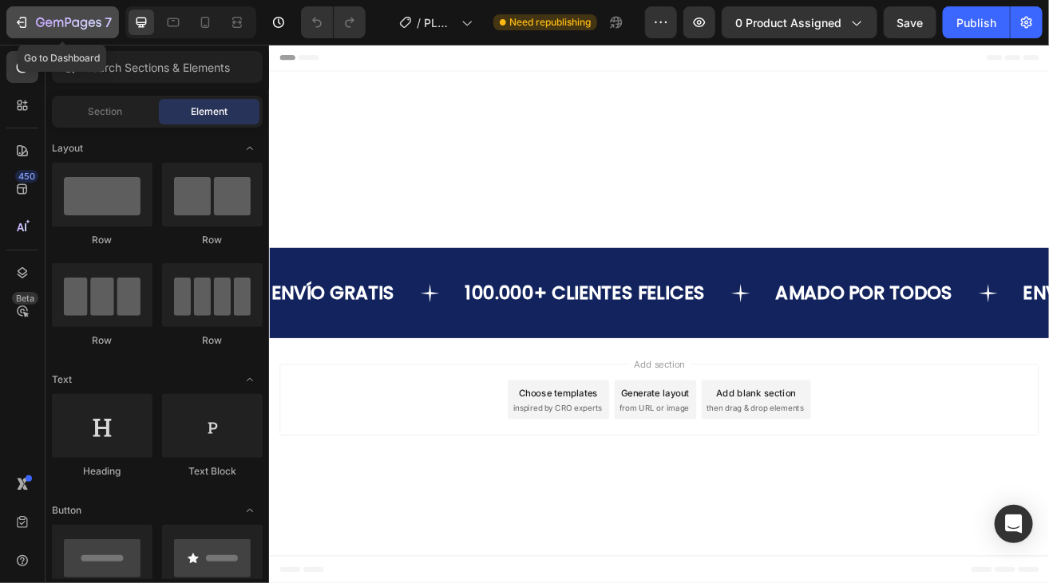
click at [89, 6] on button "7" at bounding box center [62, 22] width 113 height 32
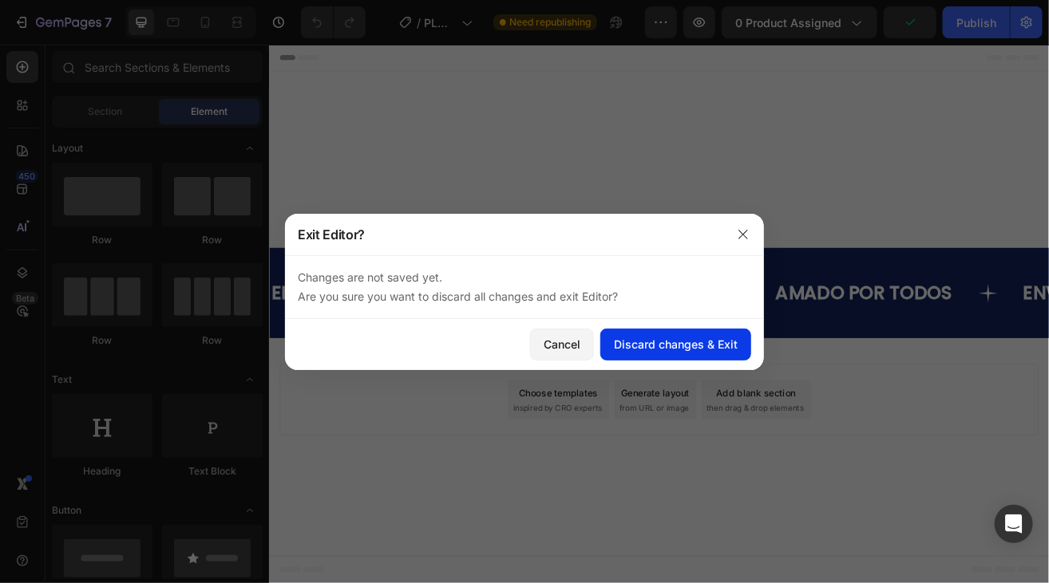
click at [662, 347] on div "Discard changes & Exit" at bounding box center [676, 344] width 124 height 17
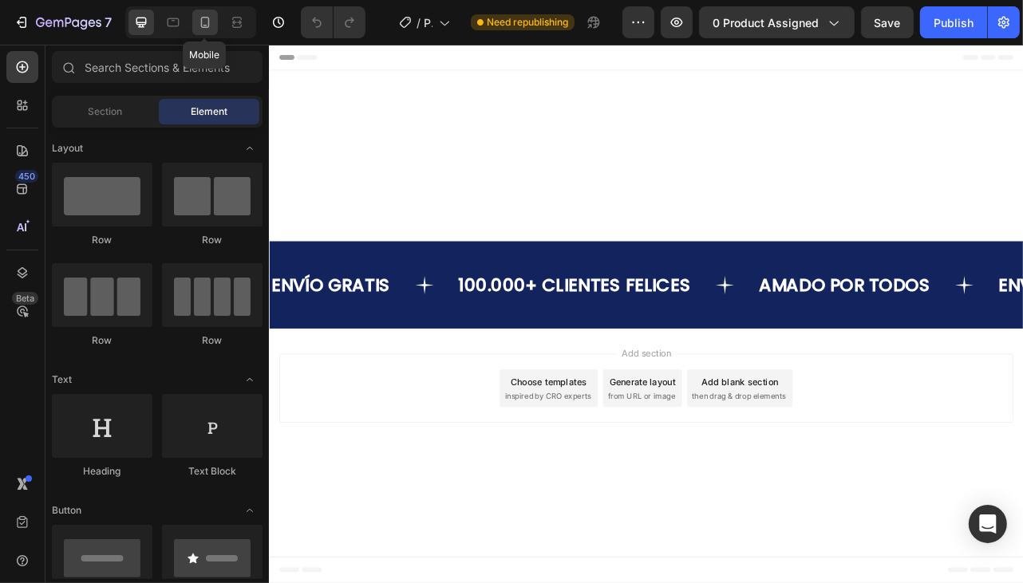
click at [200, 28] on icon at bounding box center [205, 22] width 16 height 16
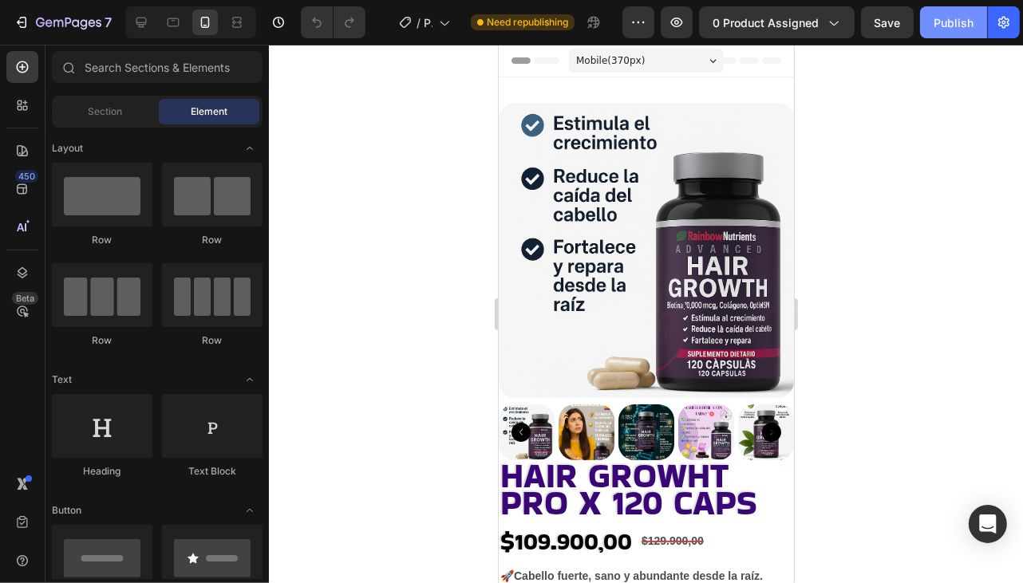
click at [945, 25] on div "Publish" at bounding box center [954, 22] width 40 height 17
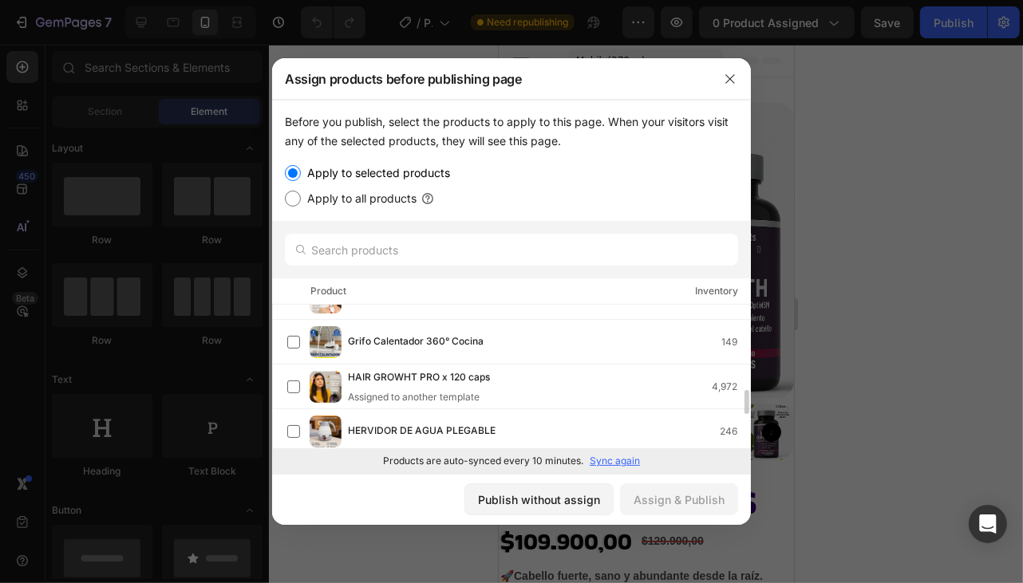
scroll to position [432, 0]
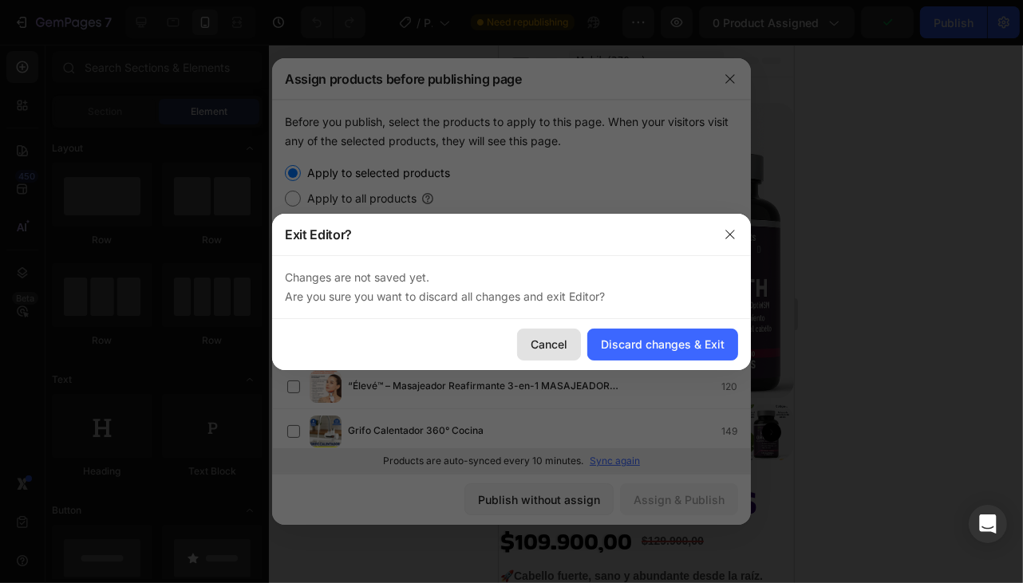
click at [565, 345] on div "Cancel" at bounding box center [549, 344] width 37 height 17
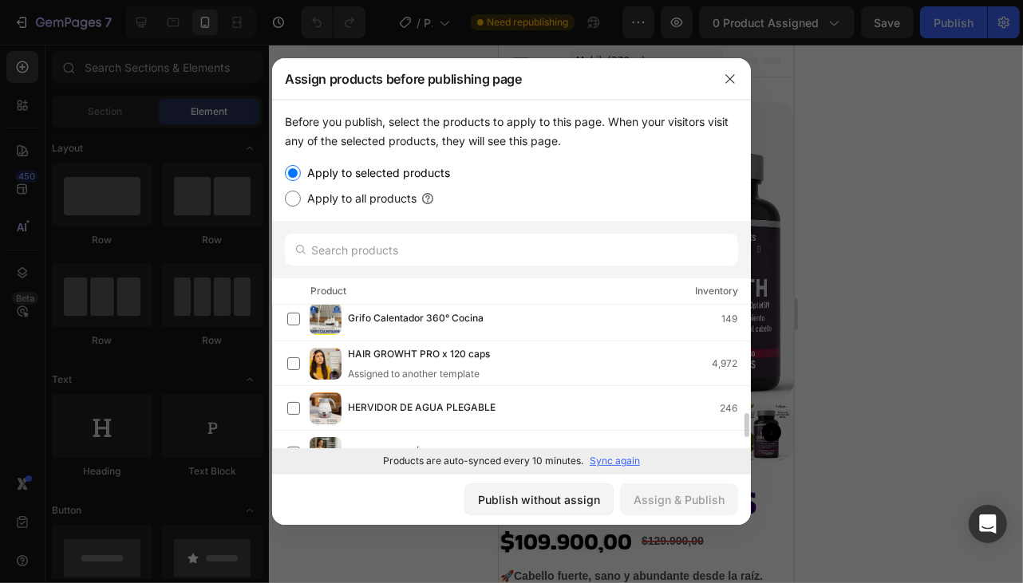
scroll to position [544, 0]
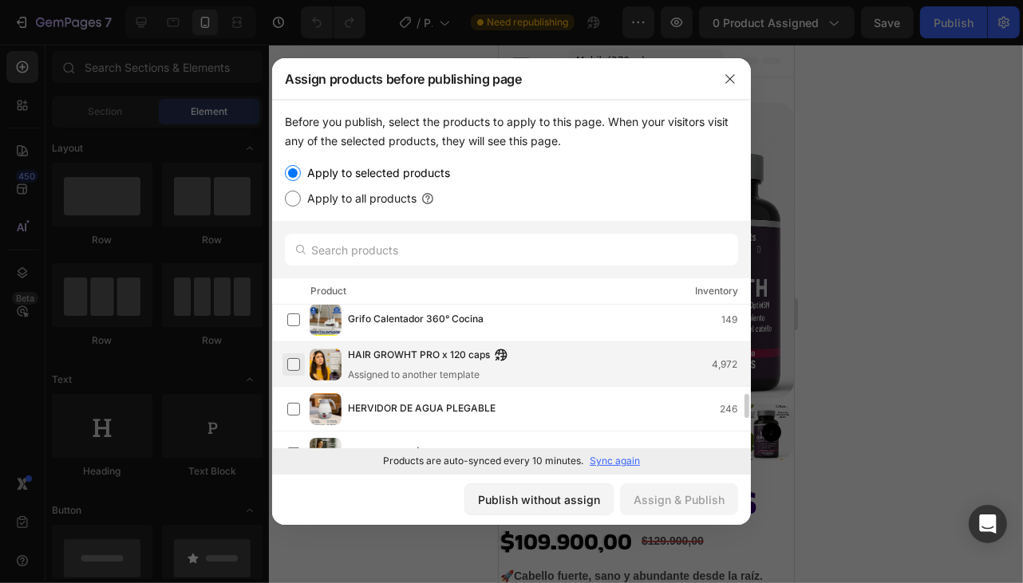
click at [293, 366] on label at bounding box center [293, 364] width 13 height 13
click at [680, 502] on div "Assign & Publish" at bounding box center [679, 500] width 91 height 17
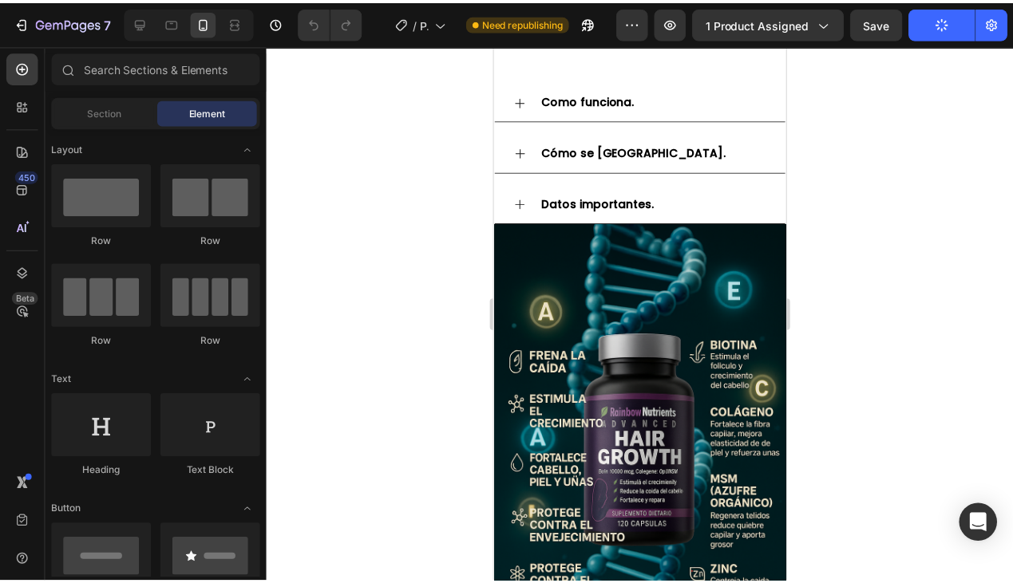
scroll to position [1920, 0]
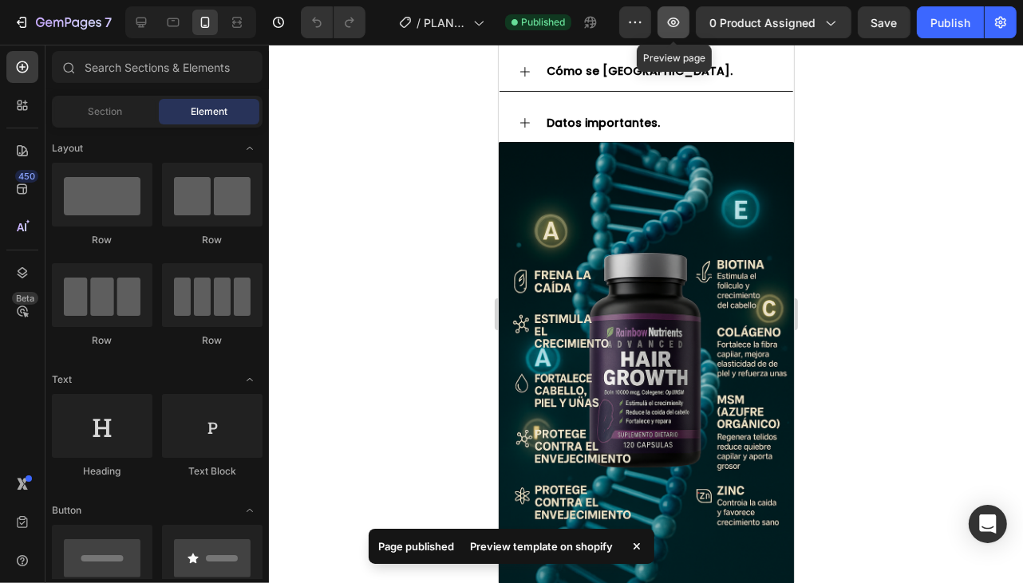
click at [668, 22] on button "button" at bounding box center [674, 22] width 32 height 32
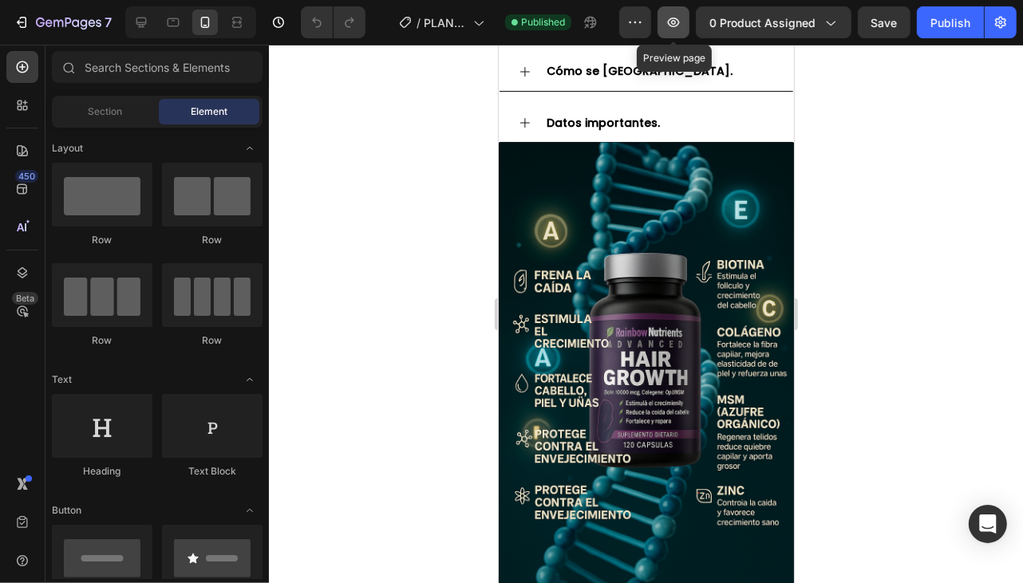
click at [671, 27] on icon "button" at bounding box center [674, 22] width 16 height 16
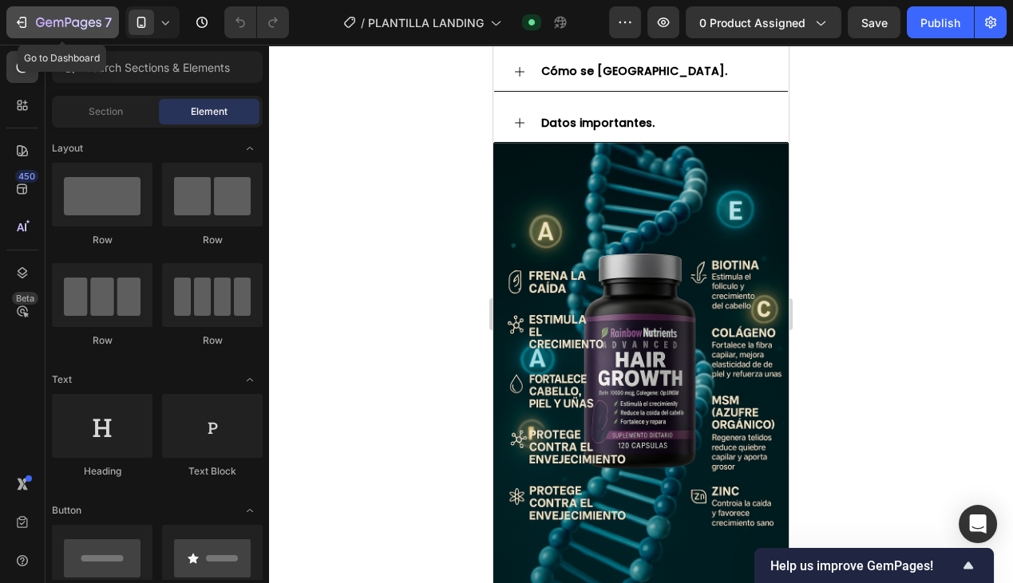
click at [88, 21] on icon "button" at bounding box center [68, 24] width 65 height 14
